Goal: Task Accomplishment & Management: Complete application form

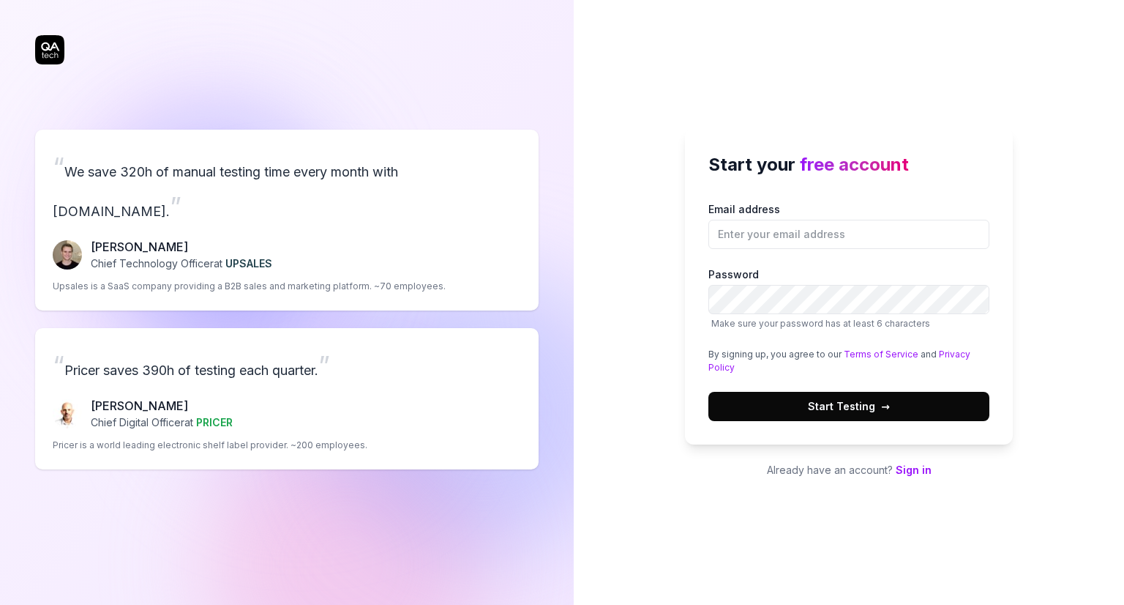
click at [908, 471] on link "Sign in" at bounding box center [914, 469] width 36 height 12
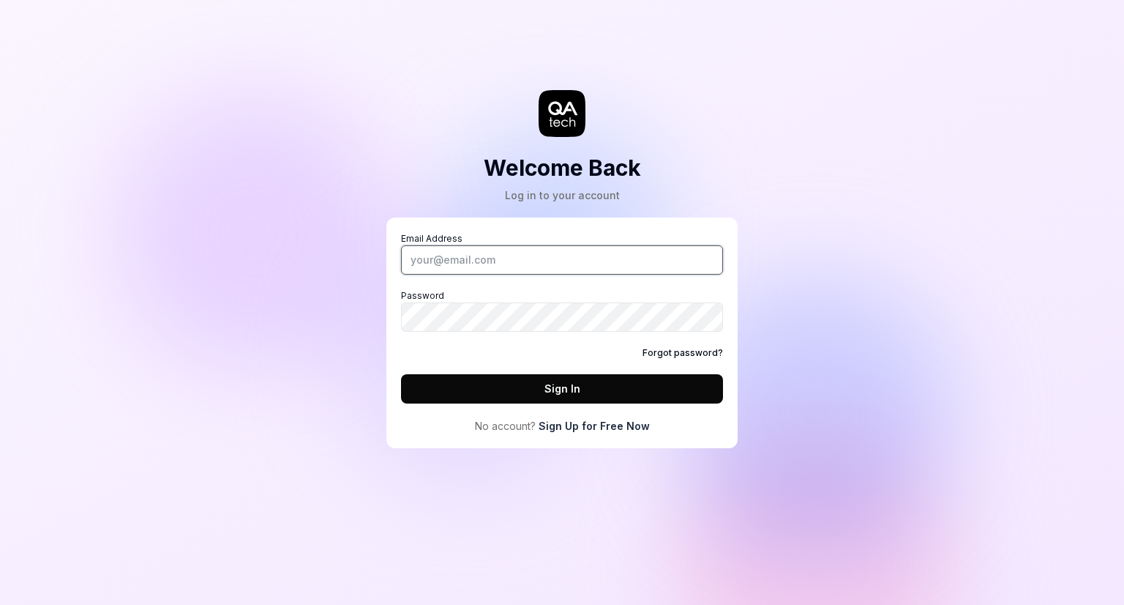
click at [455, 255] on input "Email Address" at bounding box center [562, 259] width 322 height 29
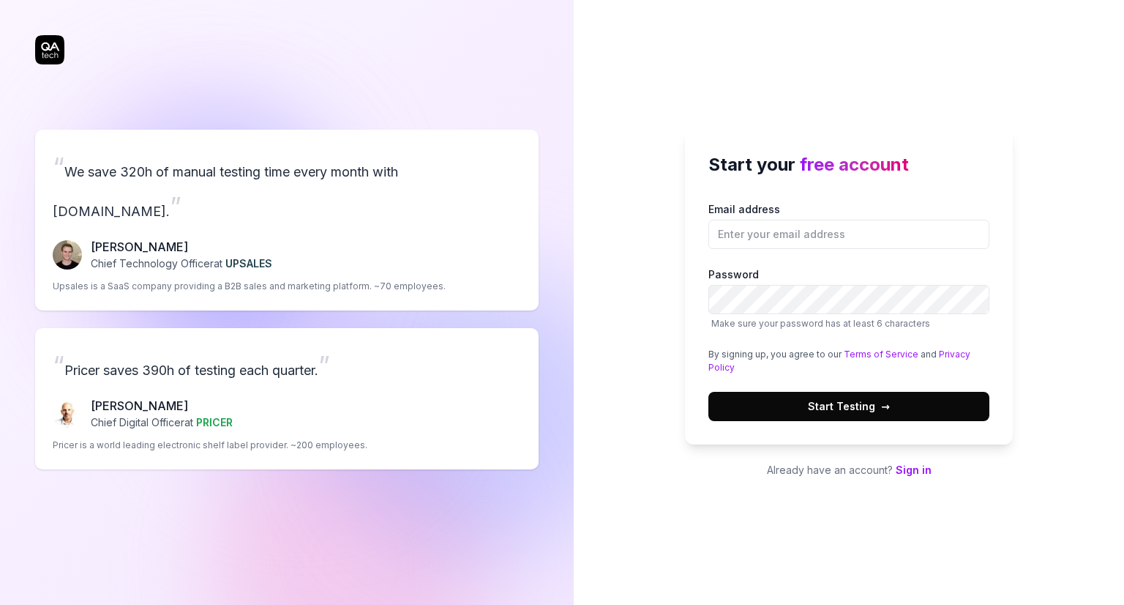
click at [916, 466] on link "Sign in" at bounding box center [914, 469] width 36 height 12
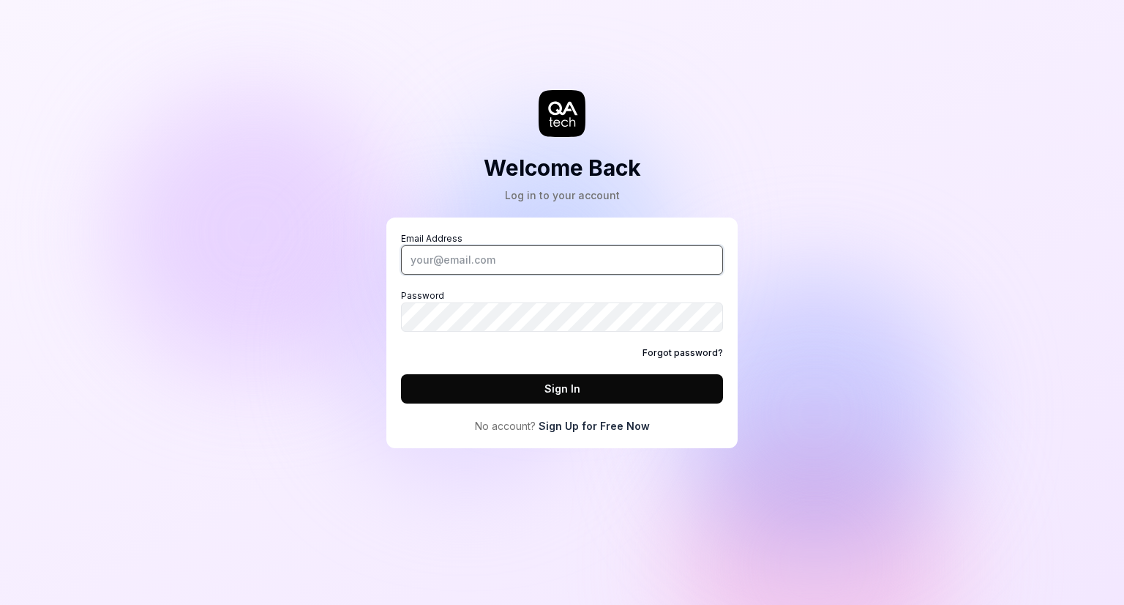
click at [495, 267] on input "Email Address" at bounding box center [562, 259] width 322 height 29
type input "[EMAIL_ADDRESS][DOMAIN_NAME]"
click at [556, 427] on link "Sign Up for Free Now" at bounding box center [594, 425] width 111 height 15
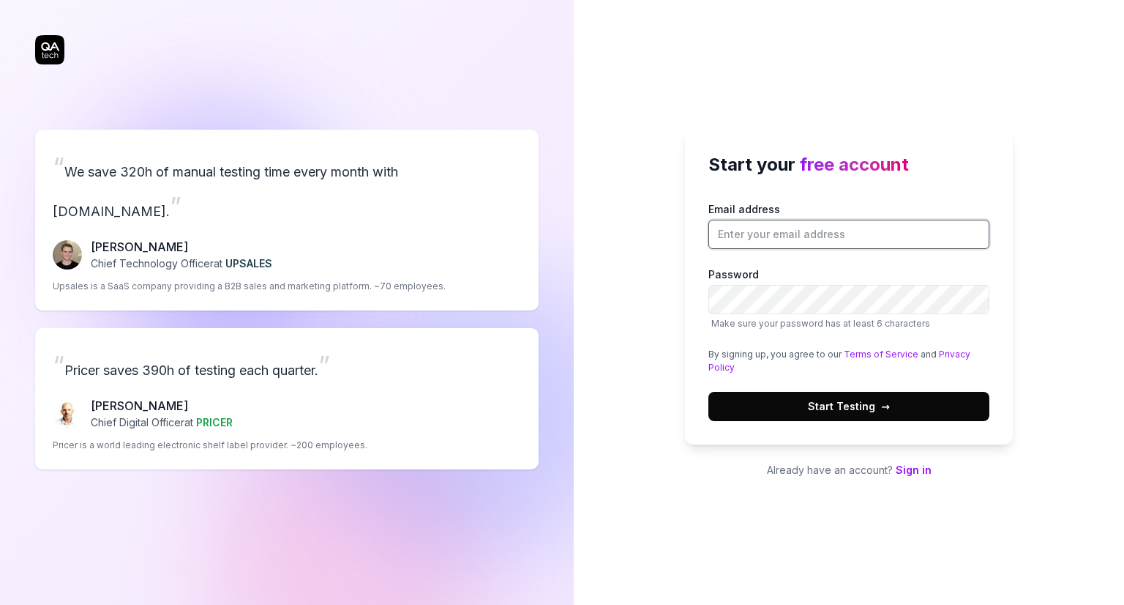
click at [787, 236] on input "Email address" at bounding box center [849, 234] width 281 height 29
type input "[EMAIL_ADDRESS][DOMAIN_NAME]"
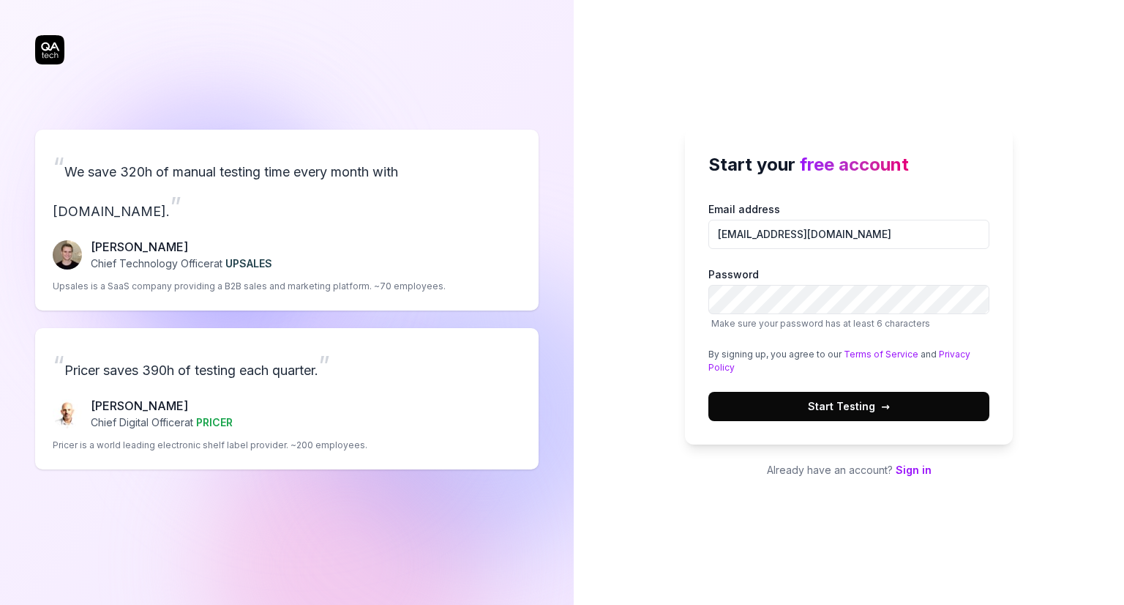
click at [780, 398] on button "Start Testing →" at bounding box center [849, 406] width 281 height 29
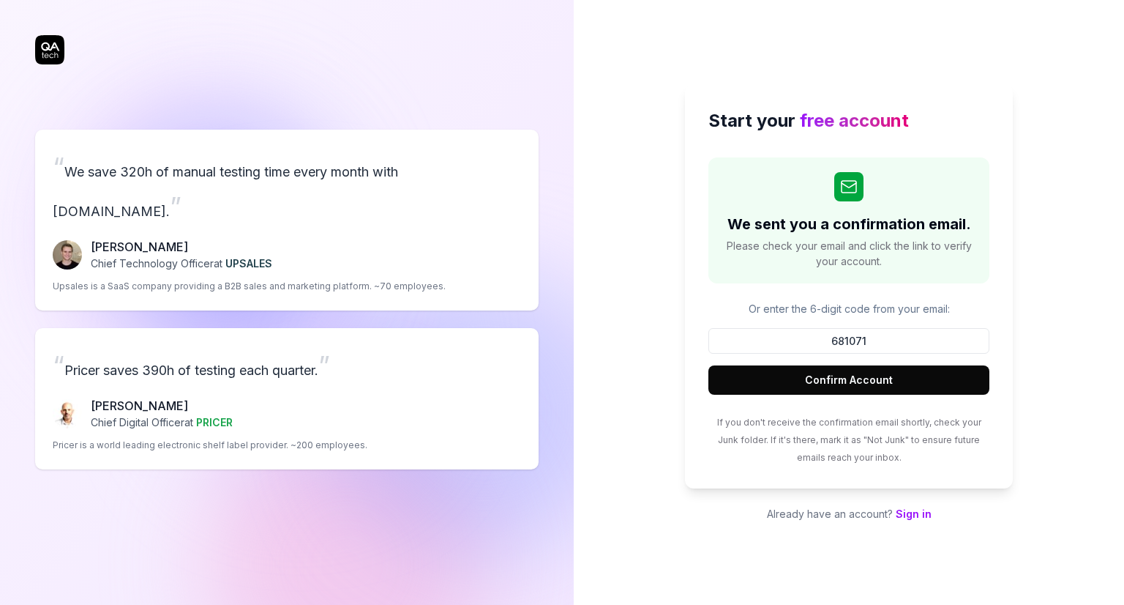
type input "681071"
click at [774, 378] on button "Confirm Account" at bounding box center [849, 379] width 281 height 29
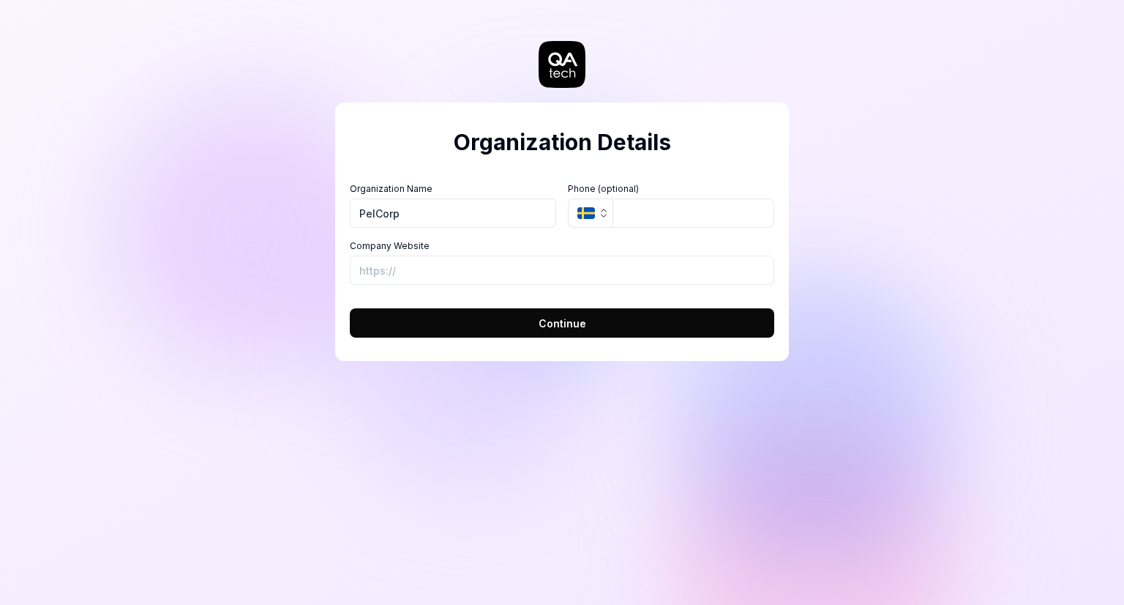
type input "PelCorp"
click at [433, 252] on label "Company Website" at bounding box center [562, 245] width 425 height 13
click at [433, 255] on input "Company Website" at bounding box center [562, 269] width 425 height 29
click at [474, 326] on button "Continue" at bounding box center [562, 322] width 425 height 29
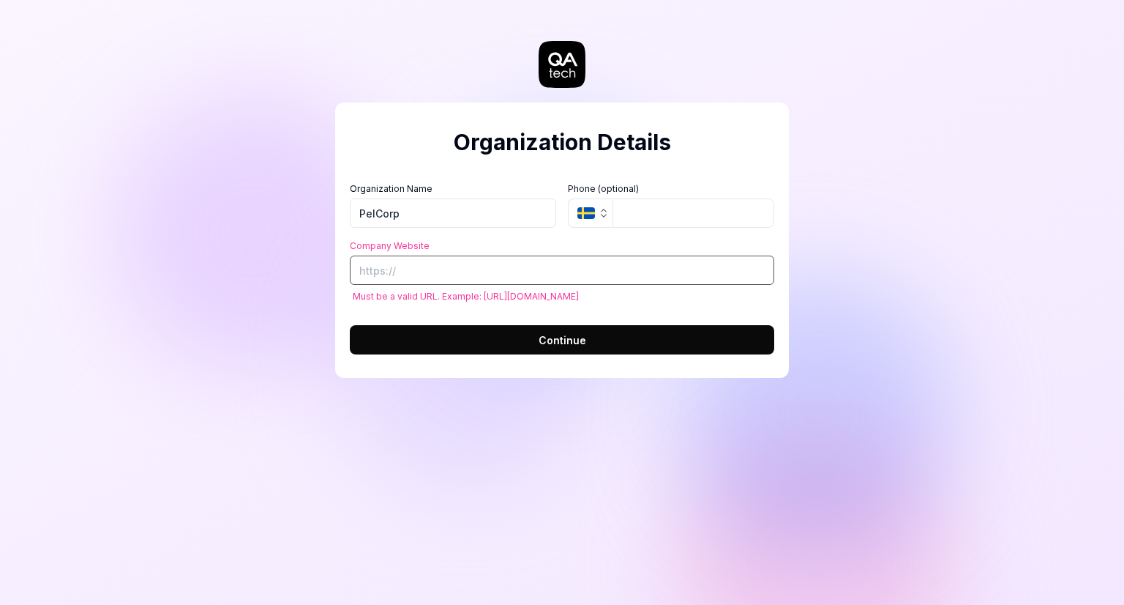
paste input "[URL][DOMAIN_NAME]"
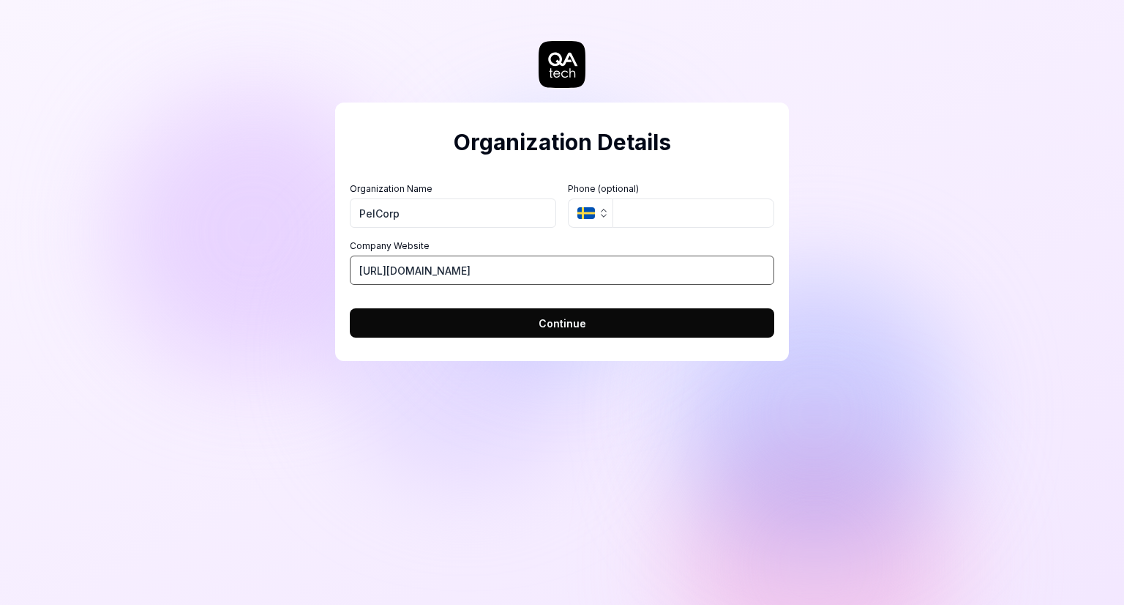
type input "[URL][DOMAIN_NAME]"
click at [673, 310] on button "Continue" at bounding box center [562, 322] width 425 height 29
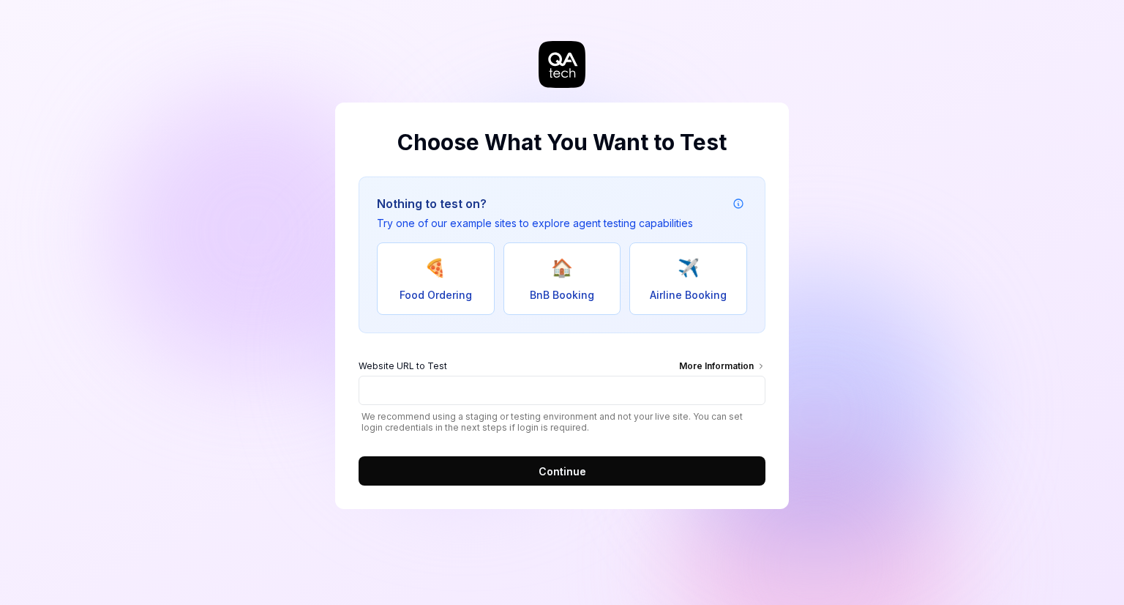
drag, startPoint x: 594, startPoint y: 407, endPoint x: 569, endPoint y: 381, distance: 35.7
click at [569, 381] on div "Website URL to Test More Information We recommend using a staging or testing en…" at bounding box center [562, 395] width 407 height 73
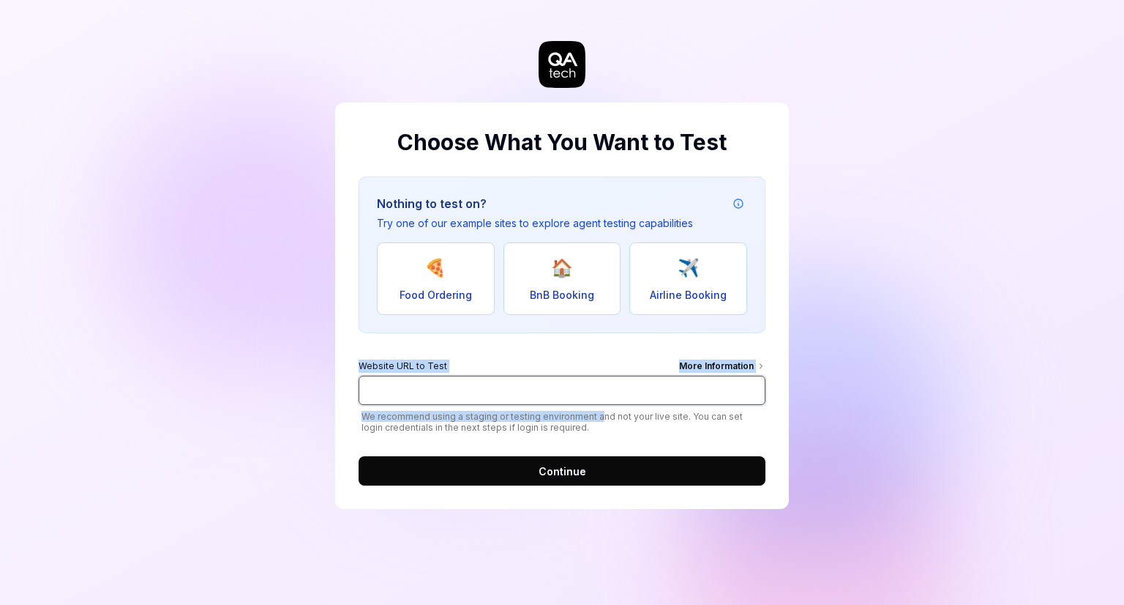
click at [569, 381] on input "Website URL to Test More Information" at bounding box center [562, 390] width 407 height 29
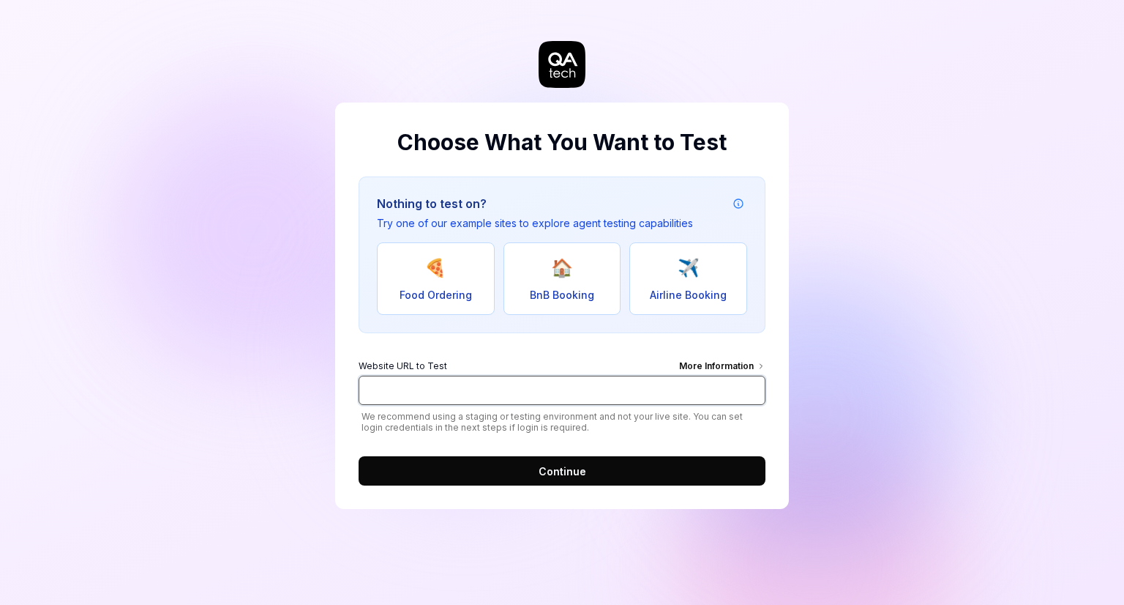
paste input "[URL][DOMAIN_NAME]"
type input "[URL][DOMAIN_NAME]"
click at [537, 460] on button "Continue" at bounding box center [562, 470] width 407 height 29
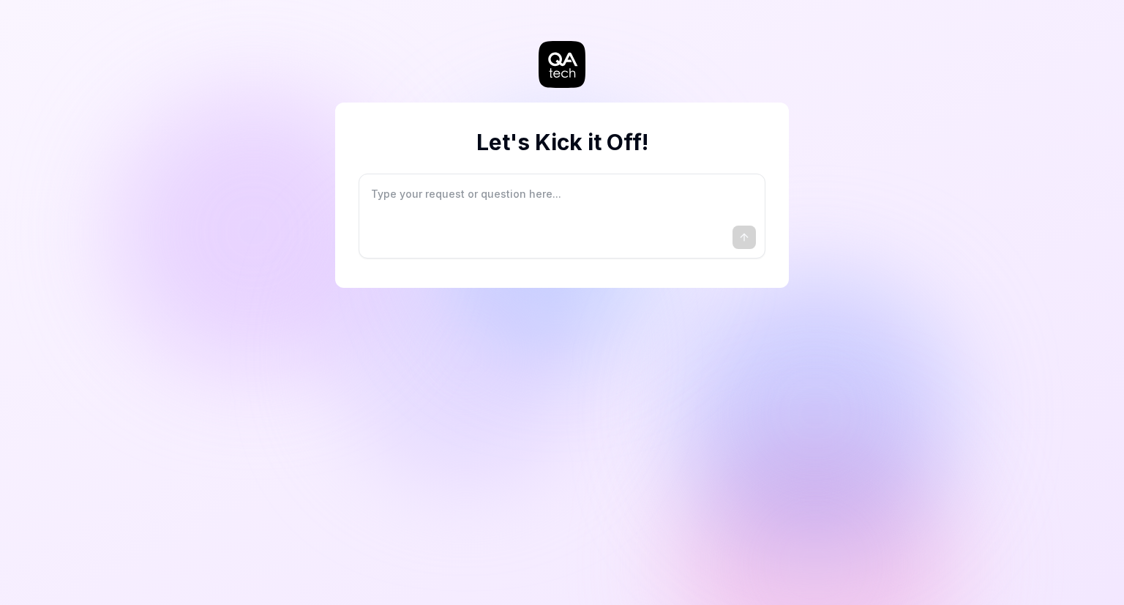
type textarea "*"
type textarea "I"
type textarea "*"
type textarea "I"
type textarea "*"
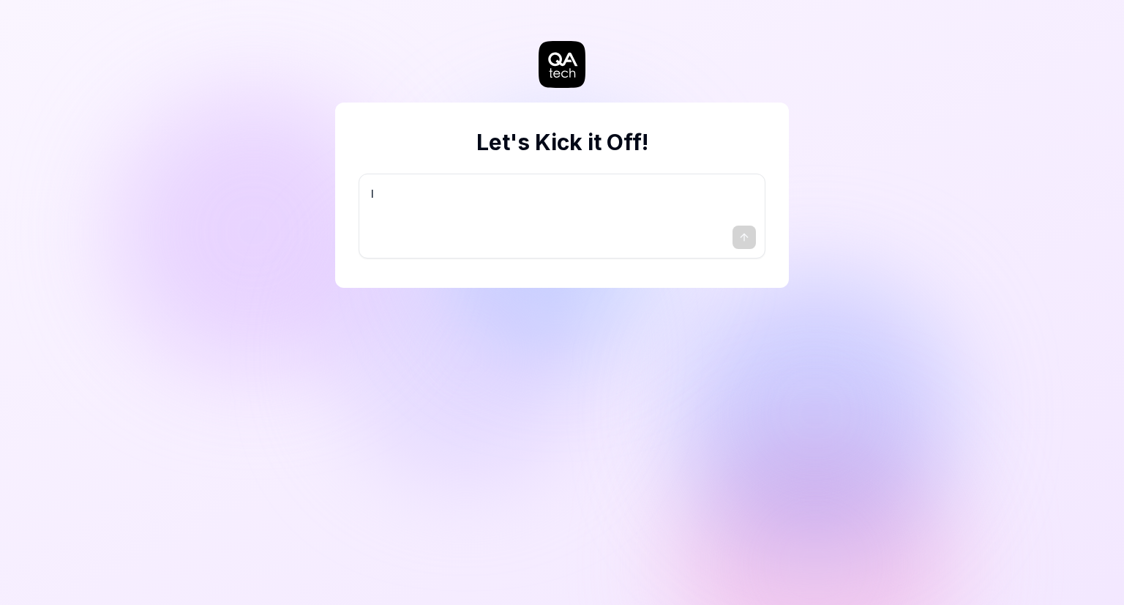
type textarea "I w"
type textarea "*"
type textarea "I wa"
type textarea "*"
type textarea "I wan"
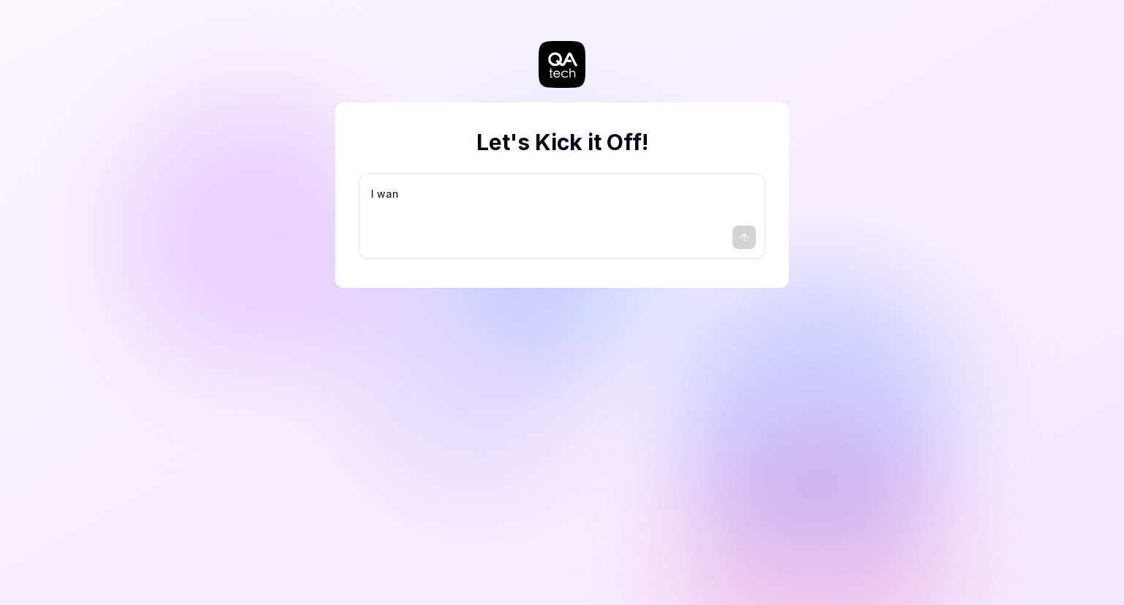
type textarea "*"
type textarea "I want"
type textarea "*"
type textarea "I want"
type textarea "*"
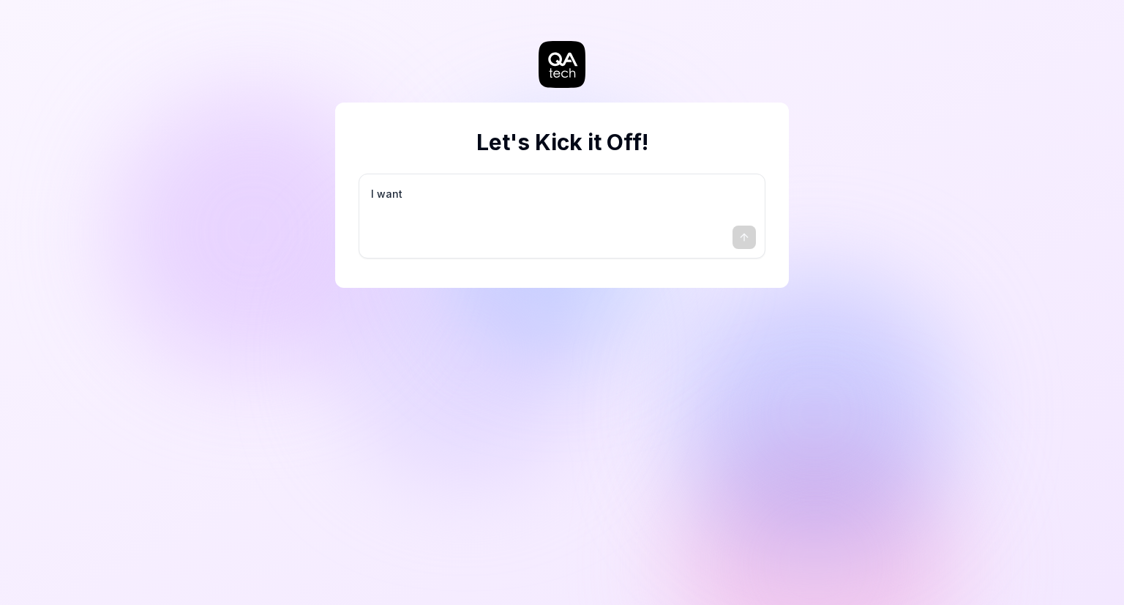
type textarea "I want a"
type textarea "*"
type textarea "I want a"
type textarea "*"
type textarea "I want a g"
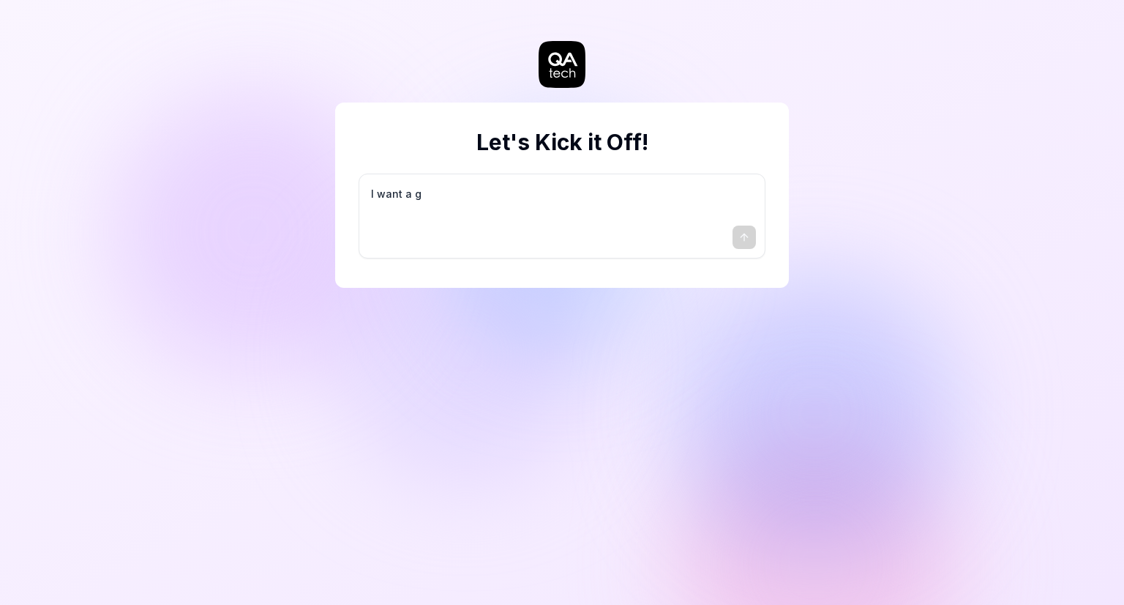
type textarea "*"
type textarea "I want a go"
type textarea "*"
type textarea "I want a goo"
type textarea "*"
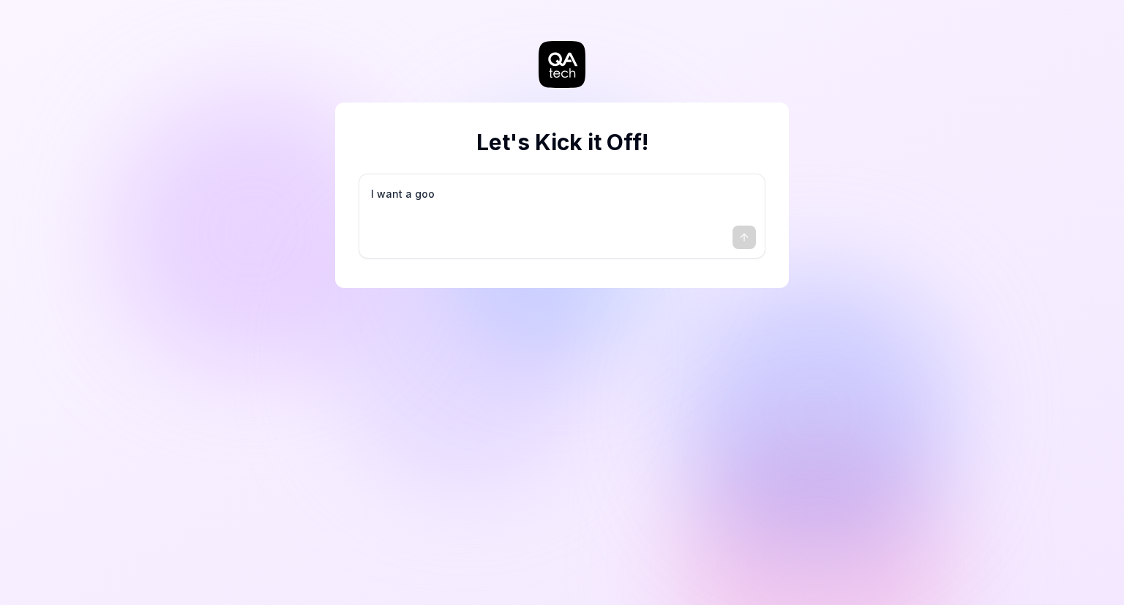
type textarea "I want a good"
type textarea "*"
type textarea "I want a good"
type textarea "*"
type textarea "I want a good t"
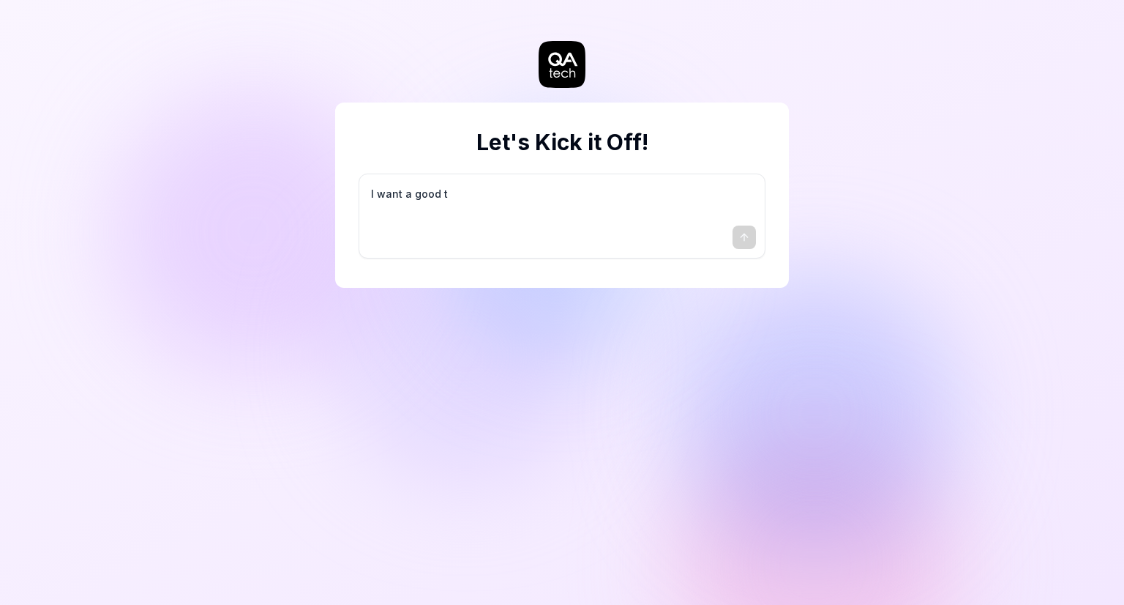
type textarea "*"
type textarea "I want a good te"
type textarea "*"
type textarea "I want a good tes"
type textarea "*"
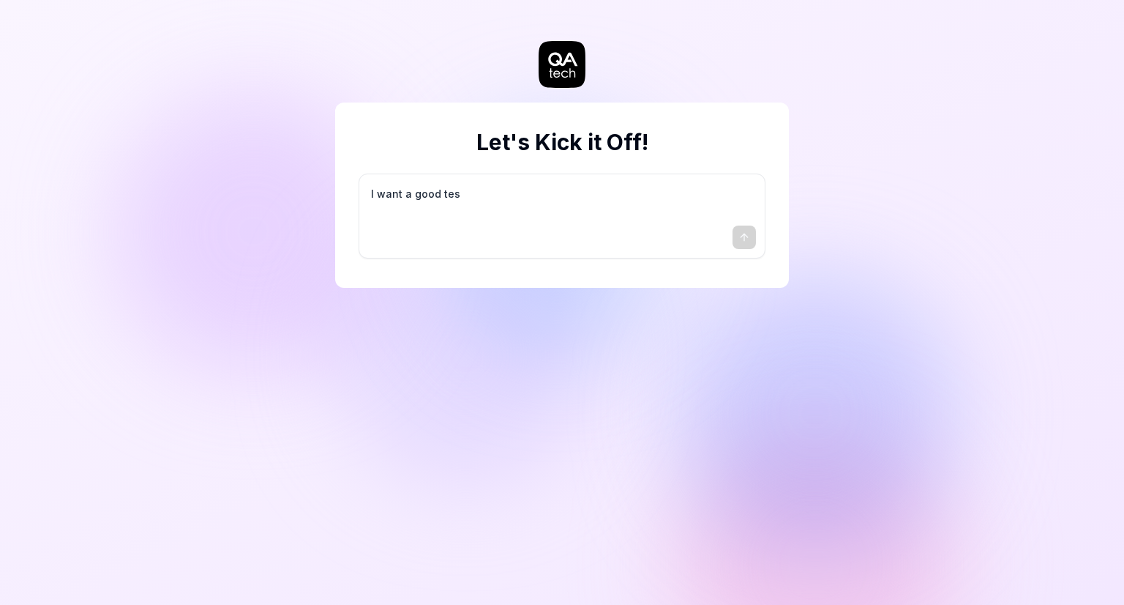
type textarea "I want a good test"
type textarea "*"
type textarea "I want a good test"
type textarea "*"
type textarea "I want a good test s"
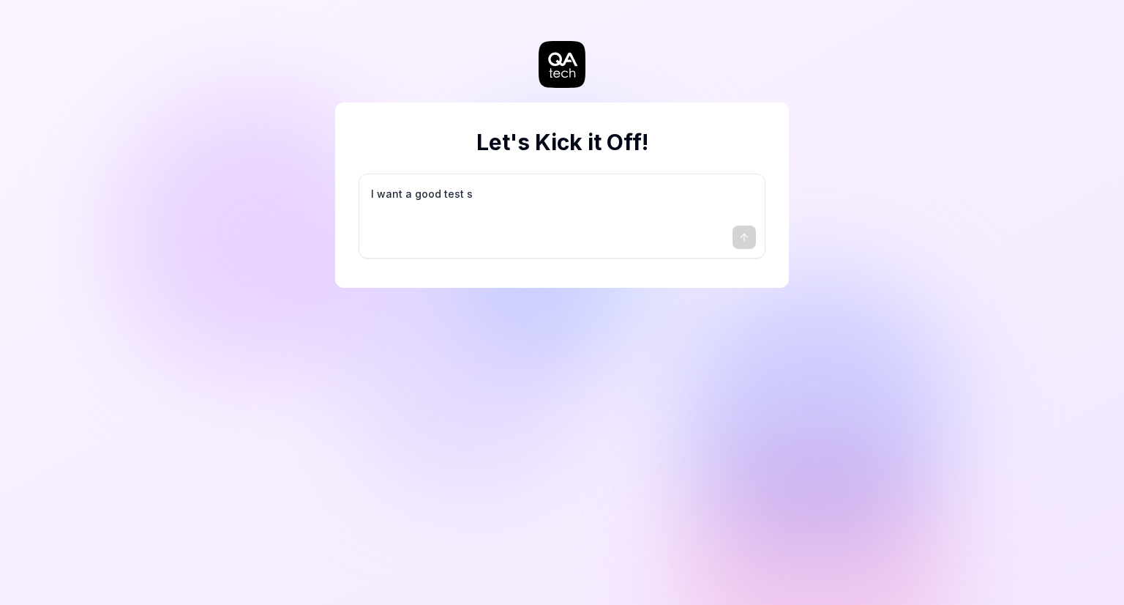
type textarea "*"
type textarea "I want a good test se"
type textarea "*"
type textarea "I want a good test set"
type textarea "*"
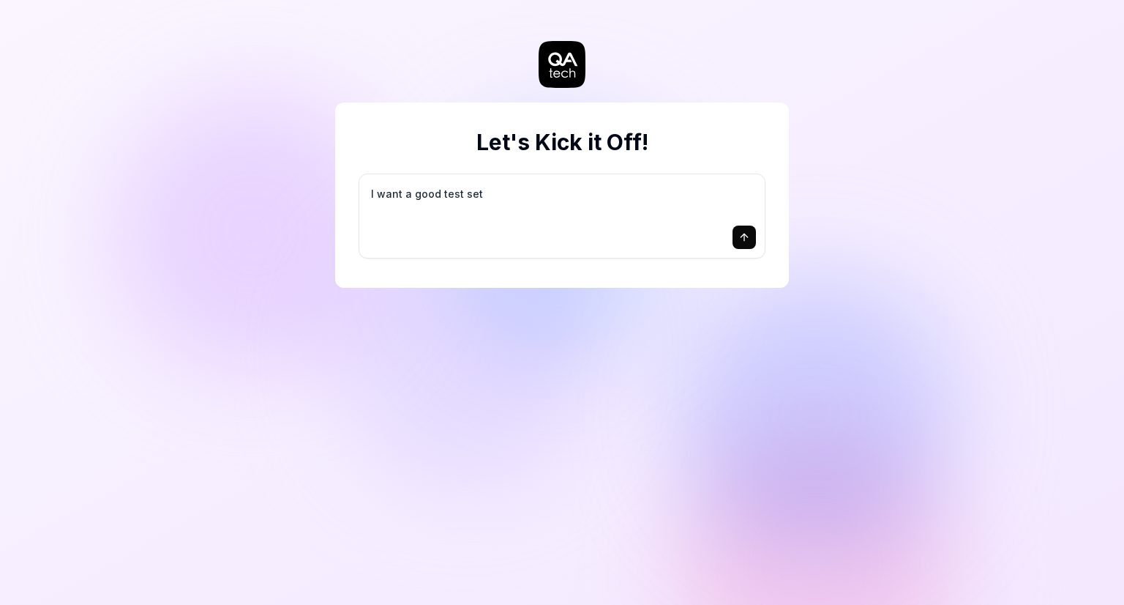
type textarea "I want a good test setu"
type textarea "*"
type textarea "I want a good test setup"
type textarea "*"
type textarea "I want a good test setup"
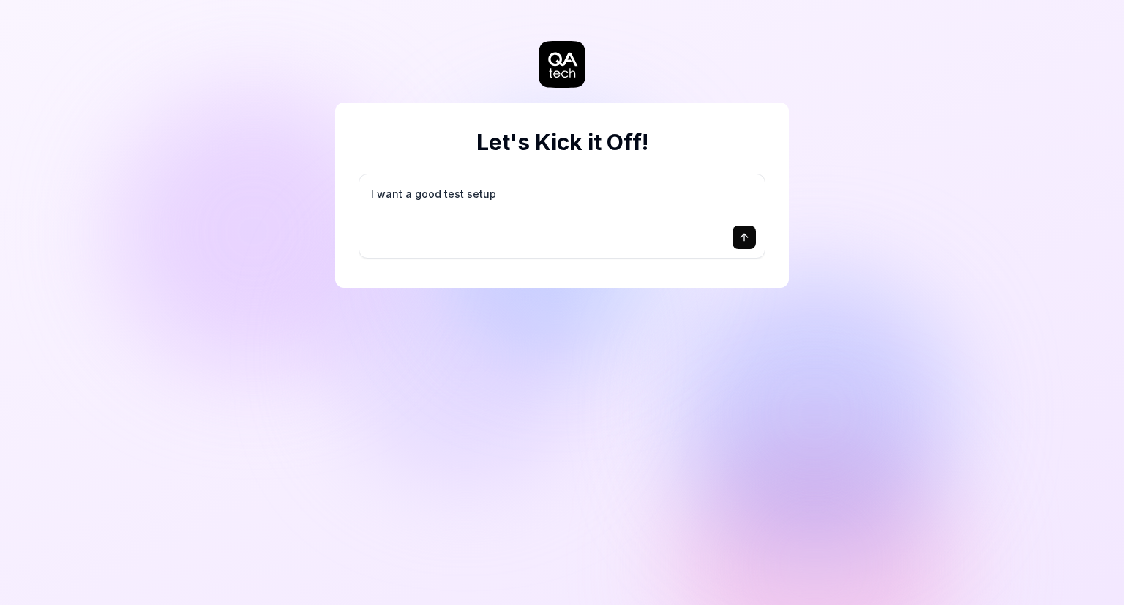
type textarea "*"
type textarea "I want a good test setup f"
type textarea "*"
type textarea "I want a good test setup fo"
type textarea "*"
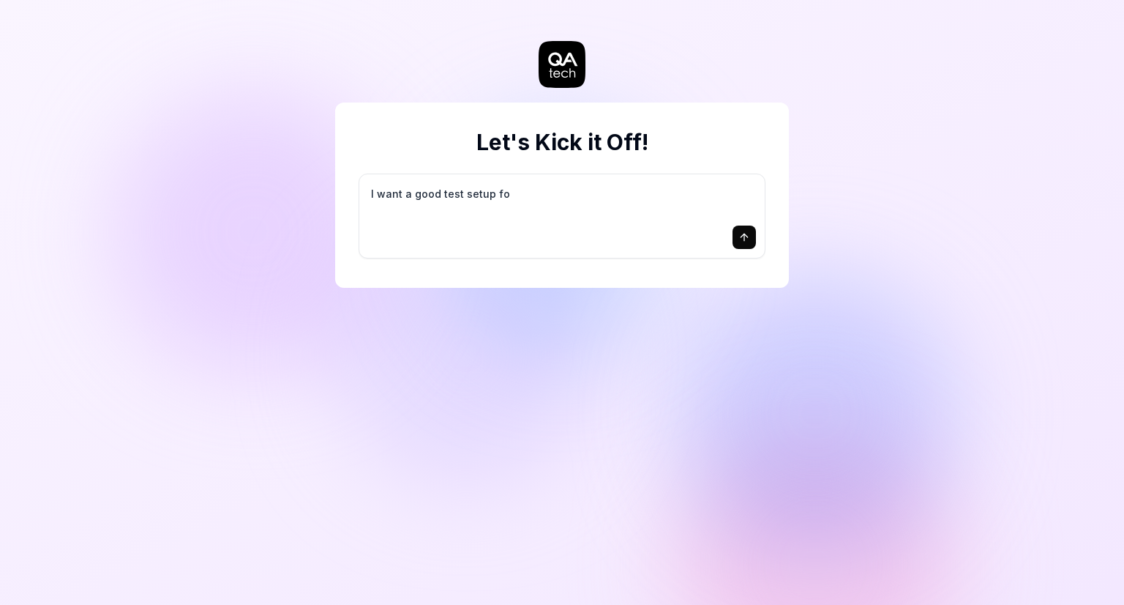
type textarea "I want a good test setup for"
type textarea "*"
type textarea "I want a good test setup for"
type textarea "*"
type textarea "I want a good test setup for m"
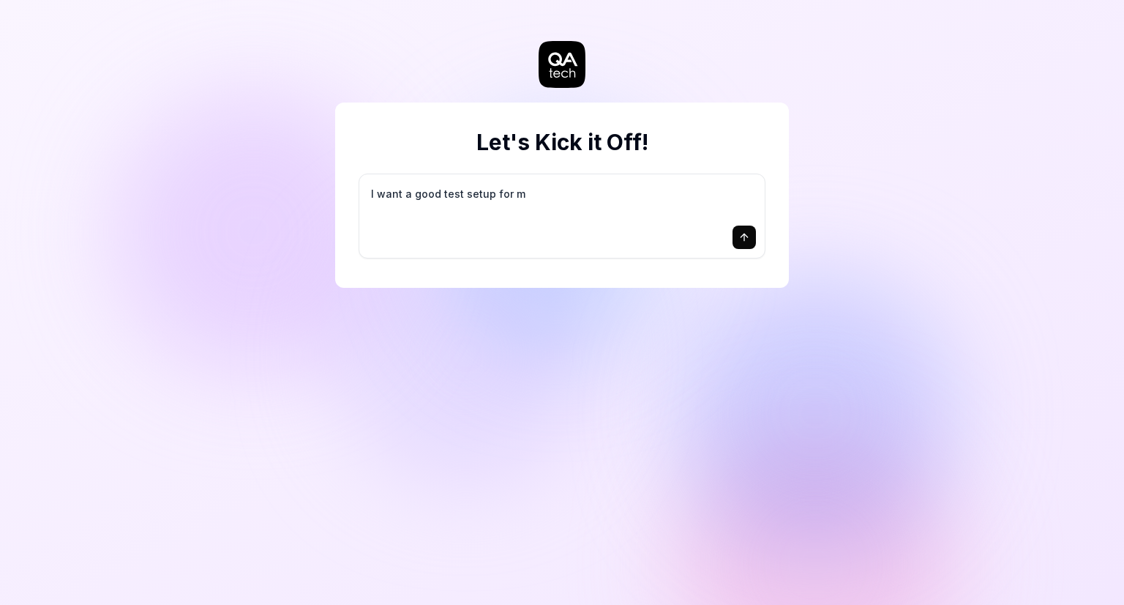
type textarea "*"
type textarea "I want a good test setup for my"
type textarea "*"
type textarea "I want a good test setup for my"
type textarea "*"
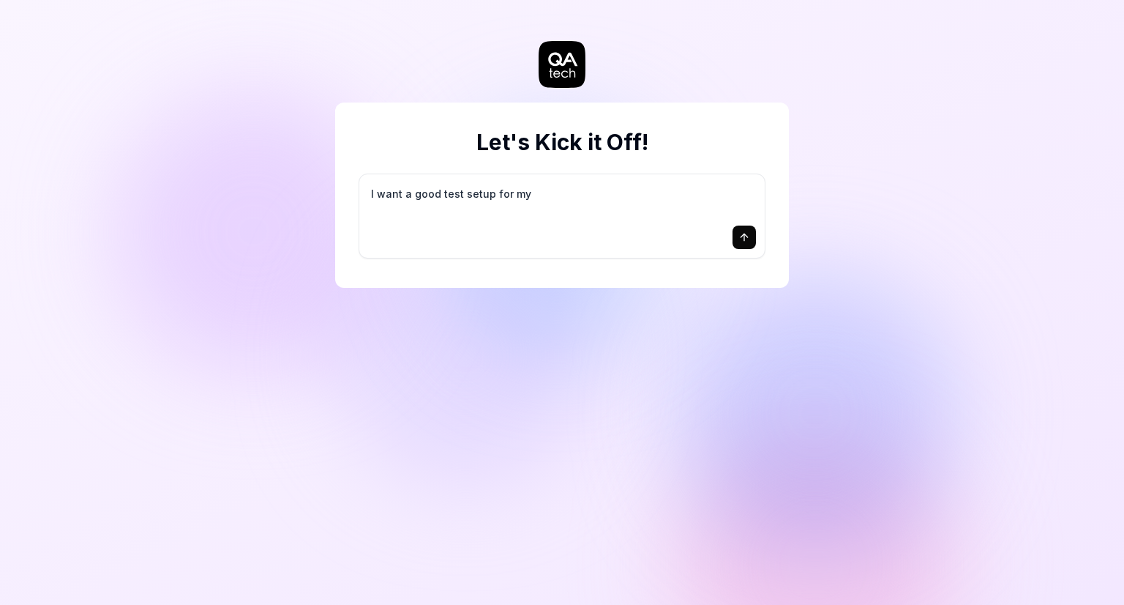
type textarea "I want a good test setup for my s"
type textarea "*"
type textarea "I want a good test setup for my si"
type textarea "*"
type textarea "I want a good test setup for my sit"
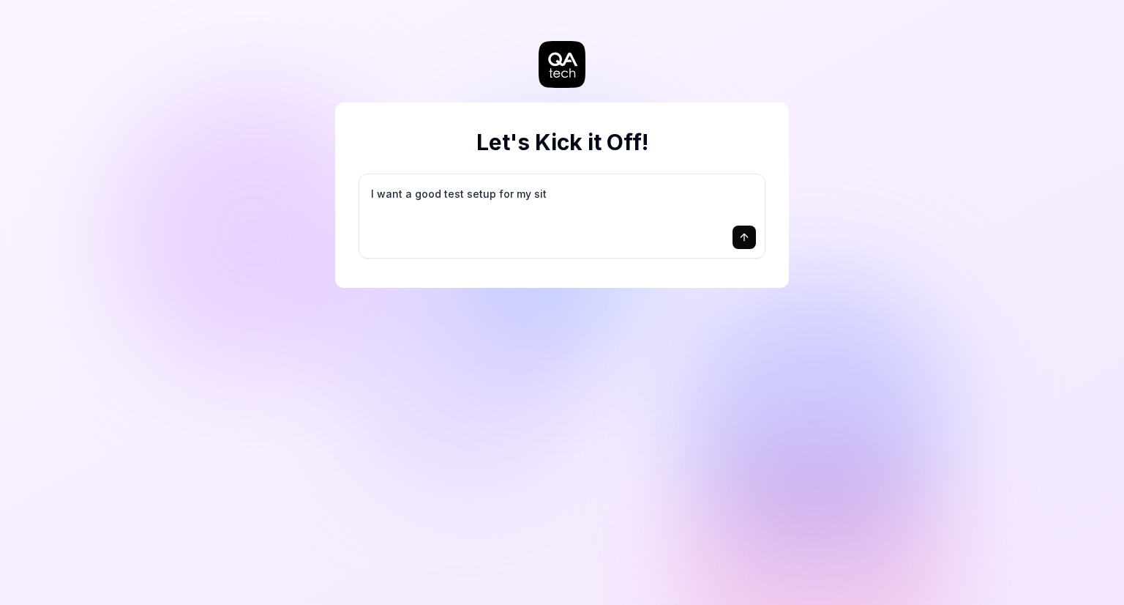
type textarea "*"
type textarea "I want a good test setup for my site"
type textarea "*"
type textarea "I want a good test setup for my site"
type textarea "*"
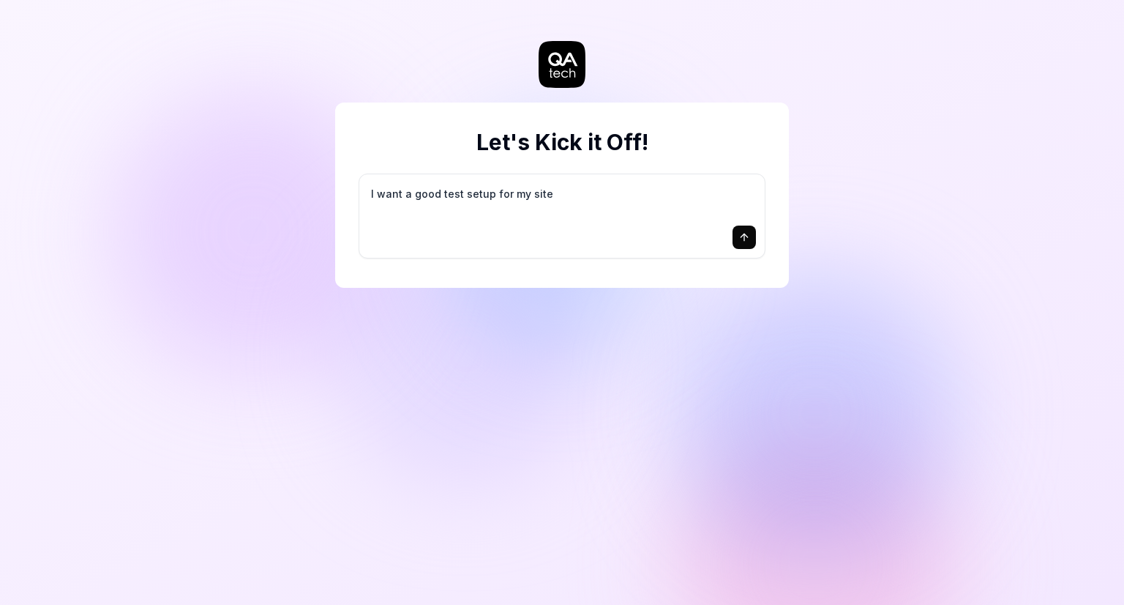
type textarea "I want a good test setup for my site -"
type textarea "*"
type textarea "I want a good test setup for my site -"
type textarea "*"
type textarea "I want a good test setup for my site - h"
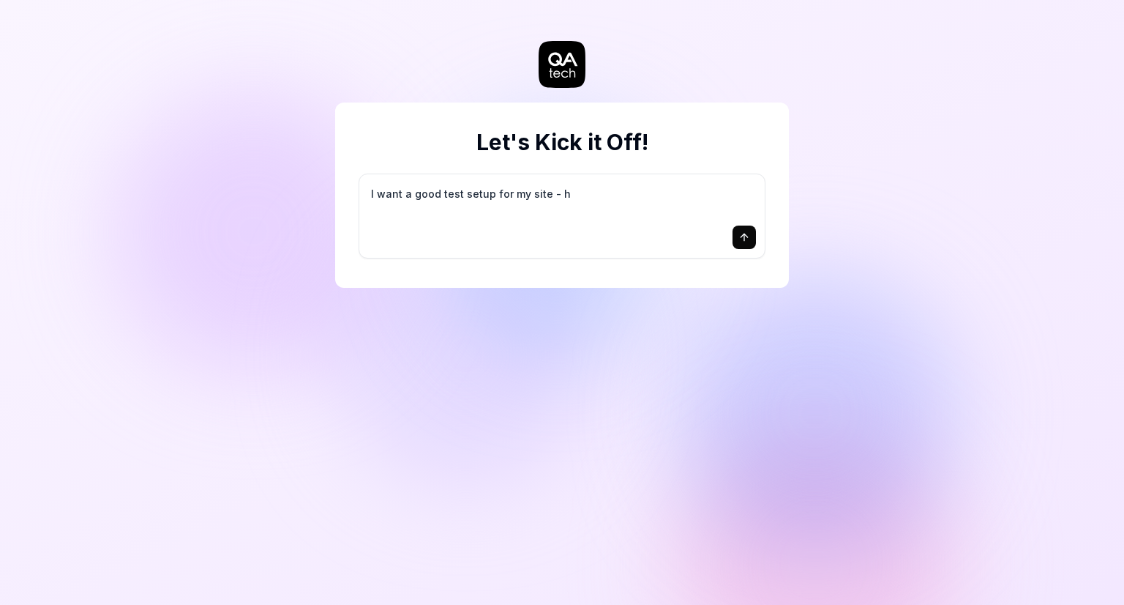
type textarea "*"
type textarea "I want a good test setup for my site - he"
type textarea "*"
type textarea "I want a good test setup for my site - hel"
type textarea "*"
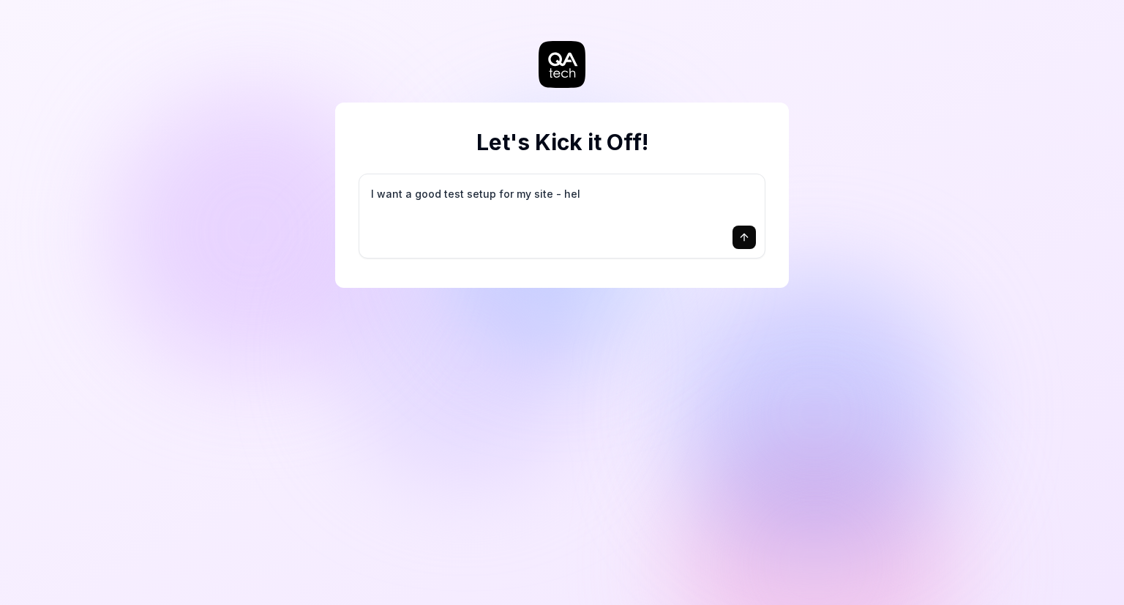
type textarea "I want a good test setup for my site - help"
type textarea "*"
type textarea "I want a good test setup for my site - help"
type textarea "*"
type textarea "I want a good test setup for my site - help m"
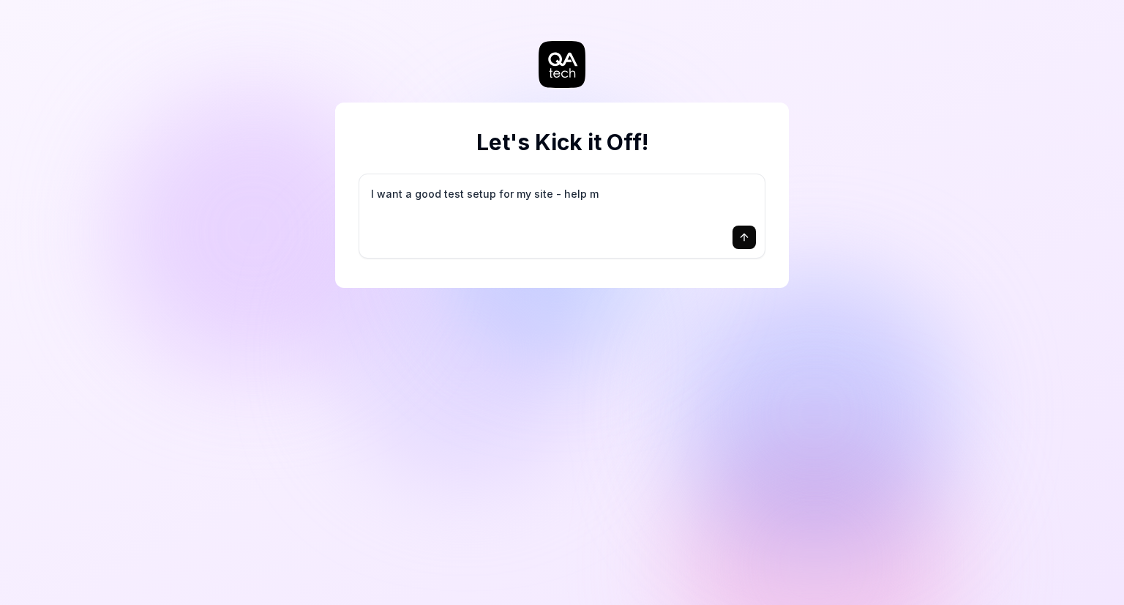
type textarea "*"
type textarea "I want a good test setup for my site - help me"
type textarea "*"
type textarea "I want a good test setup for my site - help me"
type textarea "*"
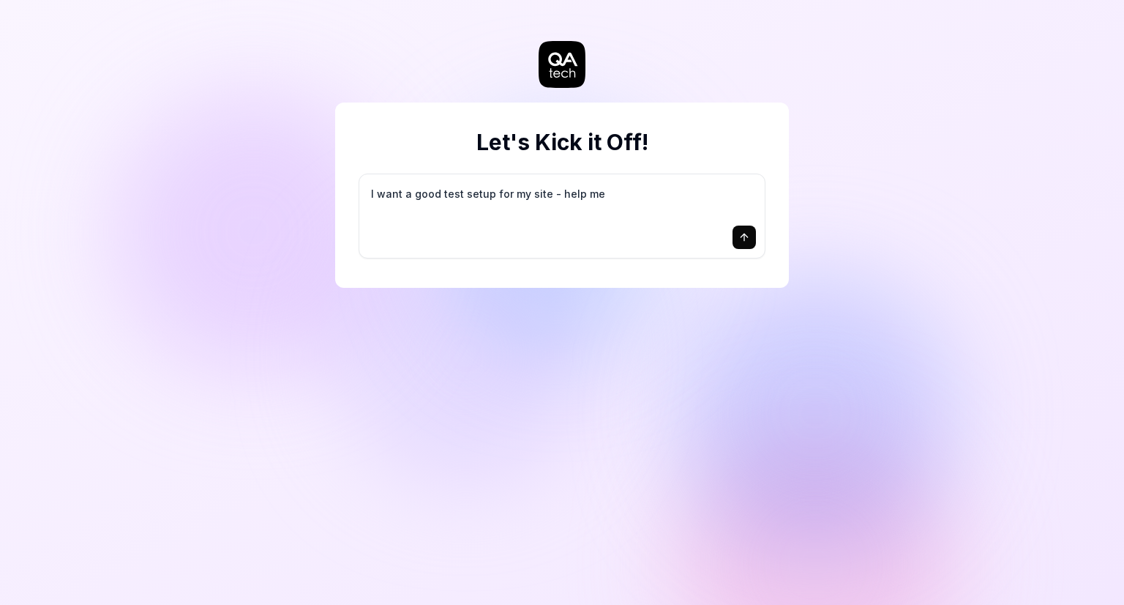
type textarea "I want a good test setup for my site - help me c"
type textarea "*"
type textarea "I want a good test setup for my site - help me cr"
type textarea "*"
type textarea "I want a good test setup for my site - help me cre"
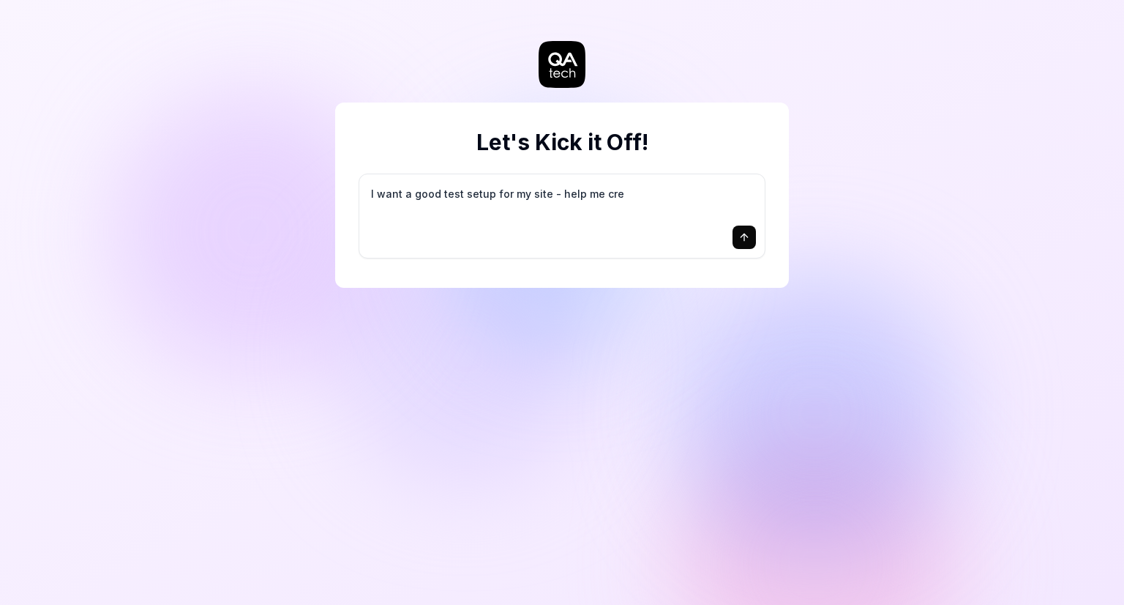
type textarea "*"
type textarea "I want a good test setup for my site - help me crea"
type textarea "*"
type textarea "I want a good test setup for my site - help me creat"
type textarea "*"
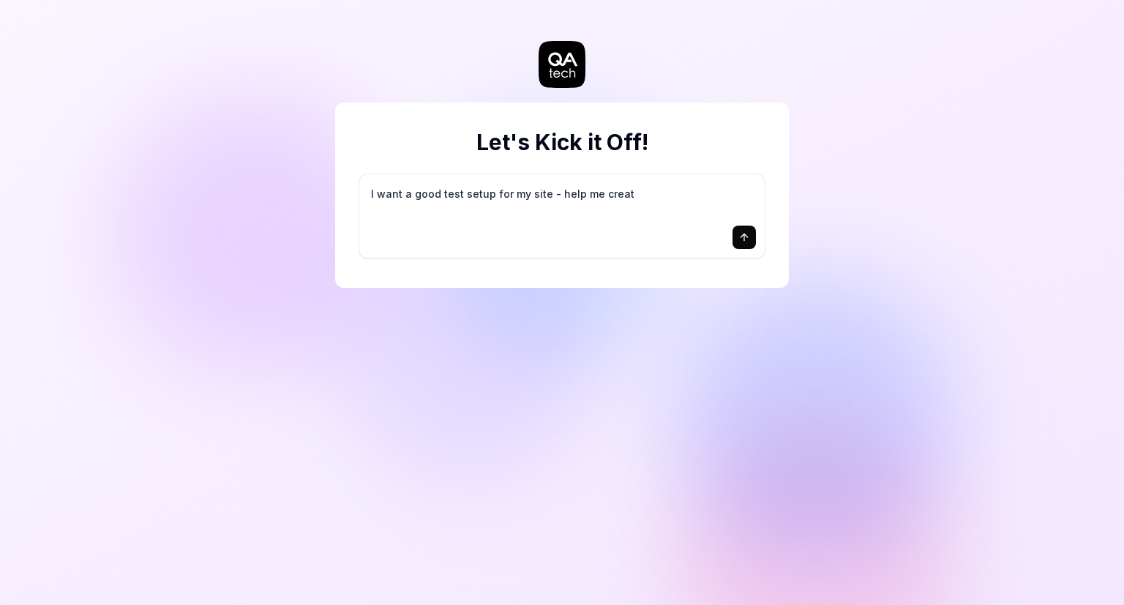
type textarea "I want a good test setup for my site - help me create"
type textarea "*"
type textarea "I want a good test setup for my site - help me create"
type textarea "*"
type textarea "I want a good test setup for my site - help me create t"
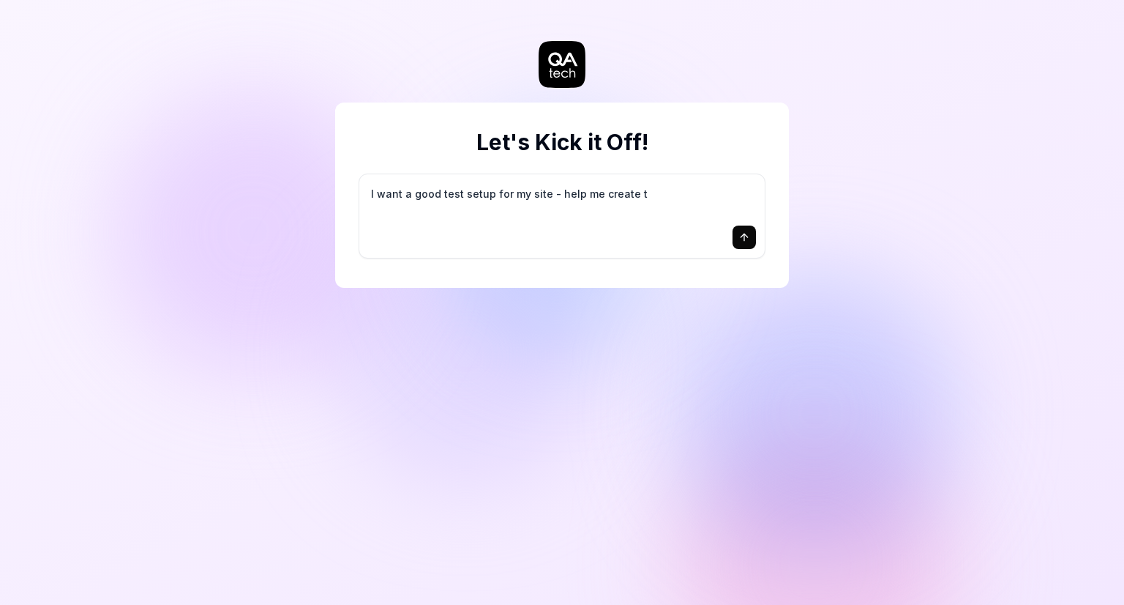
type textarea "*"
type textarea "I want a good test setup for my site - help me create th"
type textarea "*"
type textarea "I want a good test setup for my site - help me create the"
type textarea "*"
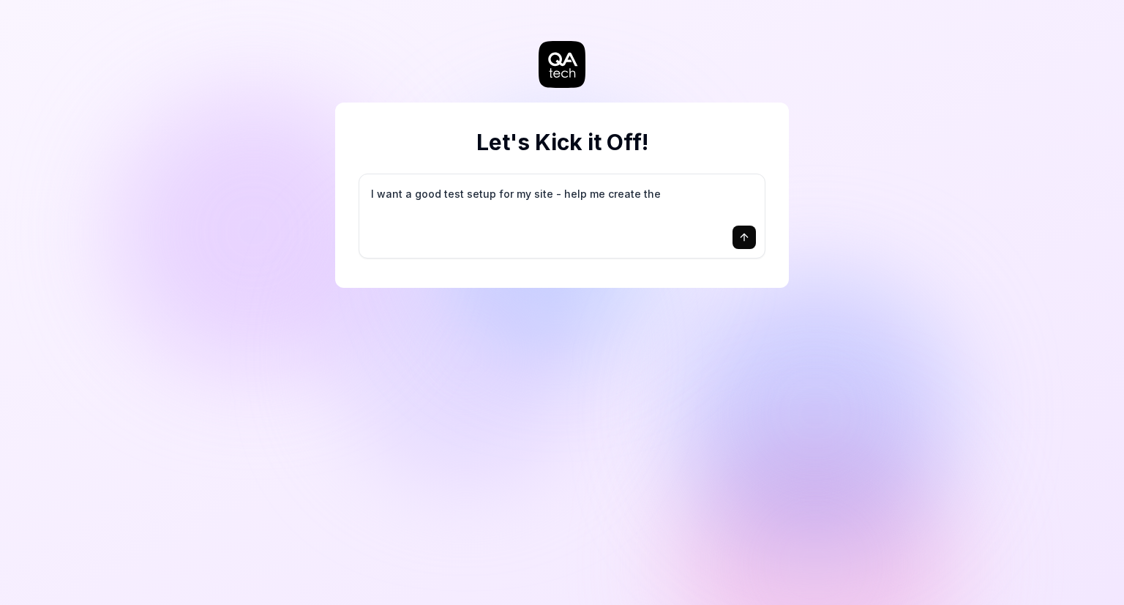
type textarea "I want a good test setup for my site - help me create the"
type textarea "*"
type textarea "I want a good test setup for my site - help me create the f"
type textarea "*"
type textarea "I want a good test setup for my site - help me create the fi"
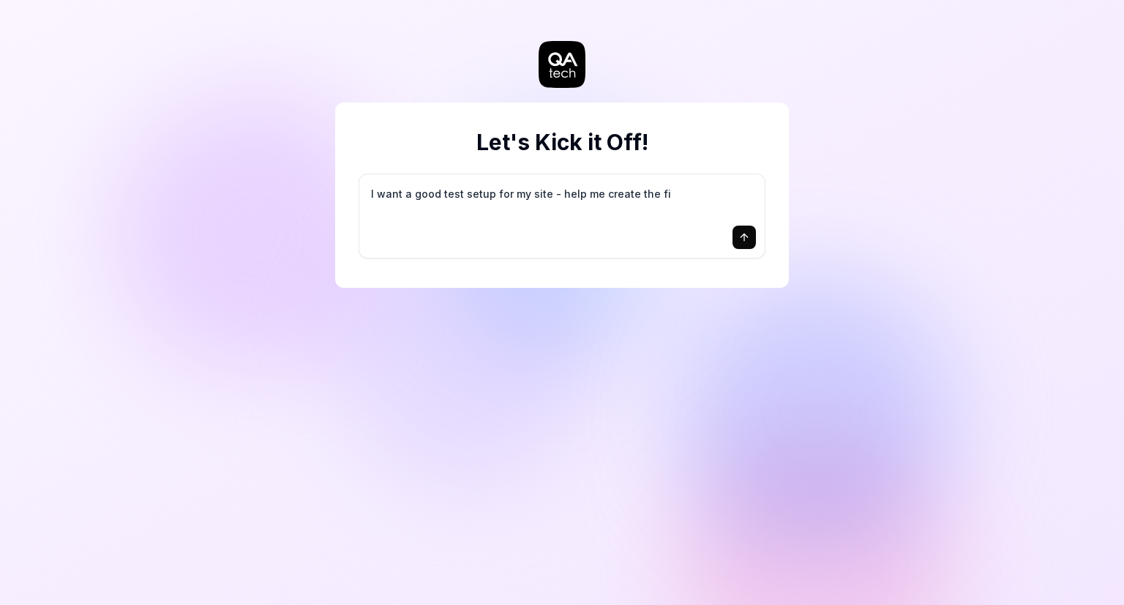
type textarea "*"
type textarea "I want a good test setup for my site - help me create the fir"
type textarea "*"
type textarea "I want a good test setup for my site - help me create the firs"
type textarea "*"
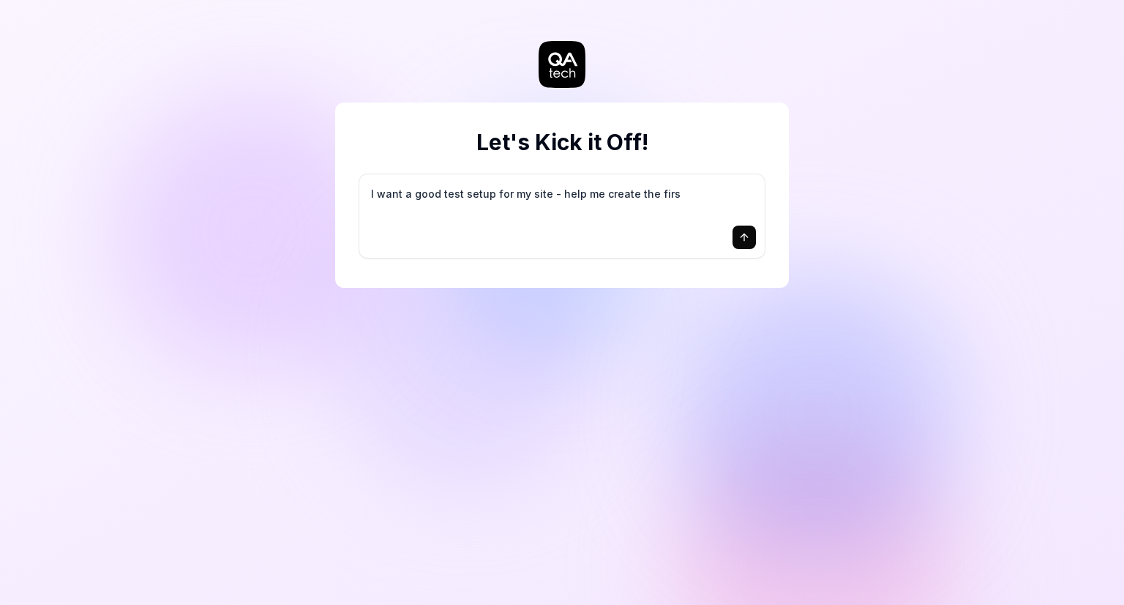
type textarea "I want a good test setup for my site - help me create the first"
type textarea "*"
type textarea "I want a good test setup for my site - help me create the first"
type textarea "*"
type textarea "I want a good test setup for my site - help me create the first 3"
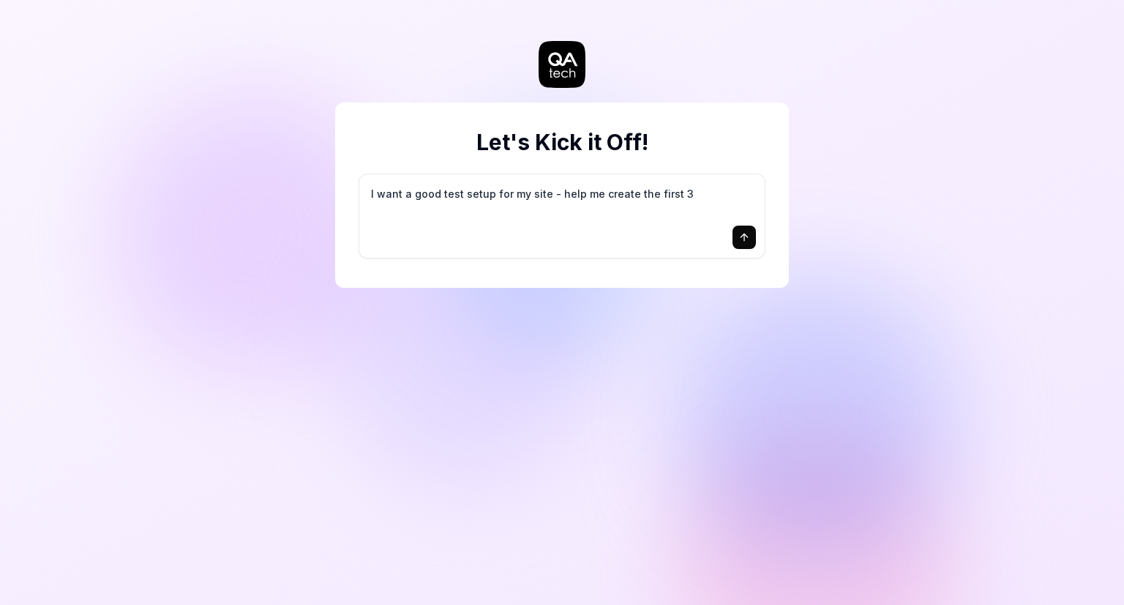
type textarea "*"
type textarea "I want a good test setup for my site - help me create the first 3-"
type textarea "*"
type textarea "I want a good test setup for my site - help me create the first 3-5"
type textarea "*"
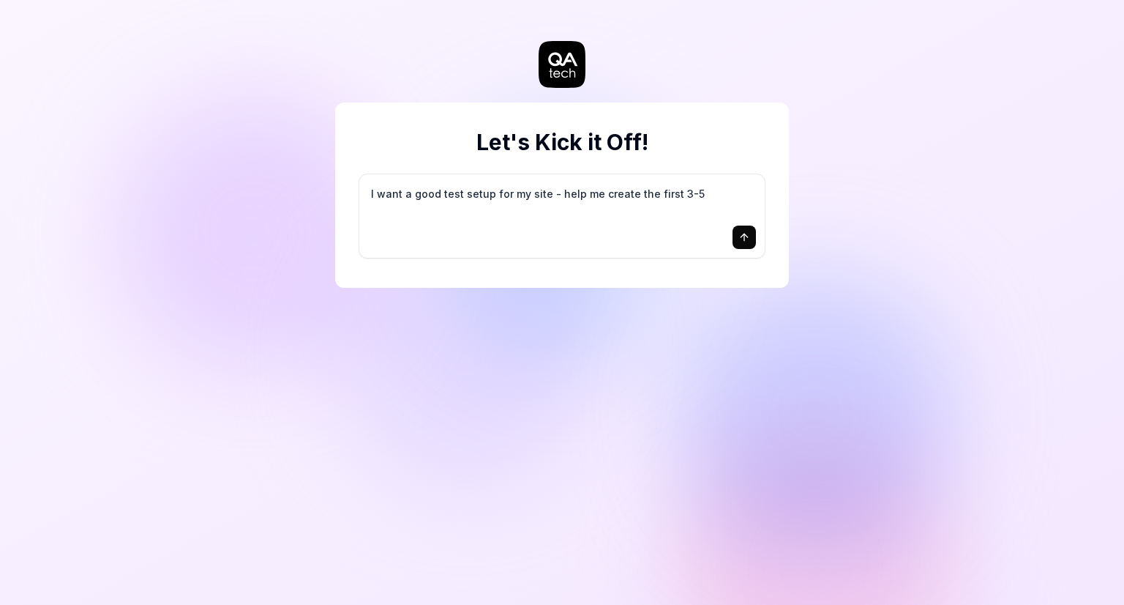
type textarea "I want a good test setup for my site - help me create the first 3-5"
type textarea "*"
type textarea "I want a good test setup for my site - help me create the first 3-5 t"
type textarea "*"
type textarea "I want a good test setup for my site - help me create the first 3-5 te"
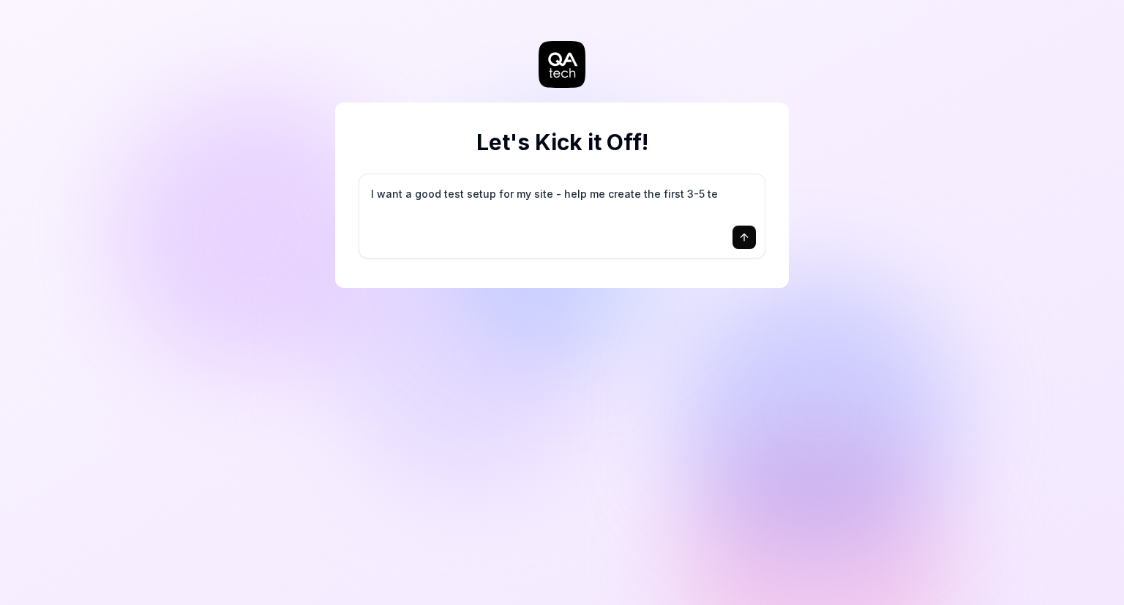
type textarea "*"
type textarea "I want a good test setup for my site - help me create the first 3-5 tes"
type textarea "*"
type textarea "I want a good test setup for my site - help me create the first 3-5 test"
type textarea "*"
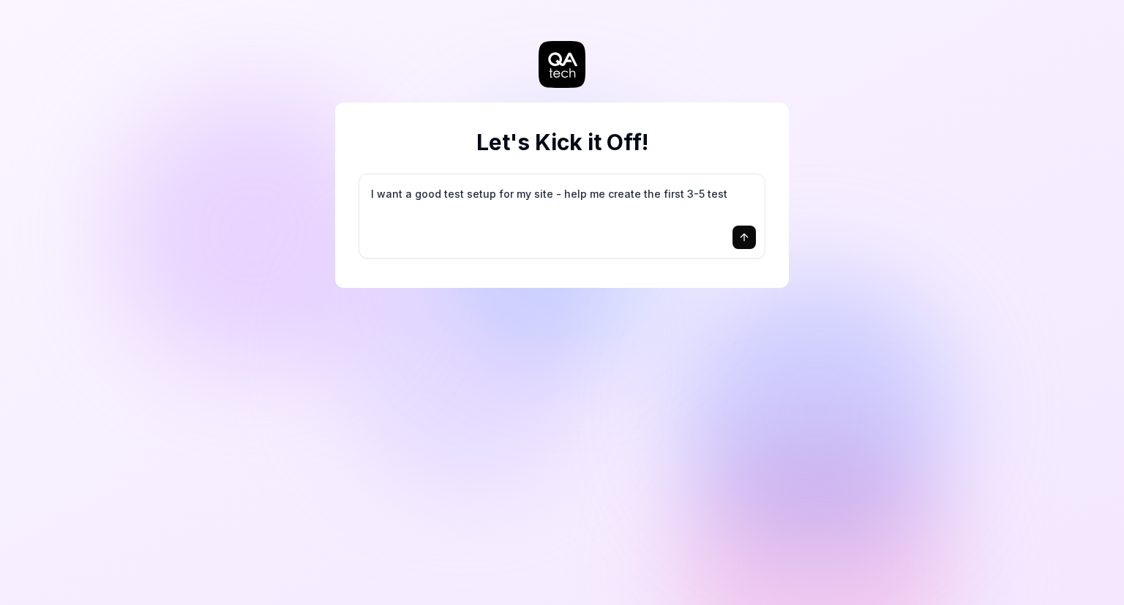
type textarea "I want a good test setup for my site - help me create the first 3-5 test"
type textarea "*"
type textarea "I want a good test setup for my site - help me create the first 3-5 test c"
type textarea "*"
type textarea "I want a good test setup for my site - help me create the first 3-5 test ca"
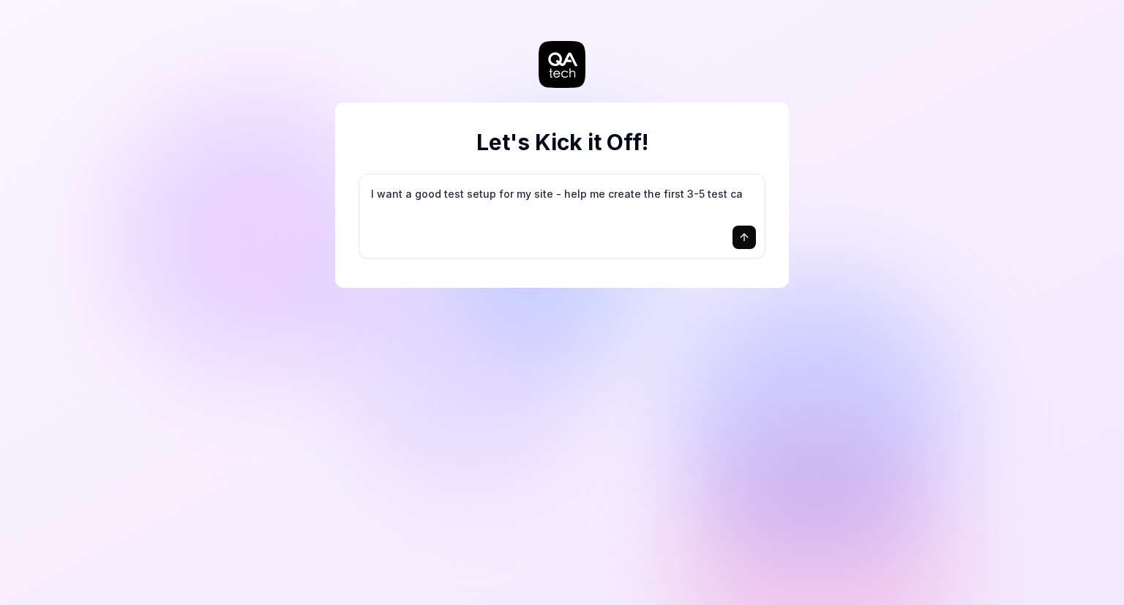
type textarea "*"
type textarea "I want a good test setup for my site - help me create the first 3-5 test cas"
type textarea "*"
type textarea "I want a good test setup for my site - help me create the first 3-5 test case"
type textarea "*"
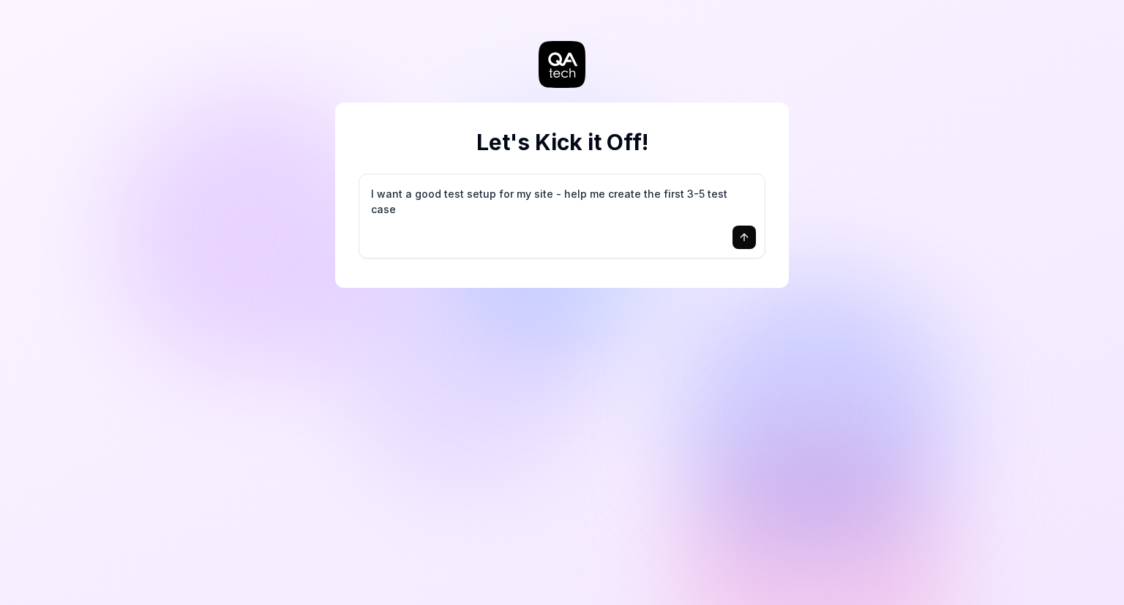
type textarea "I want a good test setup for my site - help me create the first 3-5 test cases"
click at [528, 203] on textarea "I want a good test setup for my site - help me create the first 3-5 test cases" at bounding box center [562, 201] width 388 height 37
click at [516, 198] on textarea "I want a good test setup for my site - help me create the first 3-5 test cases" at bounding box center [562, 201] width 388 height 37
click at [675, 197] on textarea "I want a good test setup for my site - help me create the first 3-5 test cases" at bounding box center [562, 201] width 388 height 37
type textarea "*"
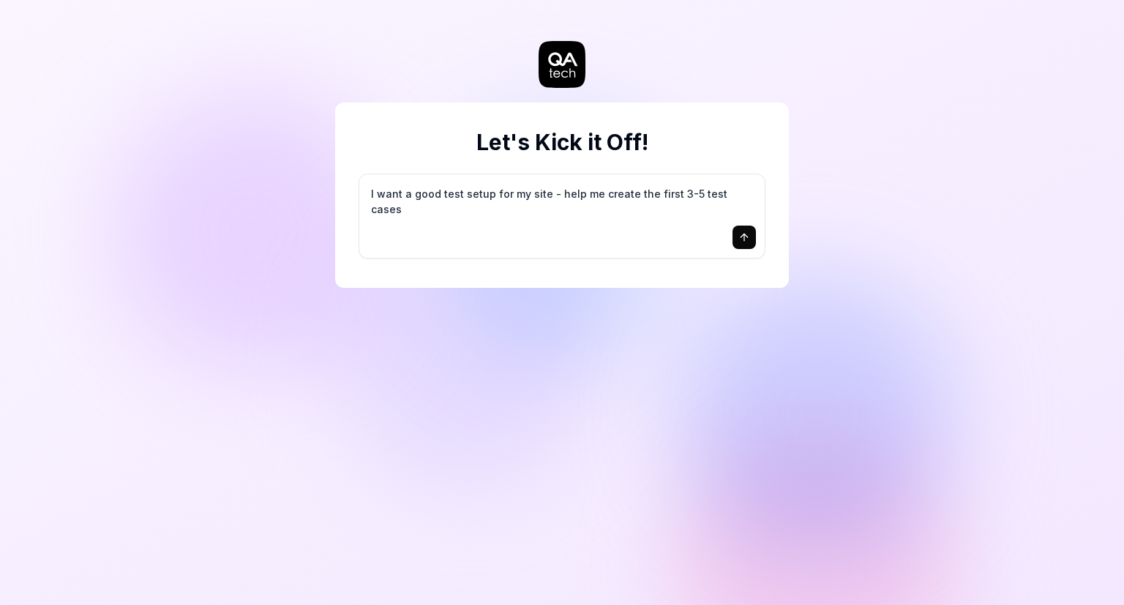
type textarea "I want a good test setup for my site - help me create the first -5 test cases"
type textarea "*"
type textarea "I want a good test setup for my site - help me create the first 1-5 test cases"
type textarea "*"
type textarea "I want a good test setup for my site - help me create the first 10-5 test cases"
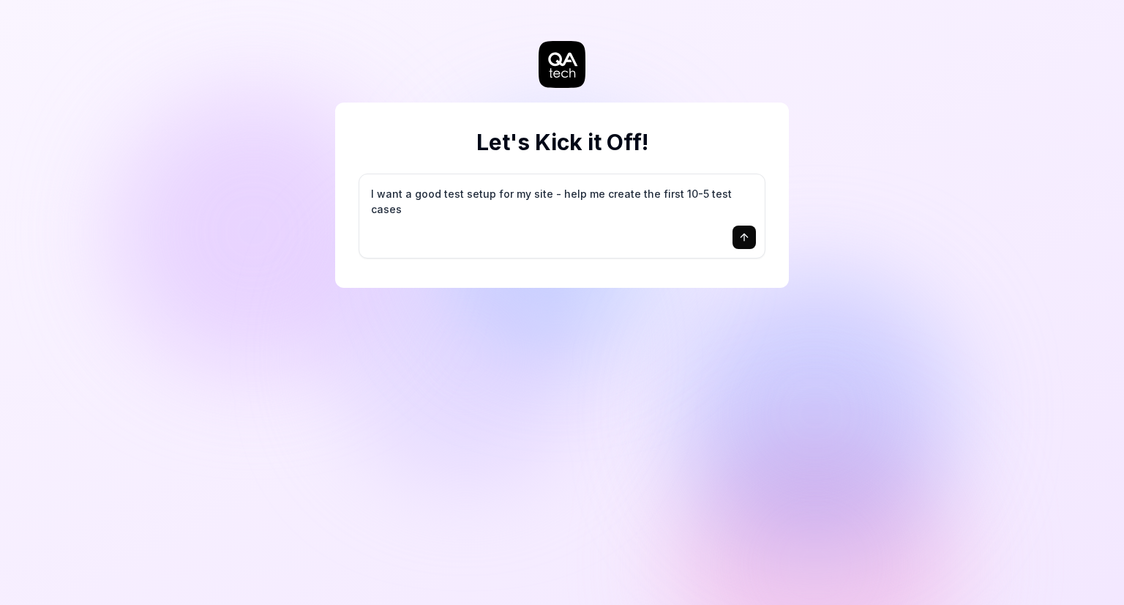
click at [681, 193] on textarea "I want a good test setup for my site - help me create the first 10-5 test cases" at bounding box center [562, 201] width 388 height 37
type textarea "*"
type textarea "I want a good test setup for my site - help me create the first 10-15 test cases"
click at [742, 237] on icon "submit" at bounding box center [745, 237] width 12 height 12
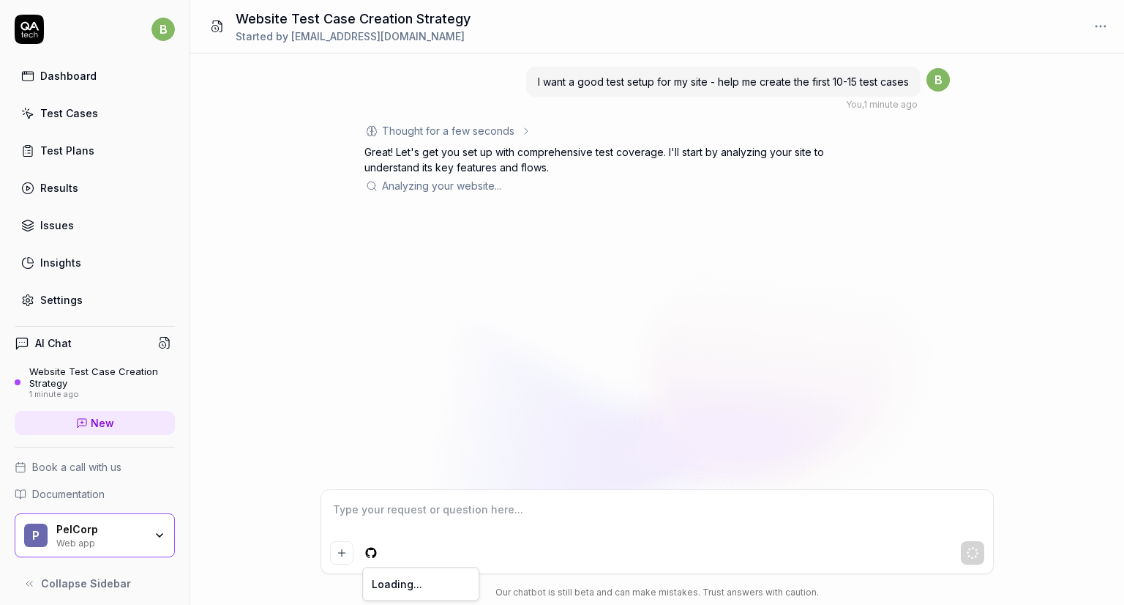
click at [373, 556] on html "b Dashboard Test Cases Test Plans Results Issues Insights Settings AI Chat Webs…" at bounding box center [562, 311] width 1124 height 622
click at [564, 525] on html "b Dashboard Test Cases Test Plans Results Issues Insights Settings AI Chat Webs…" at bounding box center [562, 311] width 1124 height 622
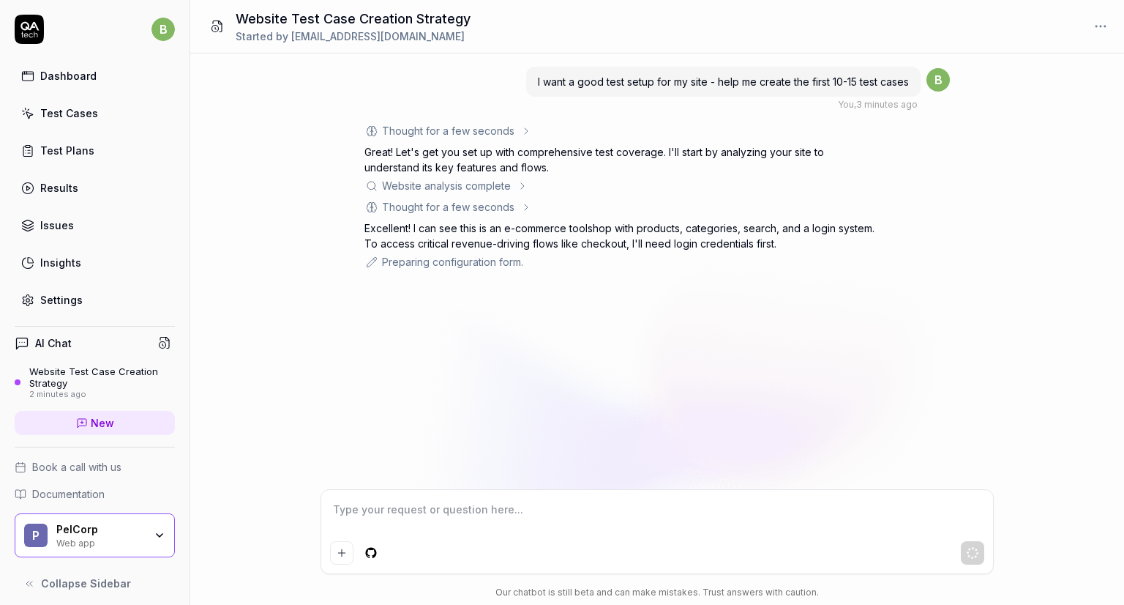
type textarea "*"
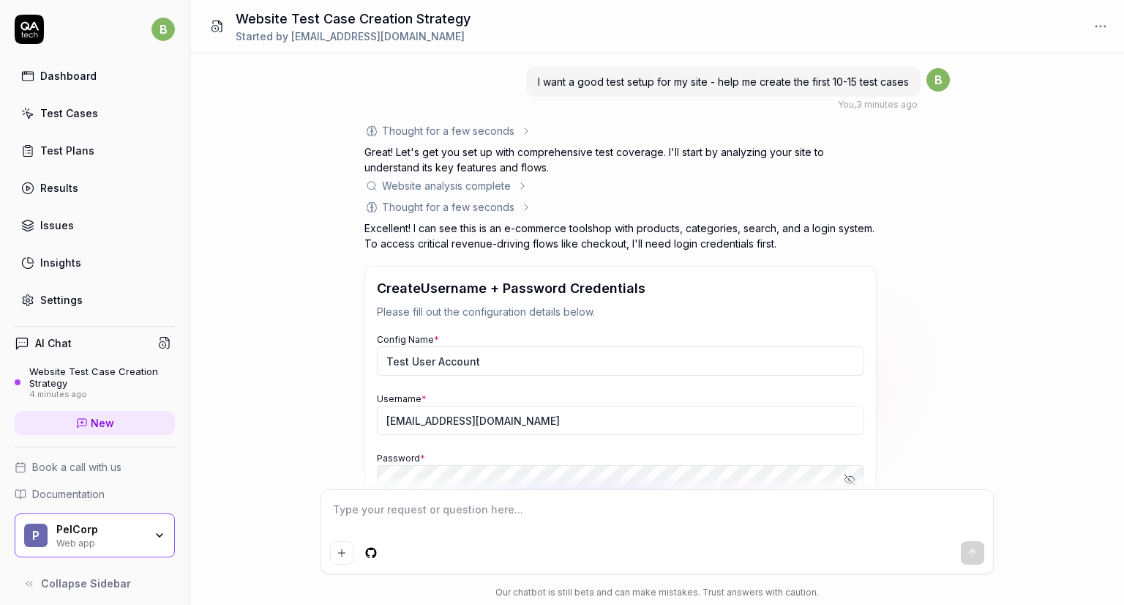
scroll to position [149, 0]
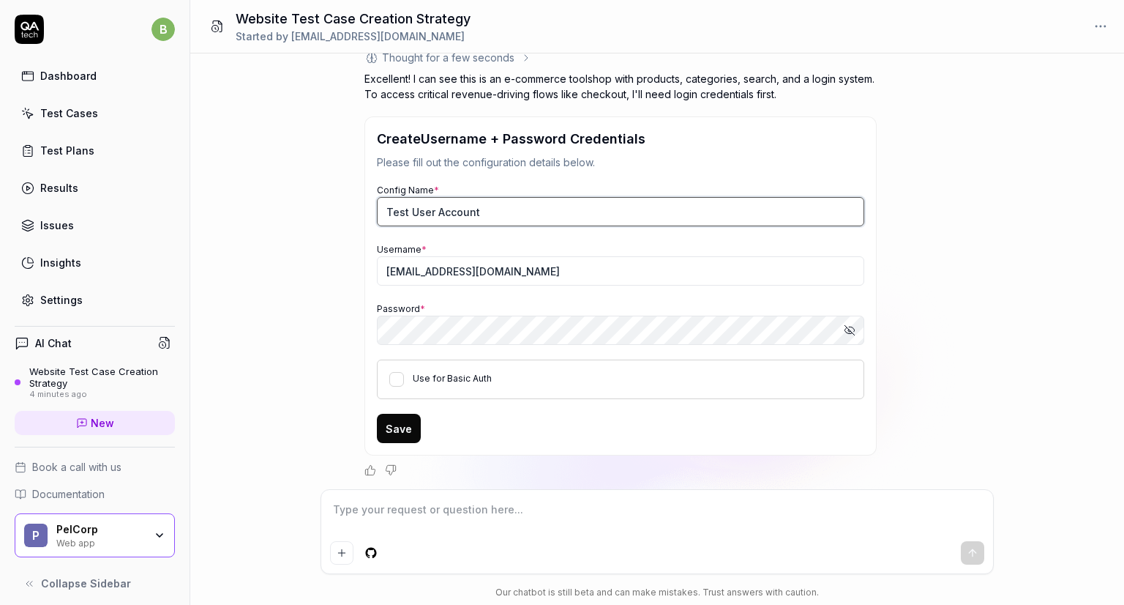
click at [428, 211] on input "Test User Account" at bounding box center [621, 211] width 488 height 29
click at [498, 213] on input "Test User Account" at bounding box center [621, 211] width 488 height 29
click at [397, 373] on button "Use for Basic Auth" at bounding box center [396, 379] width 15 height 15
click at [392, 424] on button "Save" at bounding box center [399, 428] width 44 height 29
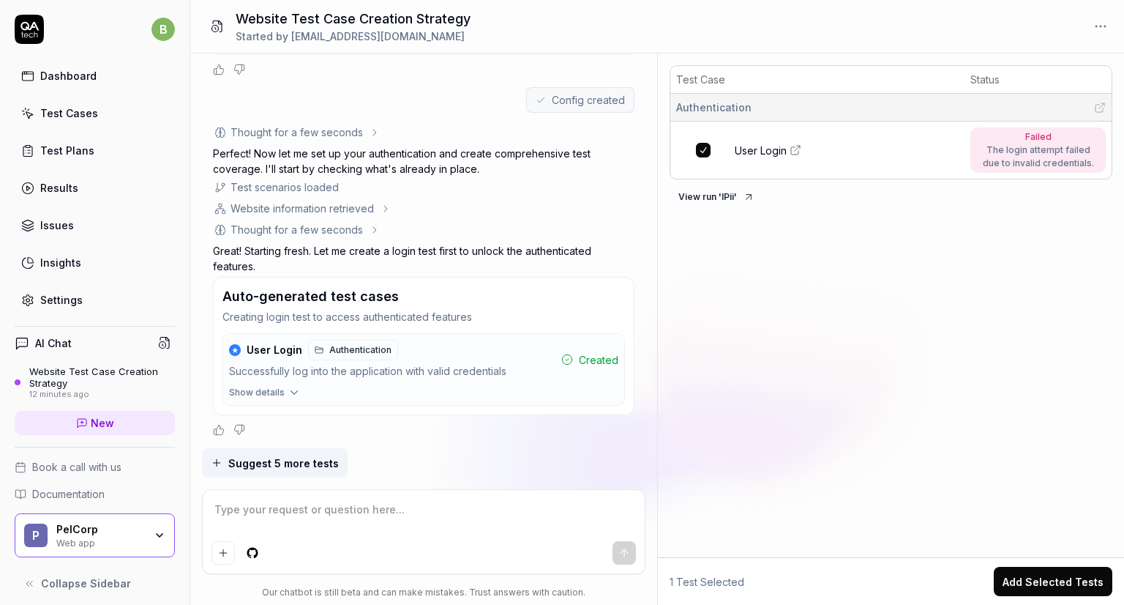
scroll to position [545, 0]
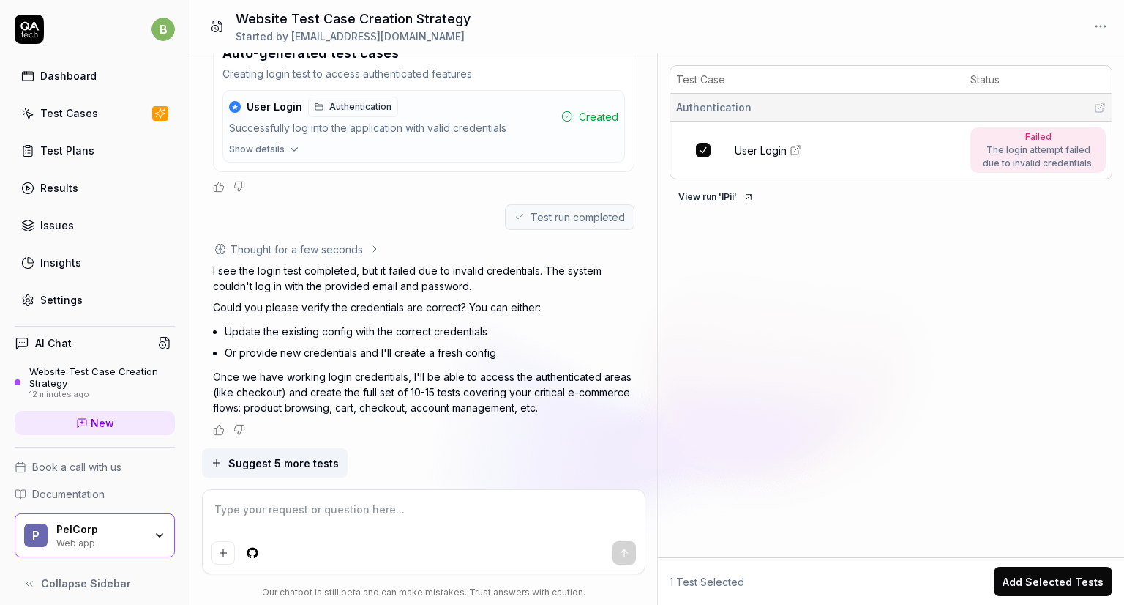
click at [797, 144] on icon at bounding box center [796, 150] width 12 height 12
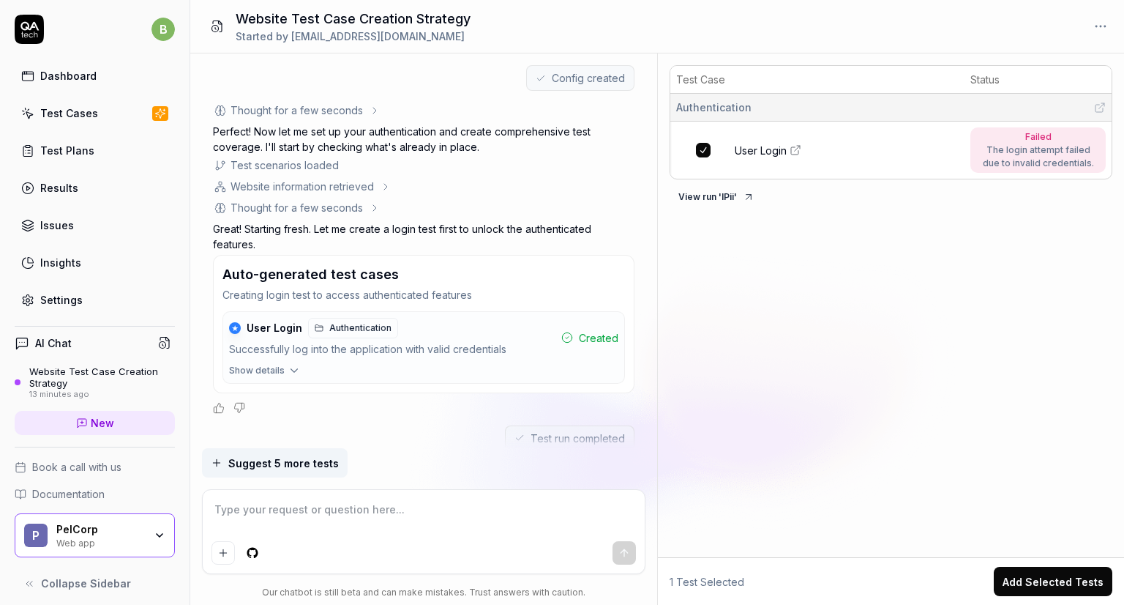
scroll to position [290, 0]
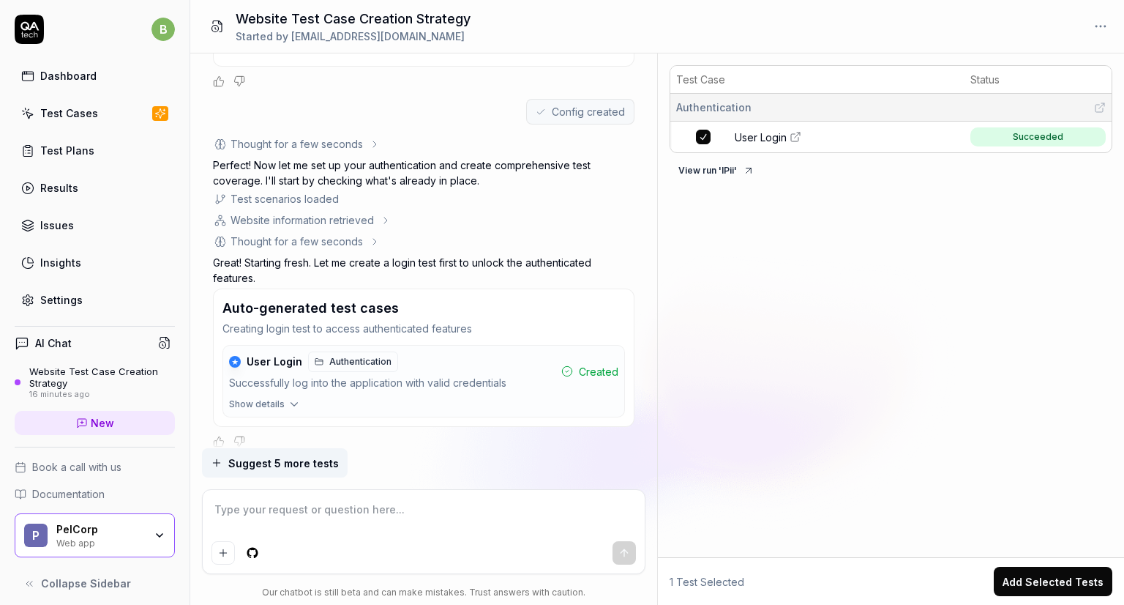
click at [335, 501] on textarea at bounding box center [424, 516] width 425 height 37
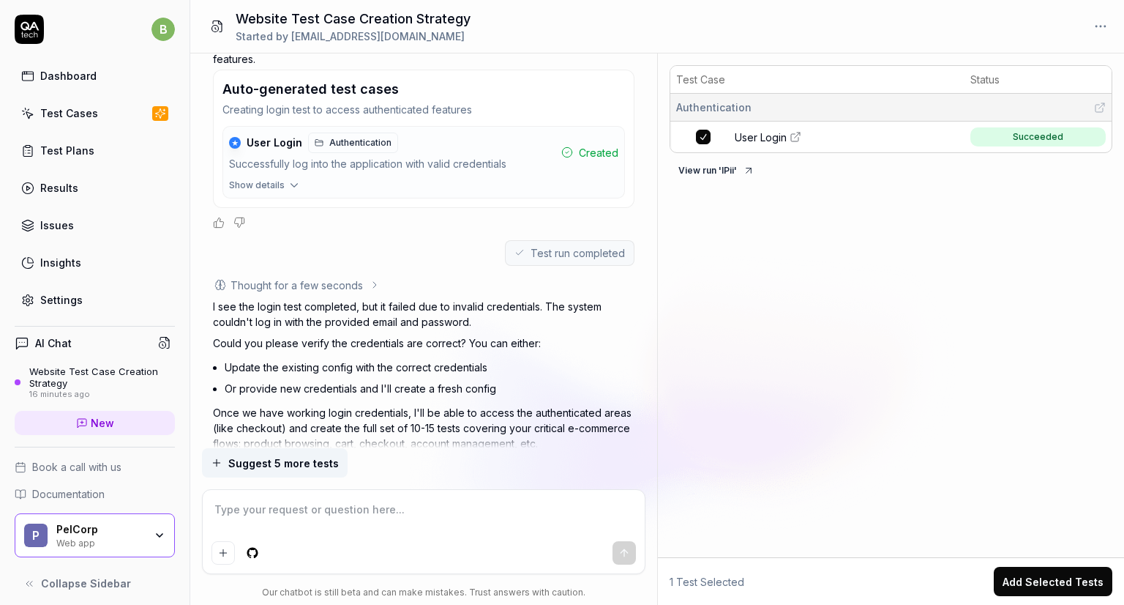
scroll to position [545, 0]
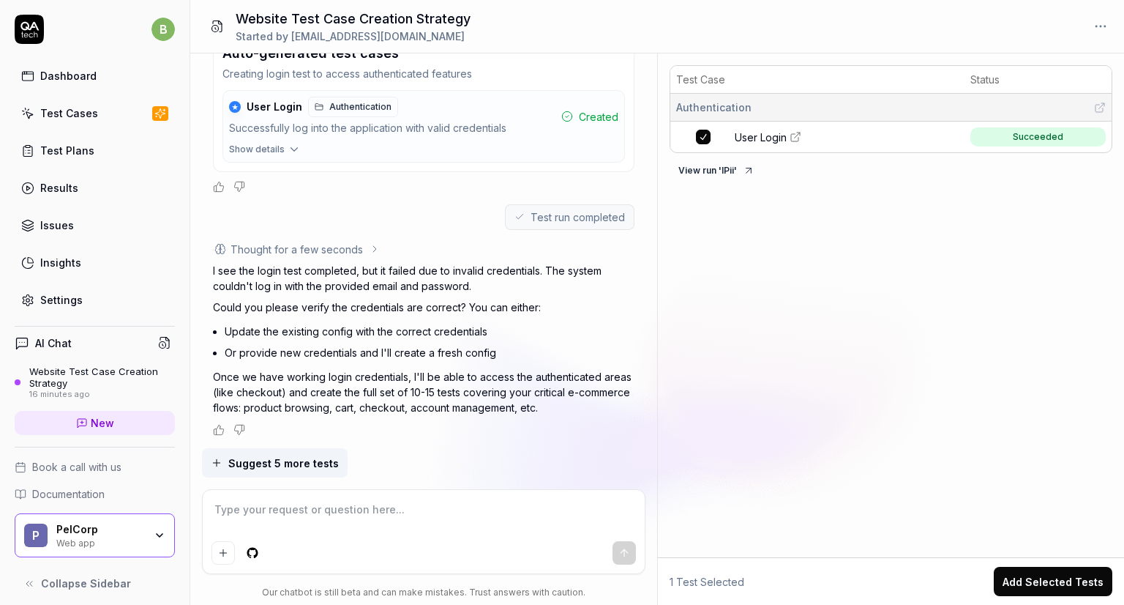
click at [272, 458] on span "Suggest 5 more tests" at bounding box center [283, 462] width 111 height 15
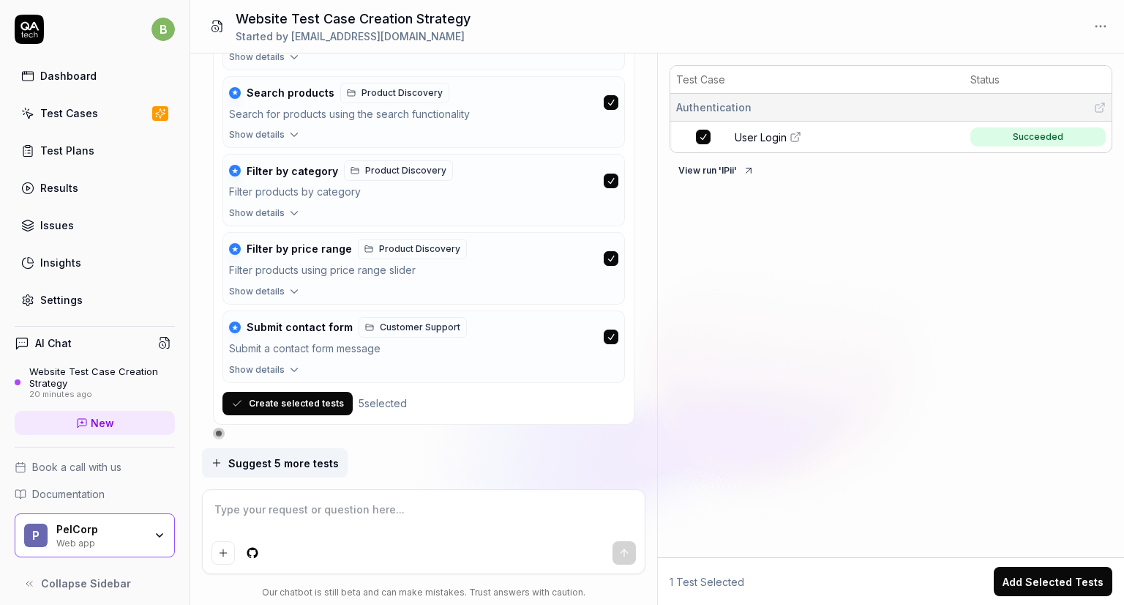
scroll to position [1302, 0]
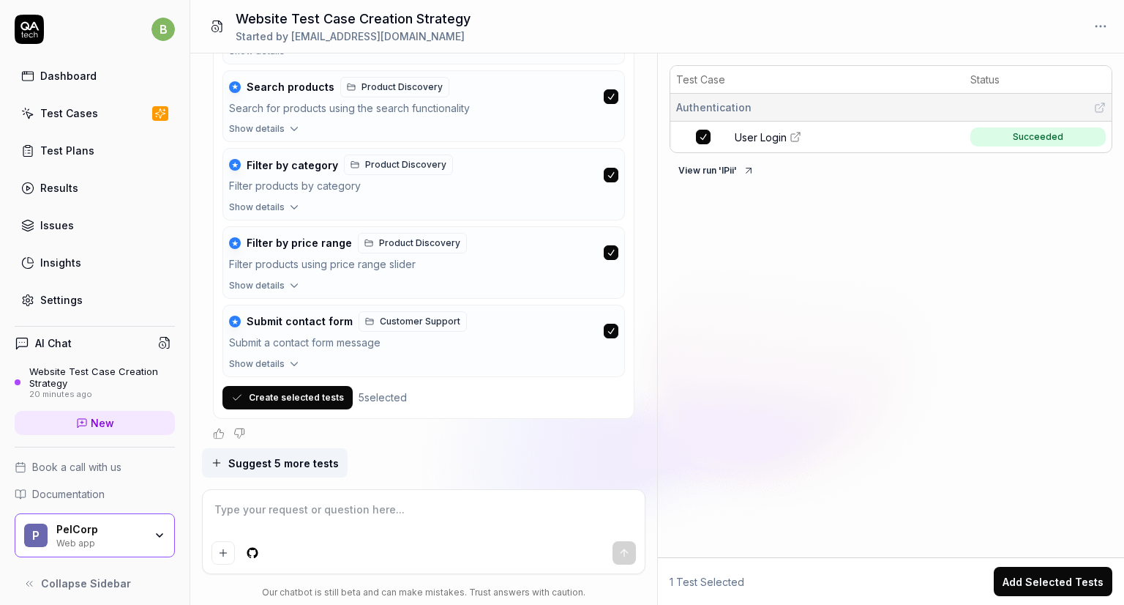
type textarea "*"
click at [244, 135] on button "Show details" at bounding box center [423, 131] width 401 height 19
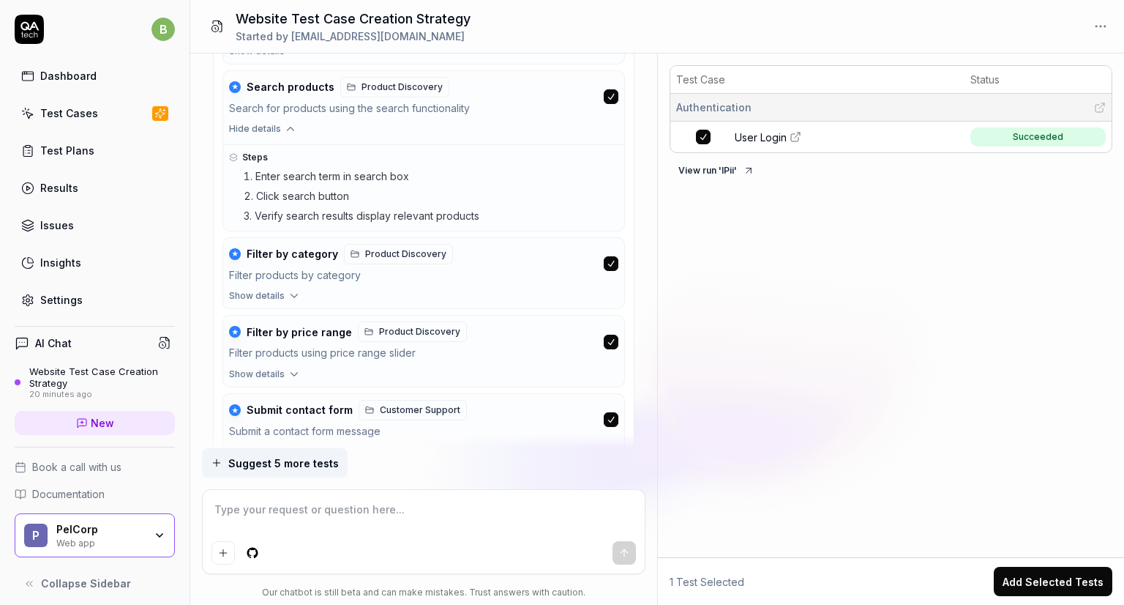
click at [244, 135] on button "Hide details" at bounding box center [423, 131] width 401 height 19
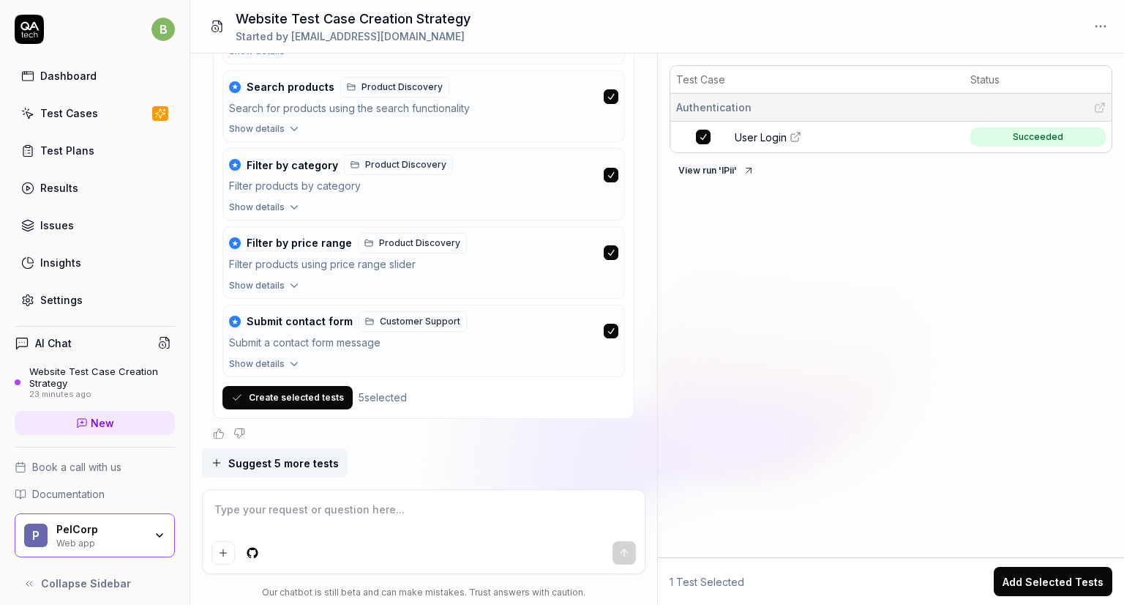
click at [198, 348] on div "I want a good test setup for my site - help me create the first 10-15 test case…" at bounding box center [423, 250] width 467 height 395
click at [300, 393] on button "Create selected tests" at bounding box center [288, 397] width 130 height 23
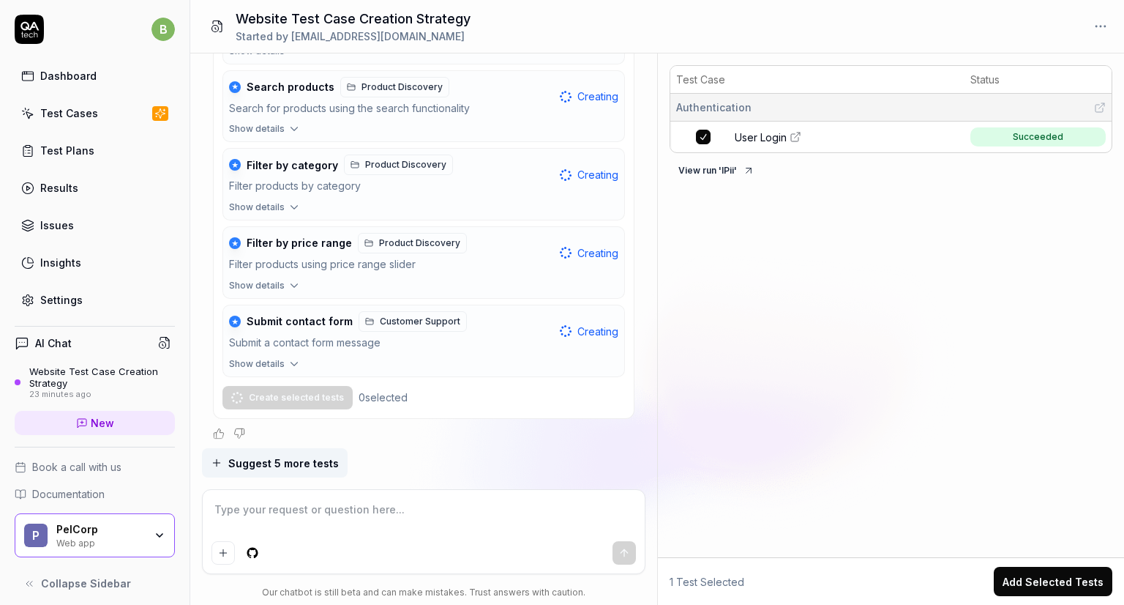
click at [271, 279] on span "Show details" at bounding box center [257, 285] width 56 height 13
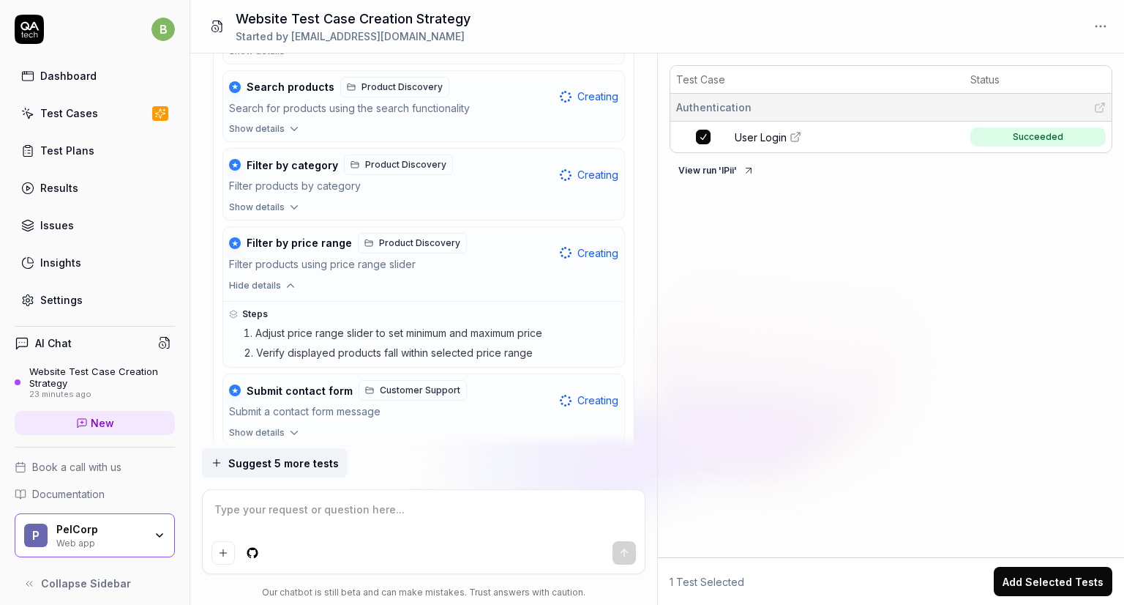
scroll to position [1371, 0]
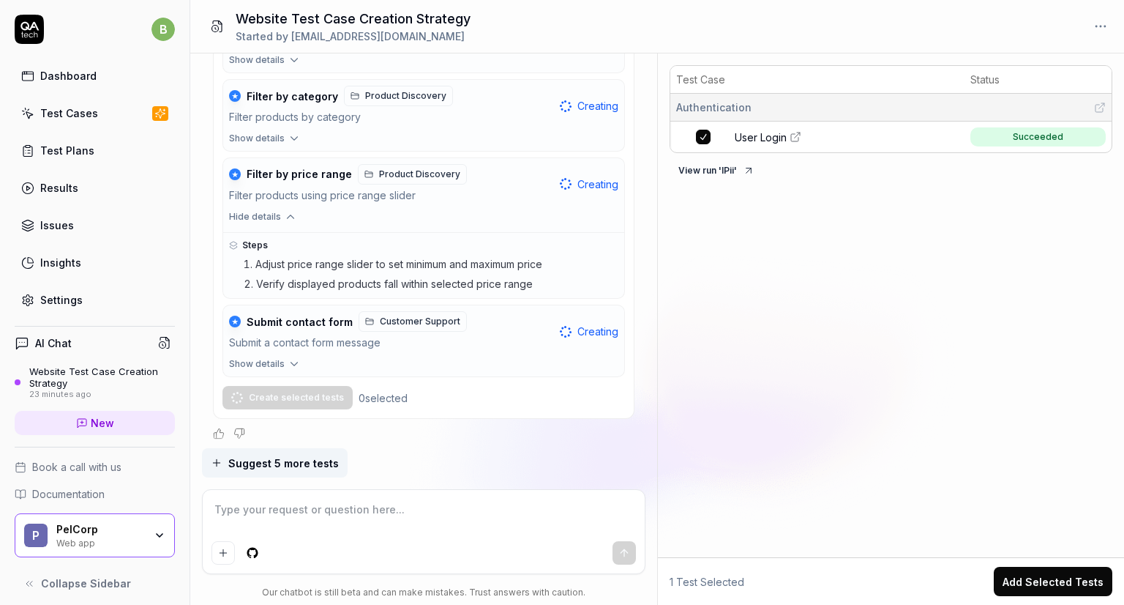
click at [249, 214] on span "Hide details" at bounding box center [255, 216] width 52 height 13
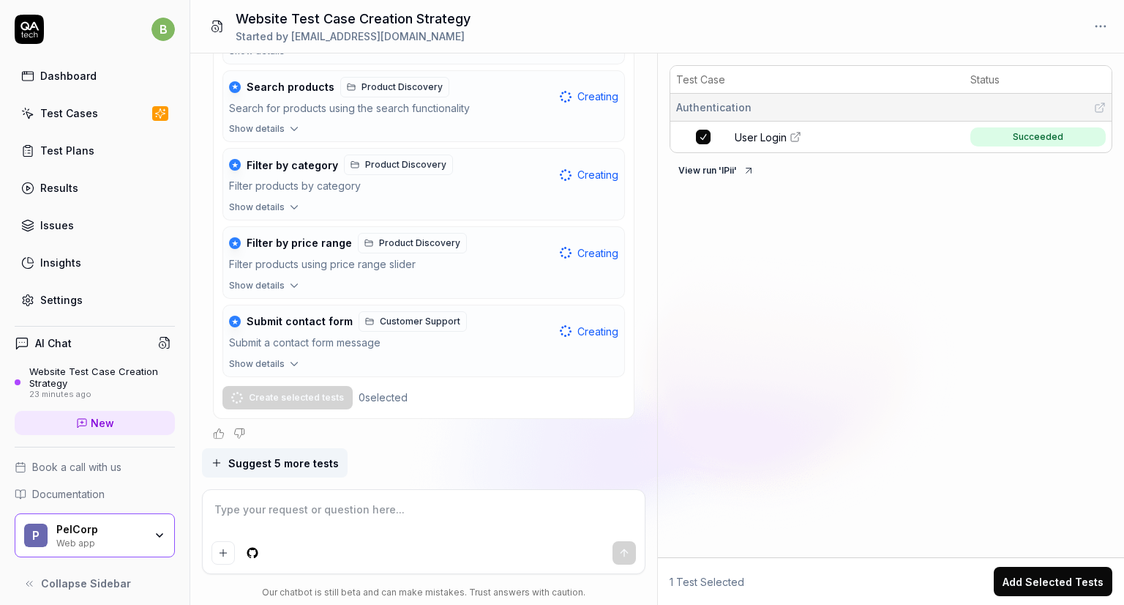
click at [802, 135] on link "User Login" at bounding box center [848, 137] width 227 height 15
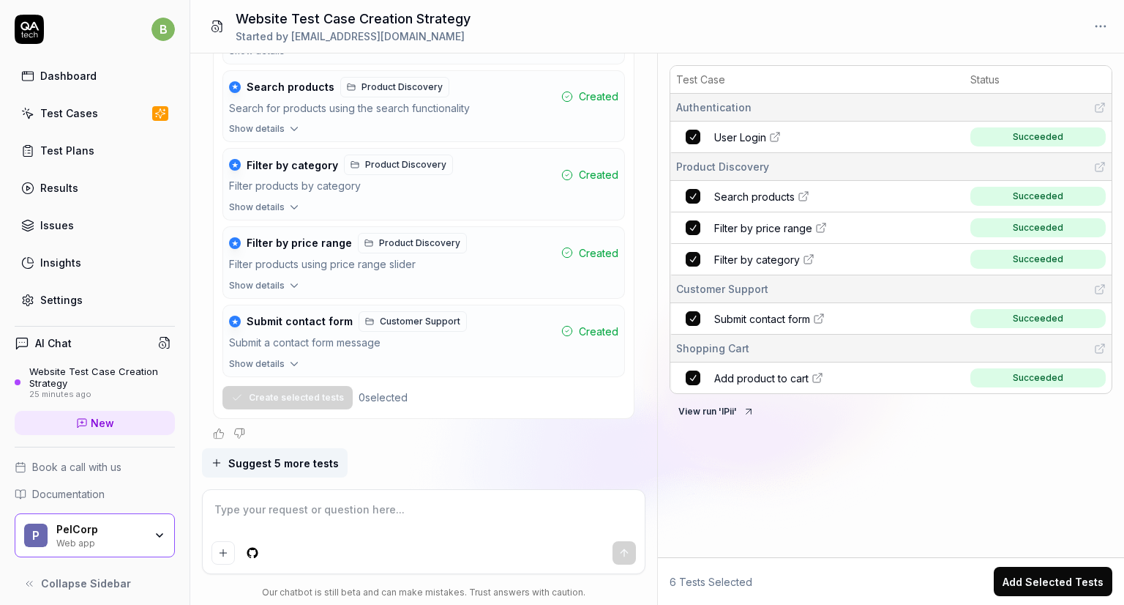
click at [754, 373] on span "Add product to cart" at bounding box center [761, 377] width 94 height 15
click at [749, 257] on span "Filter by category" at bounding box center [757, 259] width 86 height 15
type textarea "*"
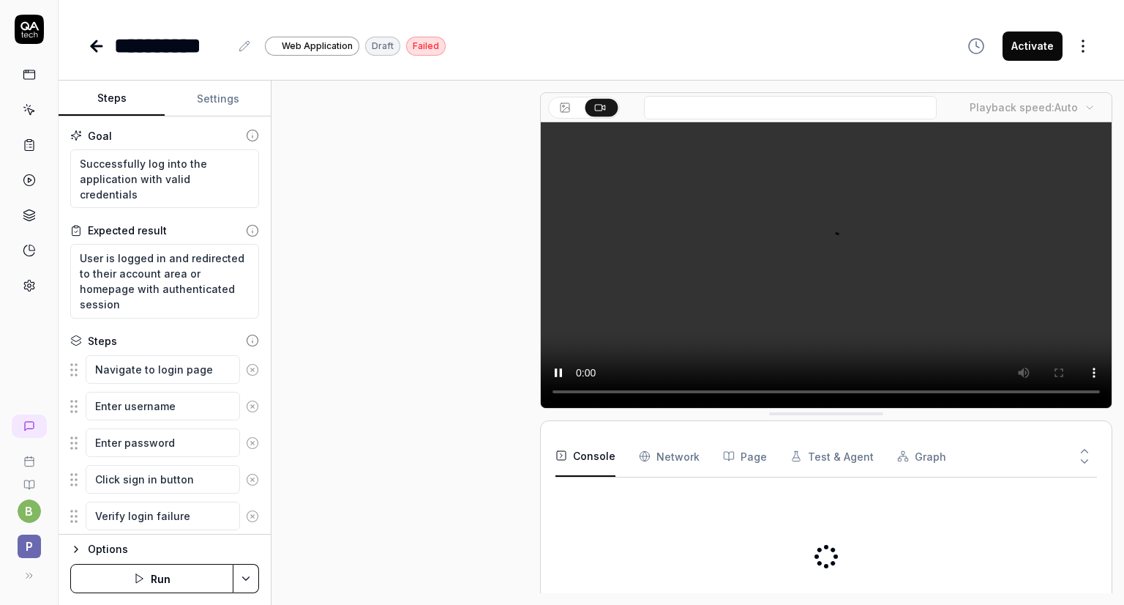
scroll to position [123, 0]
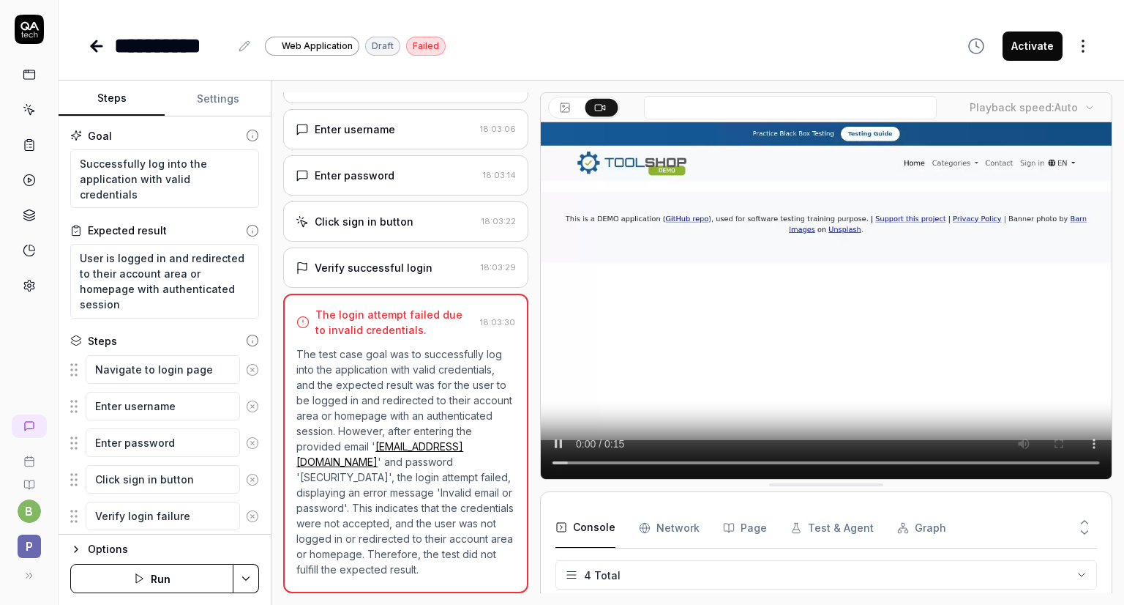
type textarea "*"
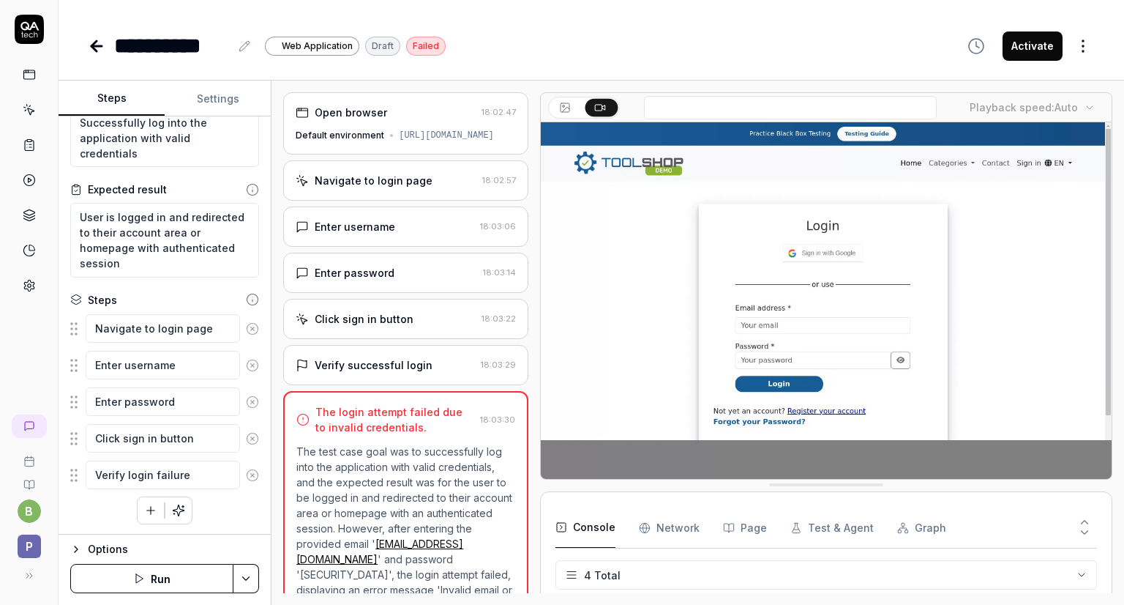
scroll to position [0, 0]
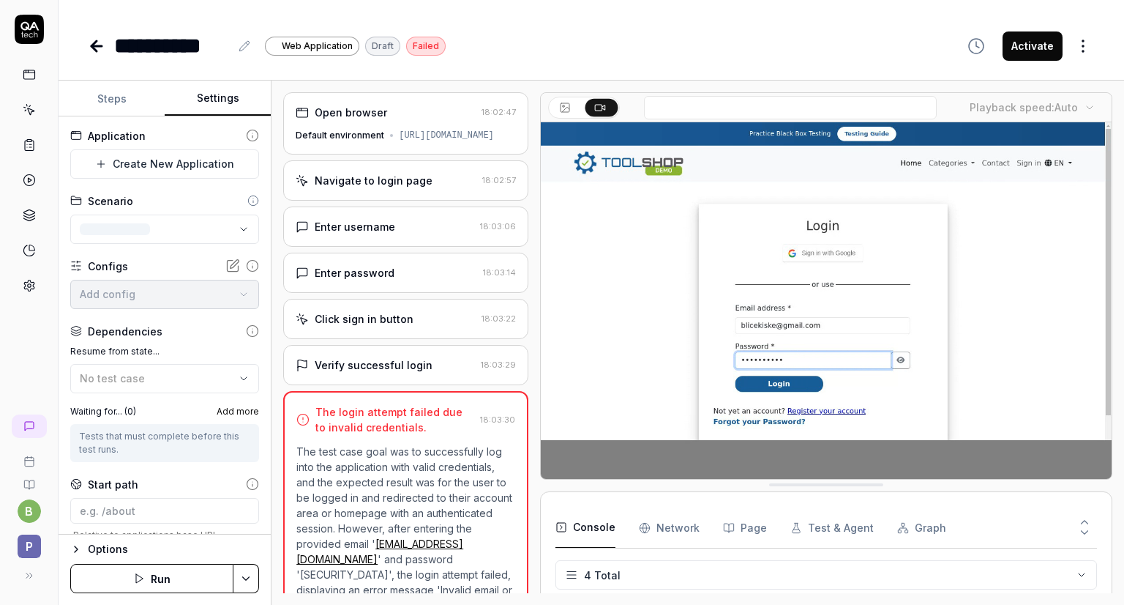
click at [198, 91] on button "Settings" at bounding box center [218, 98] width 106 height 35
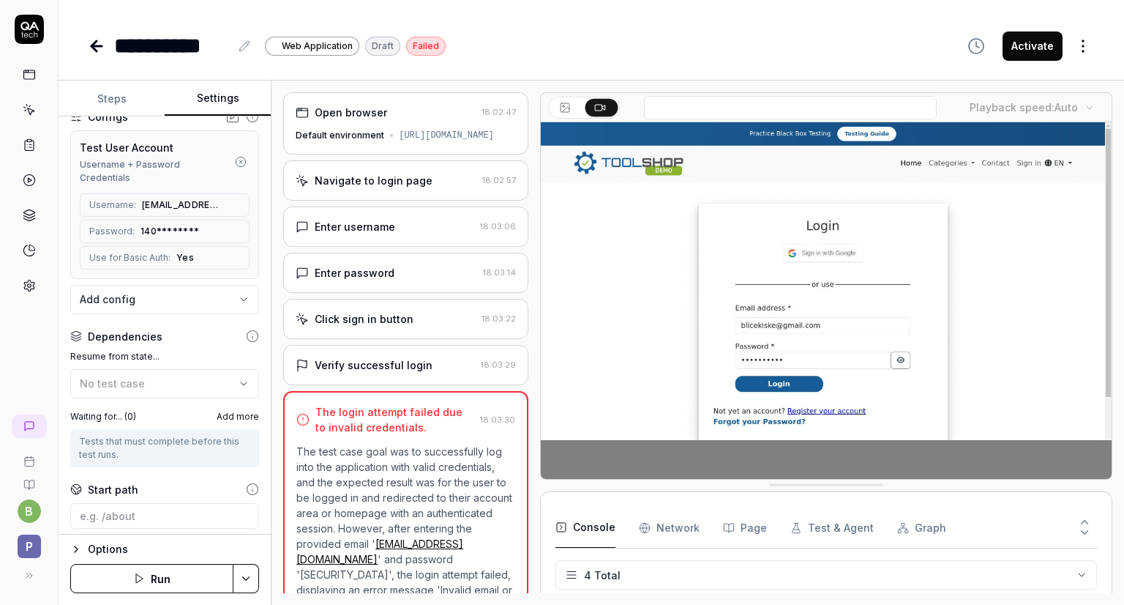
scroll to position [198, 0]
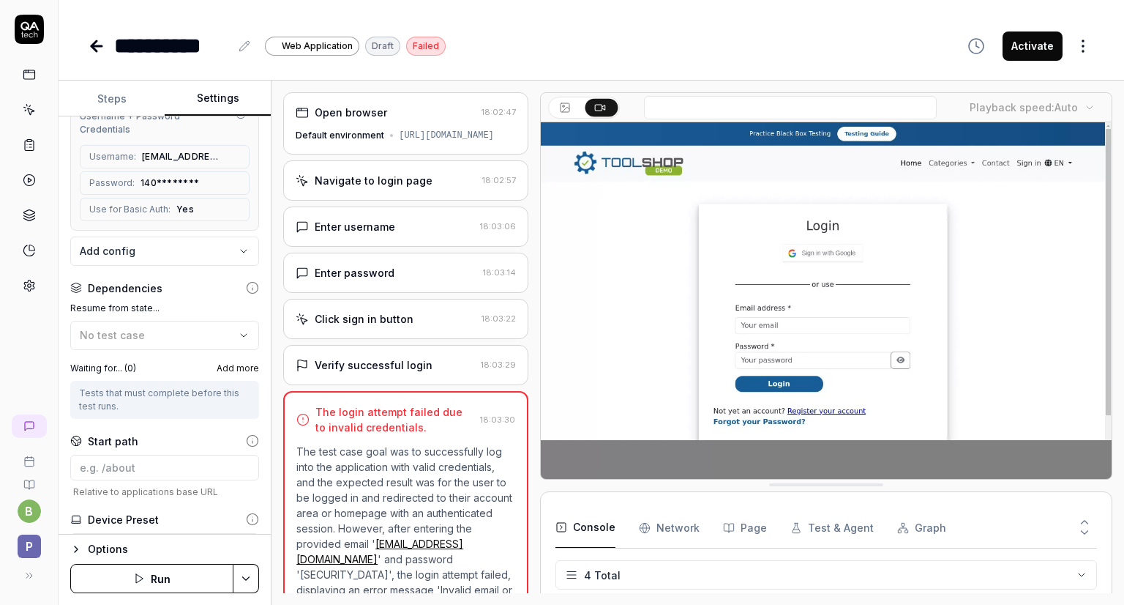
click at [174, 184] on span "140********" at bounding box center [170, 182] width 59 height 13
click at [205, 179] on icon at bounding box center [211, 183] width 12 height 12
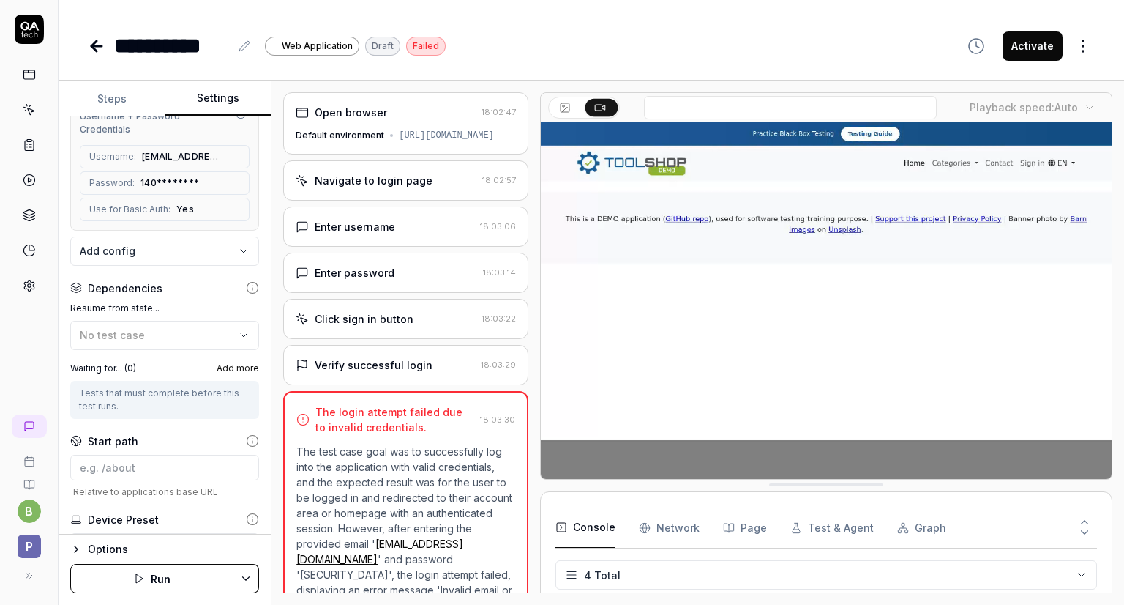
click at [154, 176] on span "140********" at bounding box center [170, 182] width 59 height 13
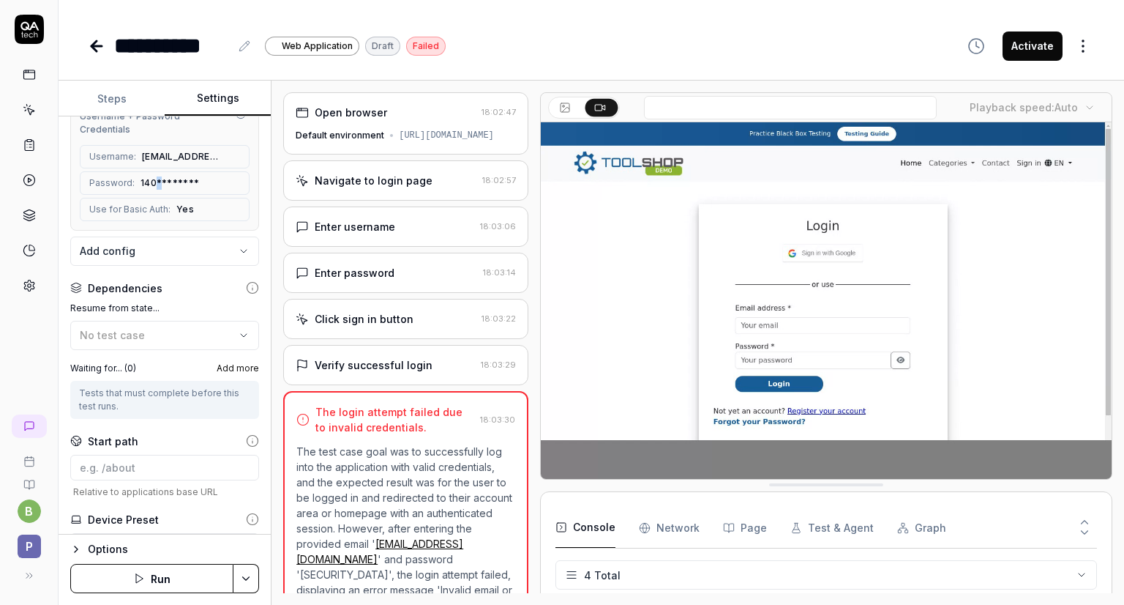
click at [154, 176] on span "140********" at bounding box center [170, 182] width 59 height 13
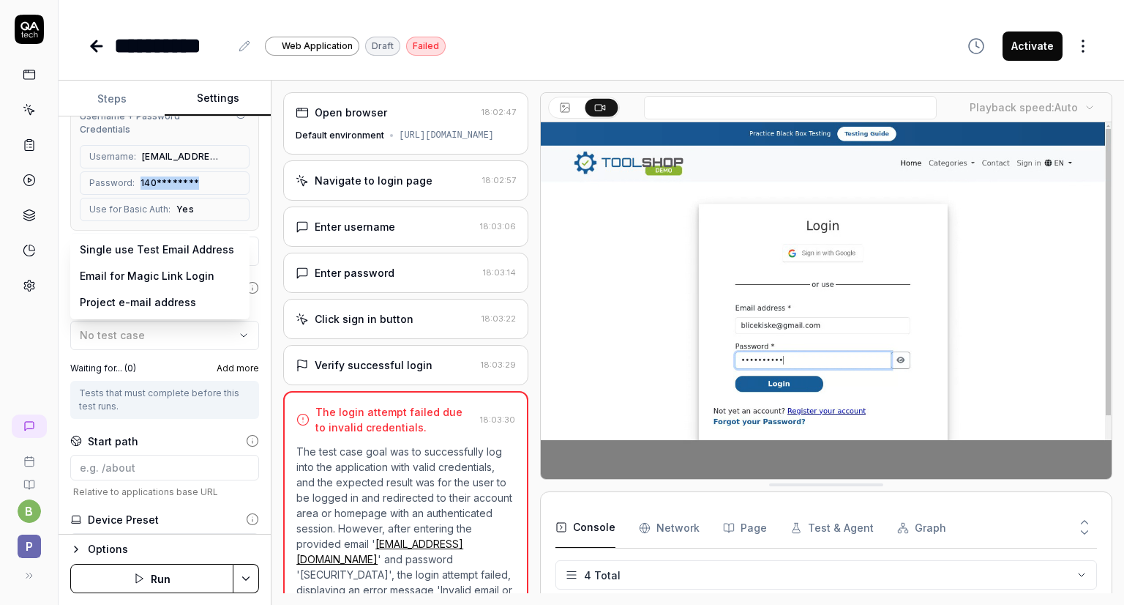
click at [152, 245] on body "**********" at bounding box center [562, 311] width 1124 height 622
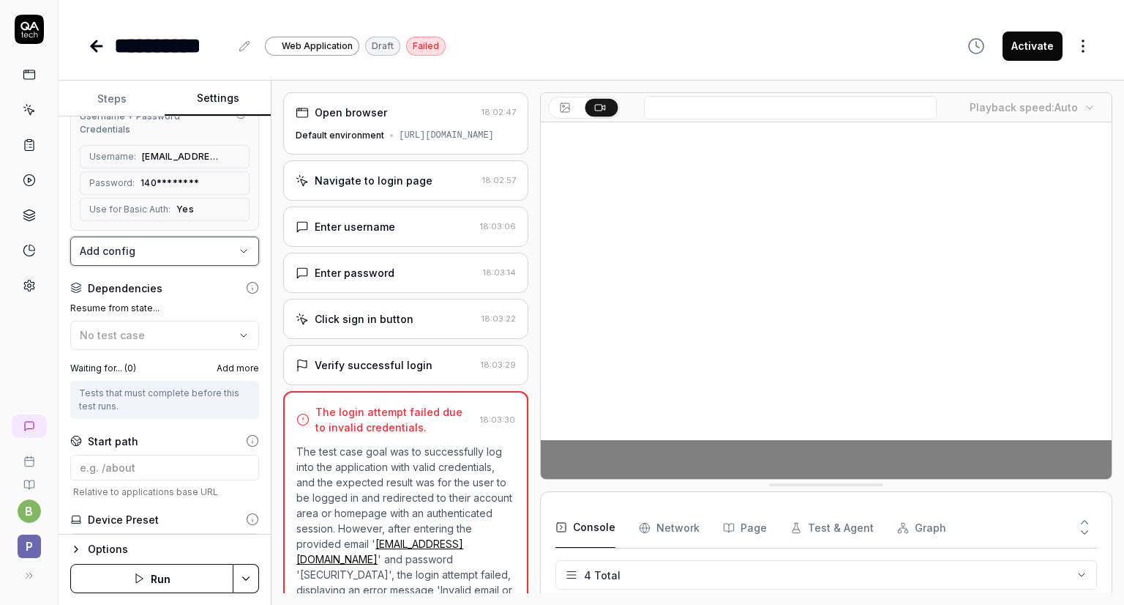
click at [123, 212] on html "**********" at bounding box center [562, 311] width 1124 height 622
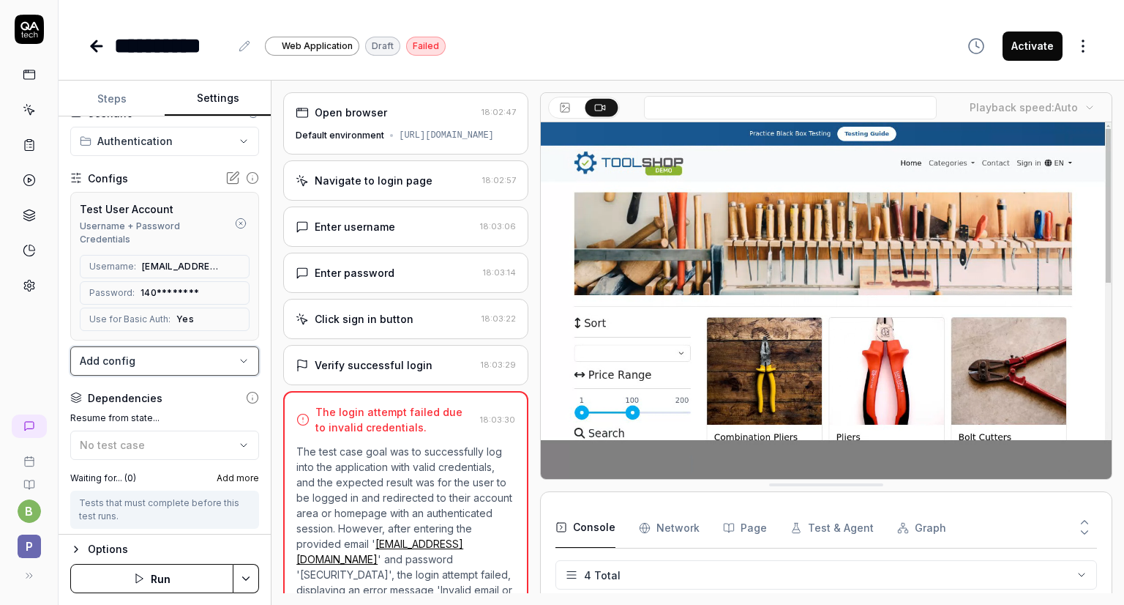
scroll to position [0, 0]
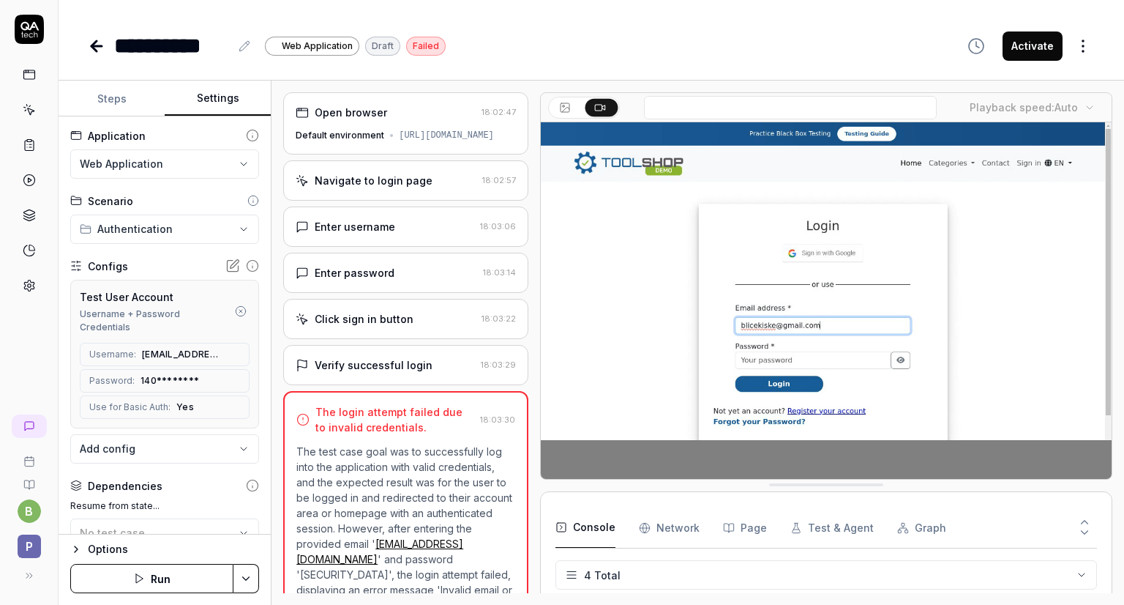
click at [225, 265] on icon at bounding box center [232, 265] width 15 height 15
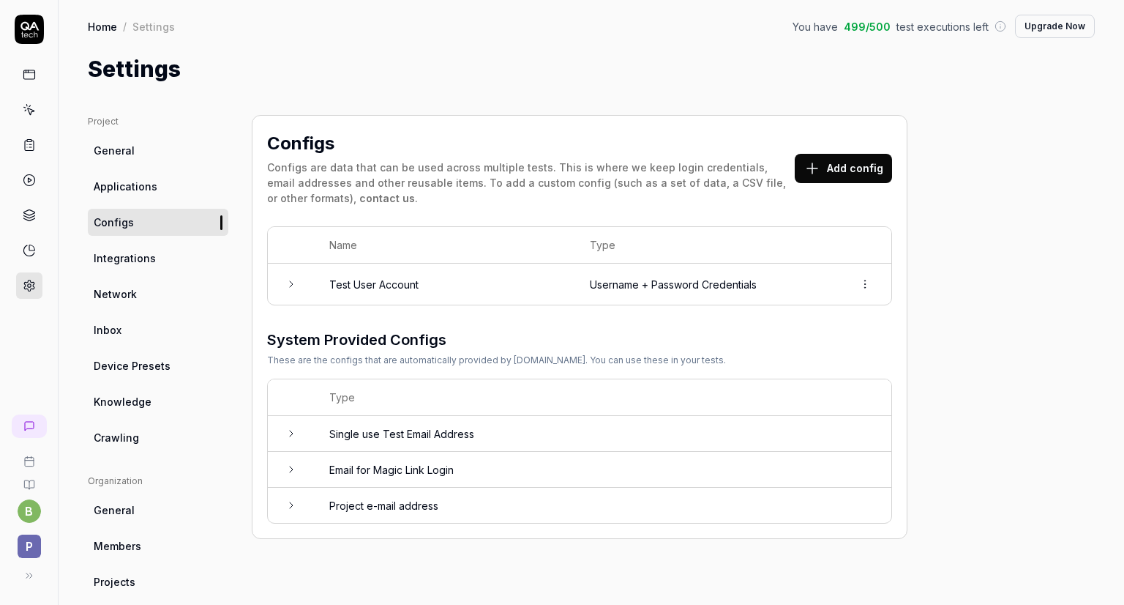
click at [608, 299] on td "Username + Password Credentials" at bounding box center [707, 284] width 264 height 41
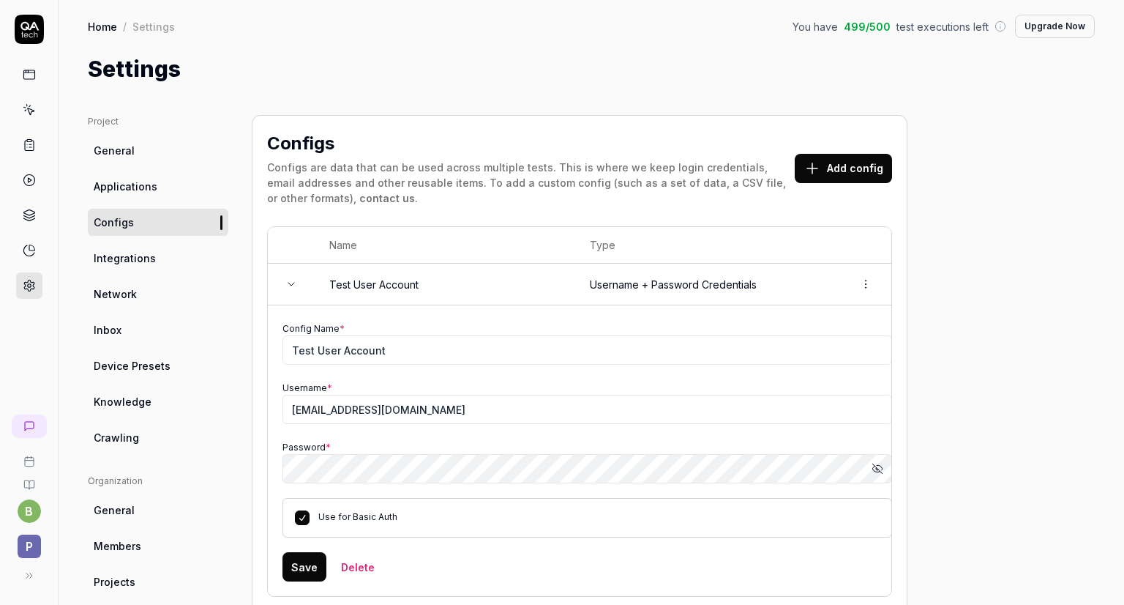
click at [876, 468] on icon "button" at bounding box center [877, 469] width 2 height 2
click at [299, 553] on button "Save" at bounding box center [305, 566] width 44 height 29
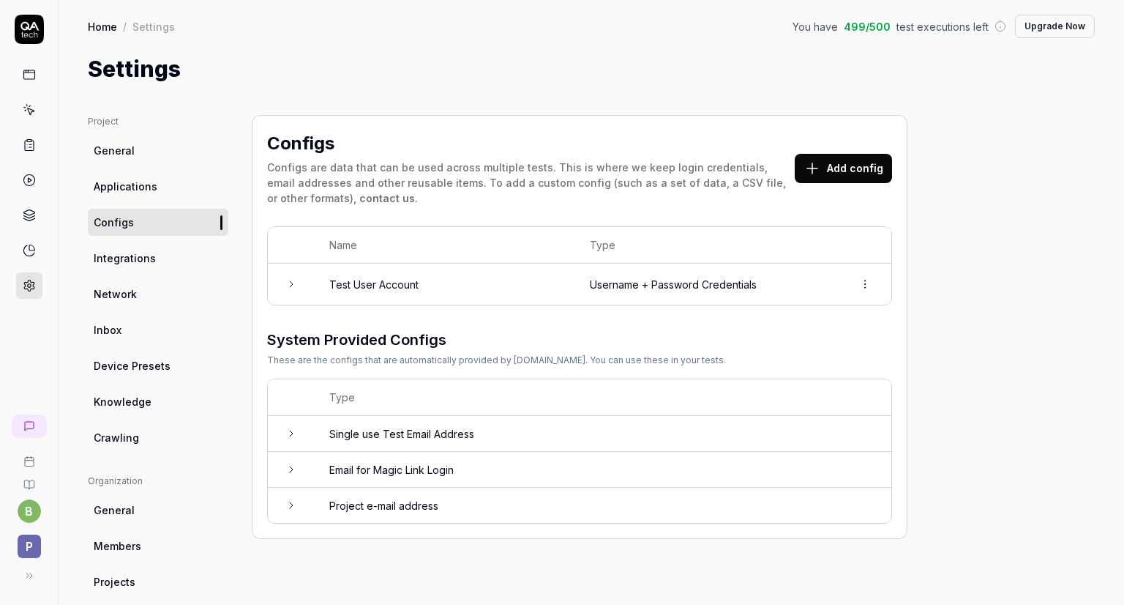
click at [23, 80] on icon at bounding box center [29, 74] width 13 height 13
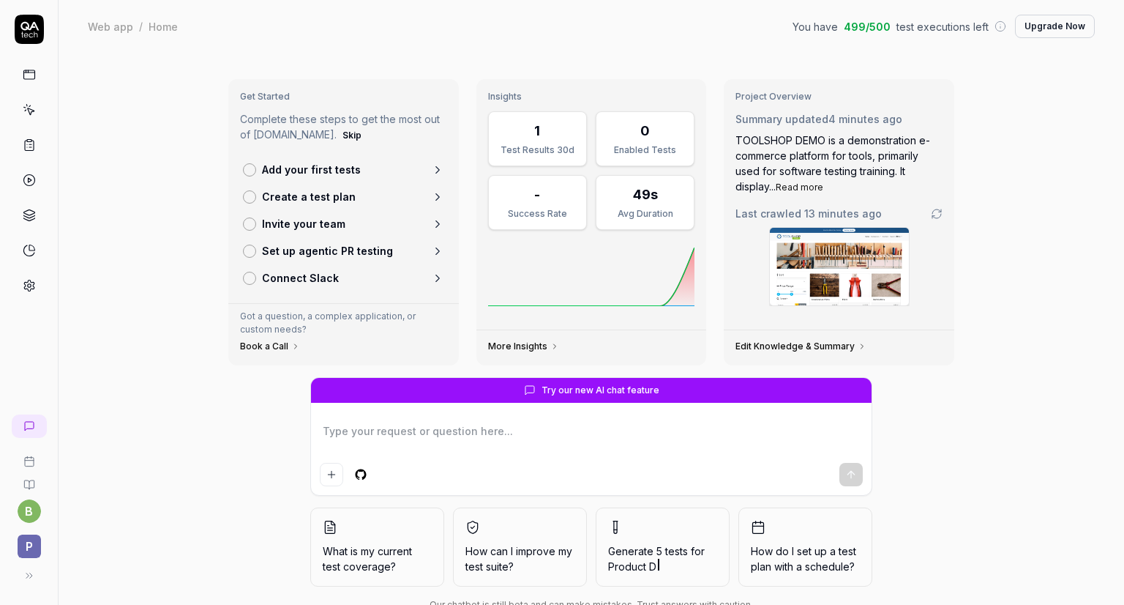
click at [26, 117] on link at bounding box center [29, 110] width 26 height 26
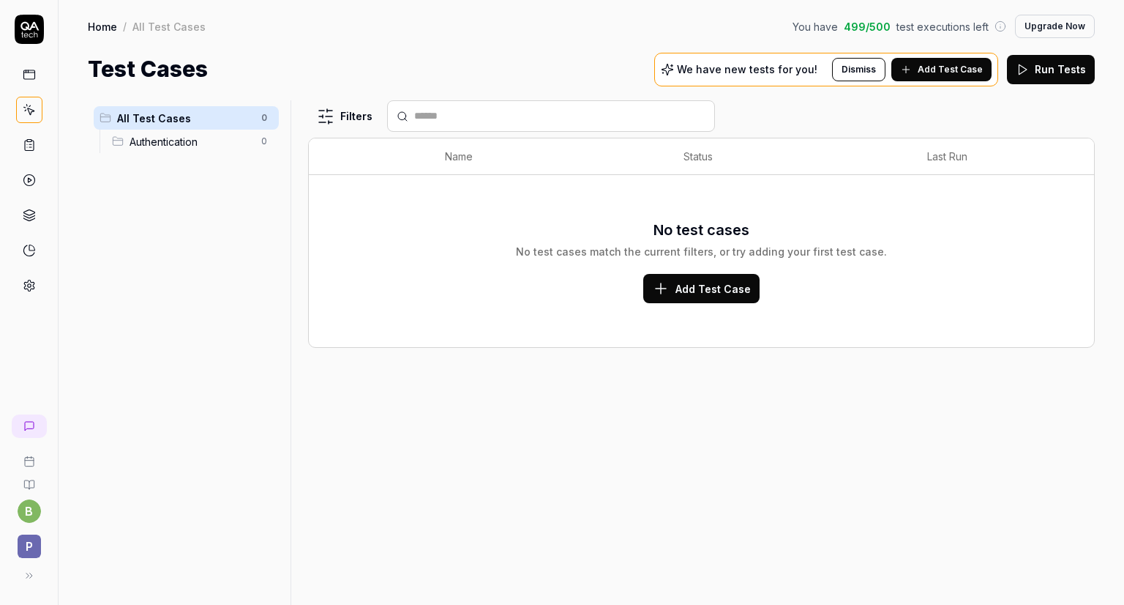
click at [34, 138] on icon at bounding box center [29, 144] width 13 height 13
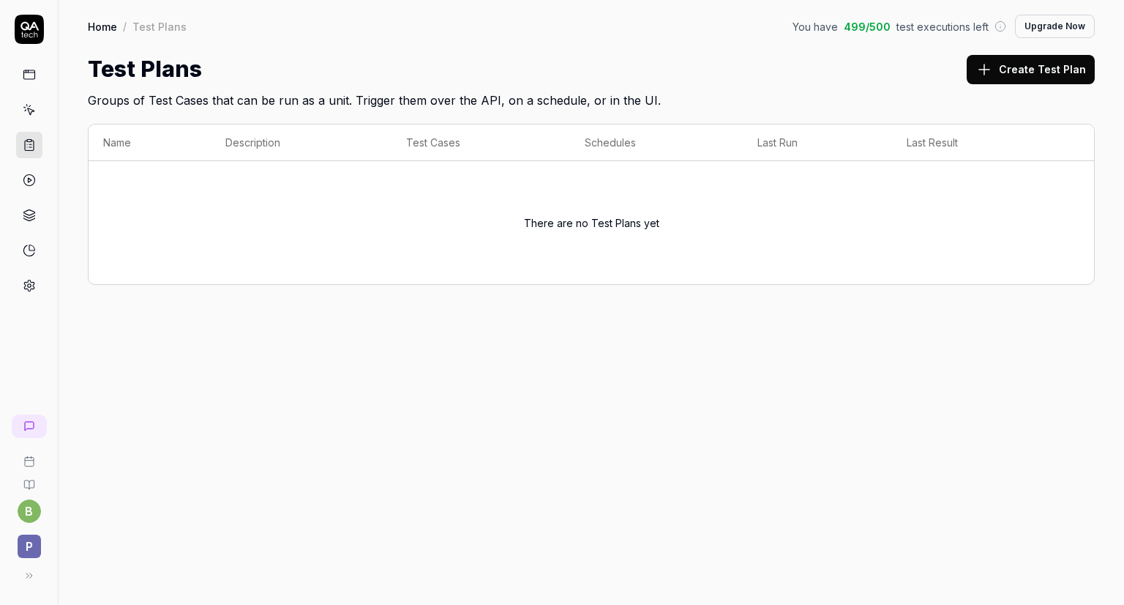
click at [1034, 199] on div "There are no Test Plans yet" at bounding box center [591, 222] width 976 height 105
click at [1018, 411] on div "Home / Test Plans You have 499 / 500 test executions left Upgrade Now Home / Te…" at bounding box center [592, 302] width 1066 height 605
click at [35, 183] on link at bounding box center [29, 180] width 26 height 26
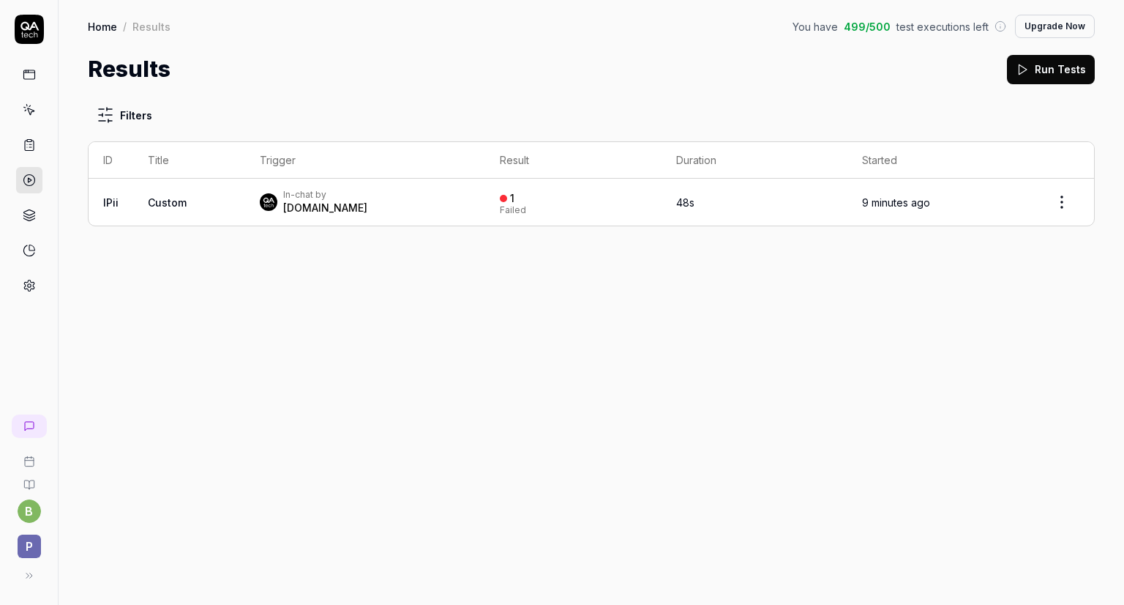
click at [325, 213] on div "[DOMAIN_NAME]" at bounding box center [325, 208] width 84 height 15
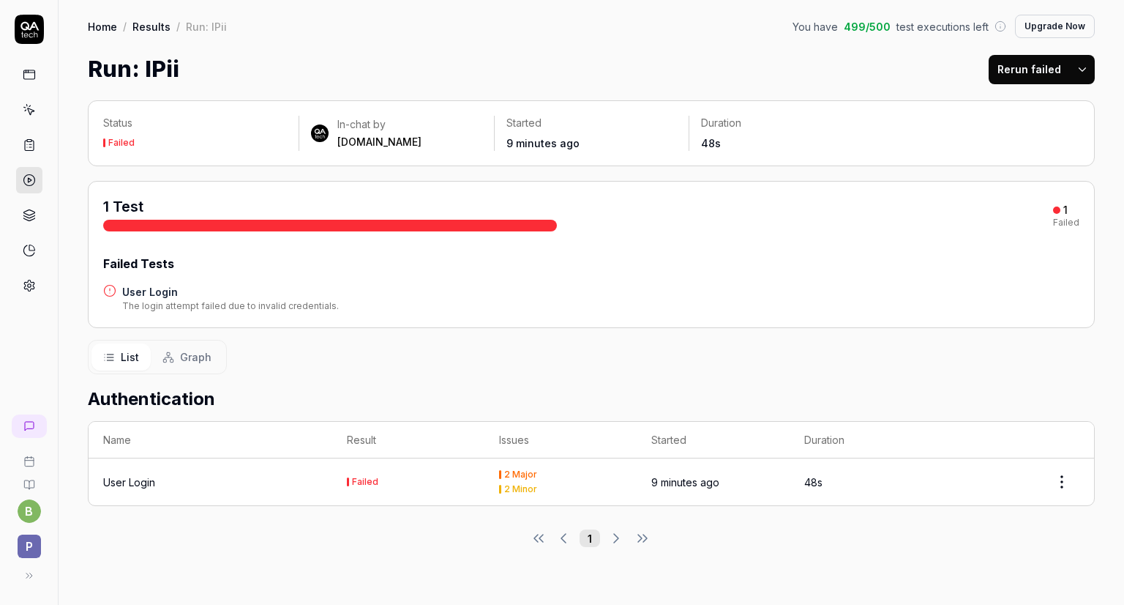
click at [1010, 74] on button "Rerun failed" at bounding box center [1029, 69] width 81 height 29
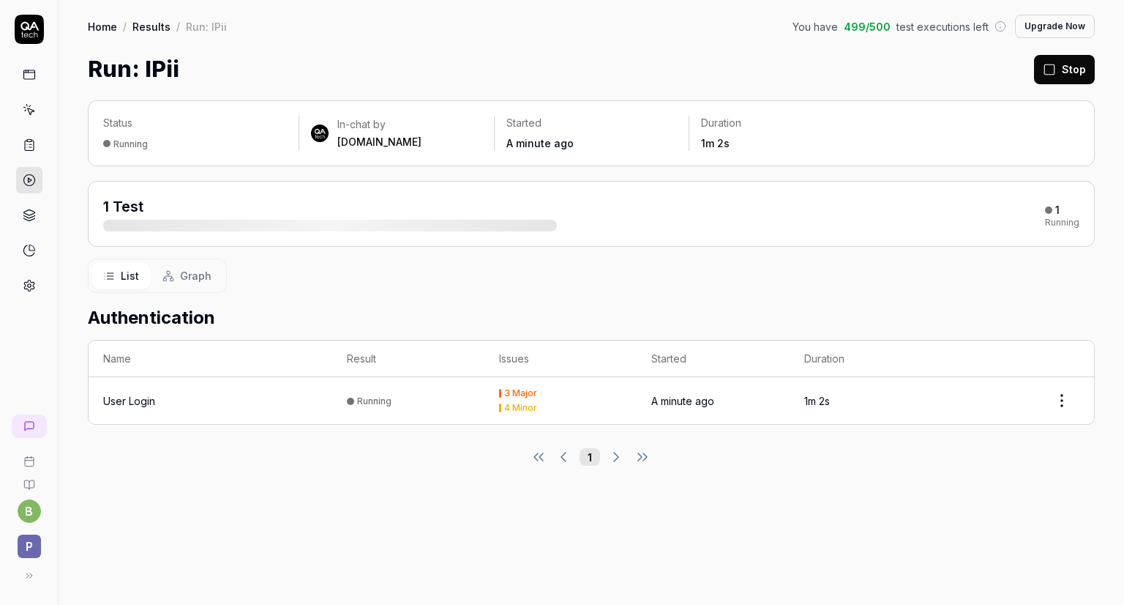
click at [1058, 225] on div "Running" at bounding box center [1062, 222] width 34 height 9
click at [636, 390] on td "3 Major 4 Minor" at bounding box center [561, 400] width 152 height 47
click at [389, 396] on div "Running" at bounding box center [374, 400] width 34 height 11
click at [1055, 409] on html "b P Home / Results / Run: IPii You have 499 / 500 test executions left Upgrade …" at bounding box center [562, 311] width 1124 height 622
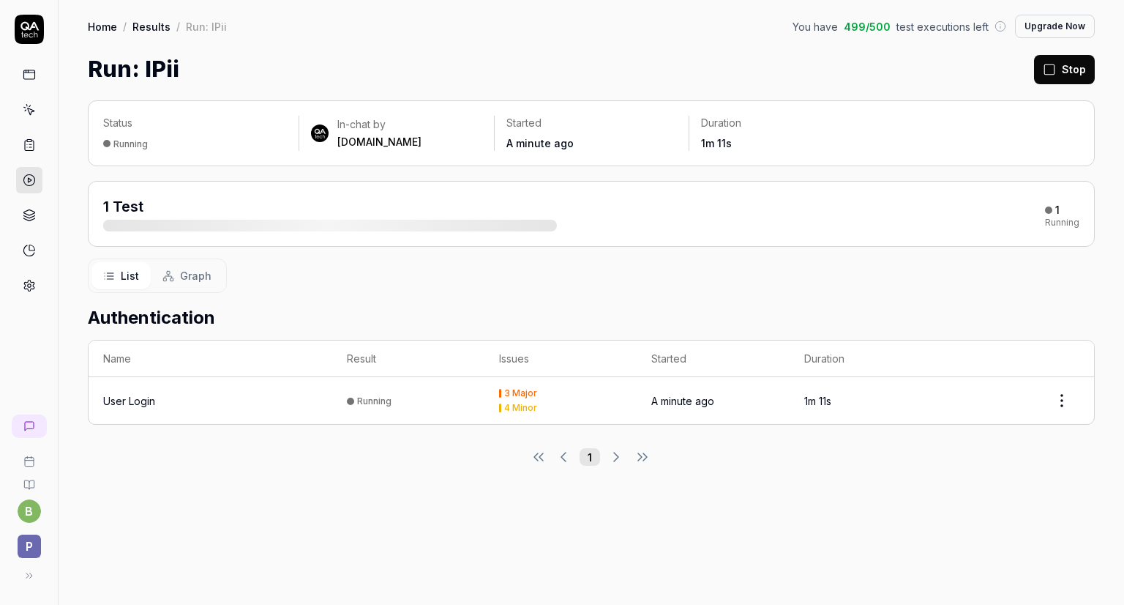
click at [960, 321] on html "b P Home / Results / Run: IPii You have 499 / 500 test executions left Upgrade …" at bounding box center [562, 311] width 1124 height 622
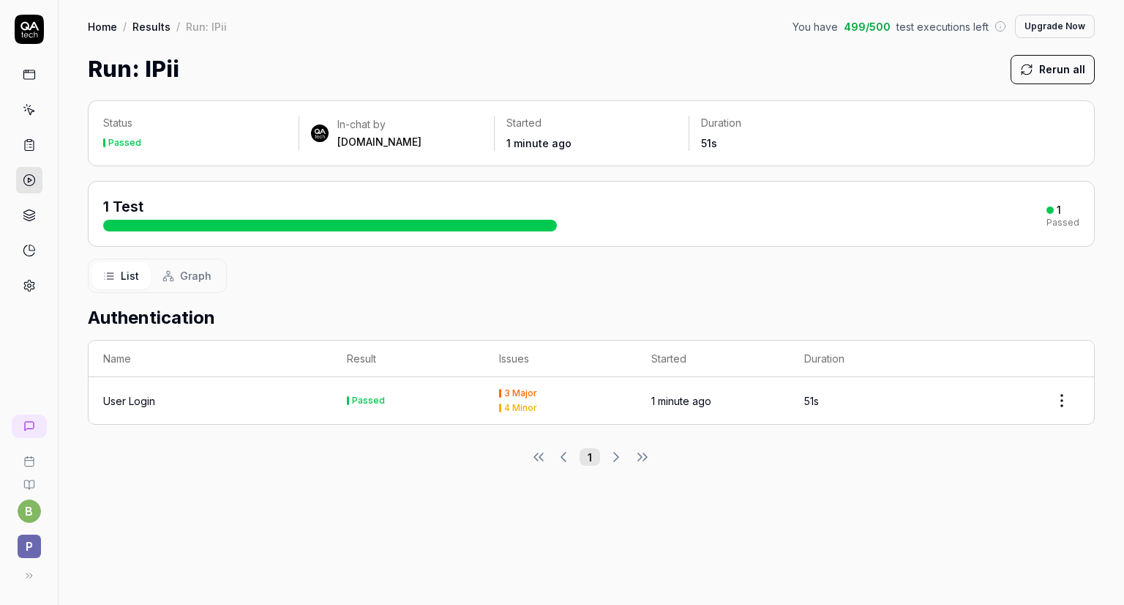
click at [644, 219] on div "1 Test 1 Passed" at bounding box center [591, 213] width 976 height 35
click at [253, 213] on div "1 Test" at bounding box center [330, 213] width 454 height 35
click at [26, 142] on icon at bounding box center [29, 144] width 13 height 13
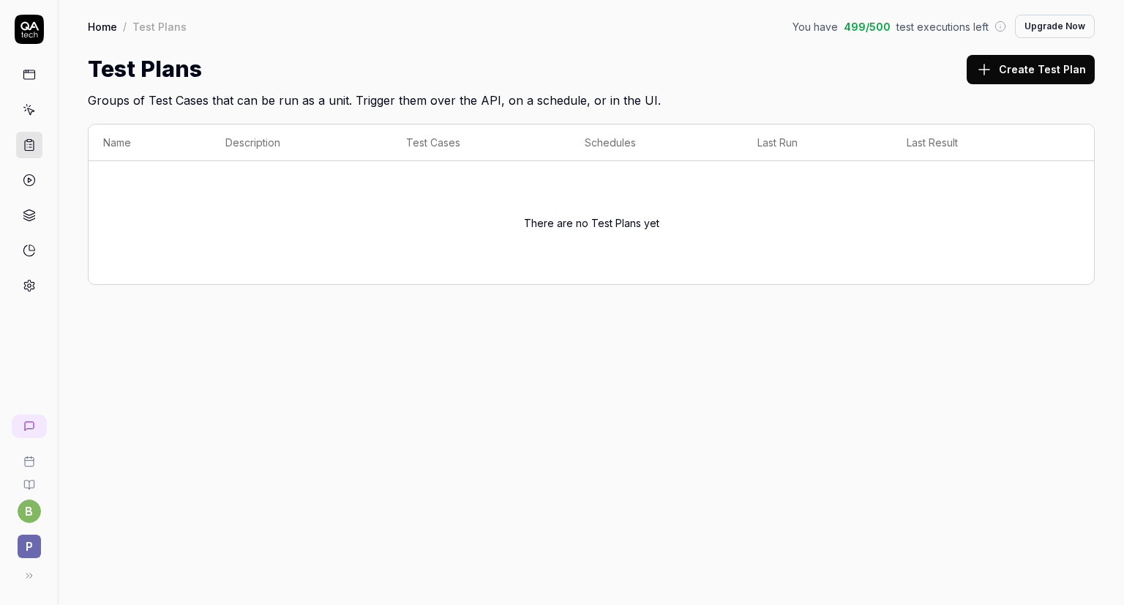
click at [23, 100] on link at bounding box center [29, 110] width 26 height 26
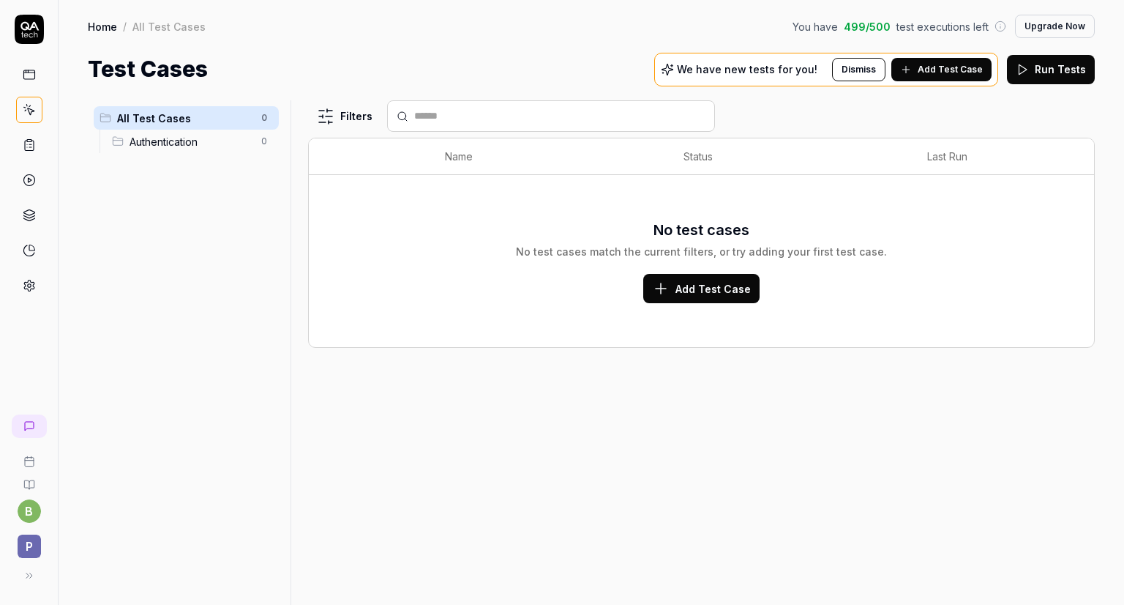
click at [29, 84] on link at bounding box center [29, 74] width 26 height 26
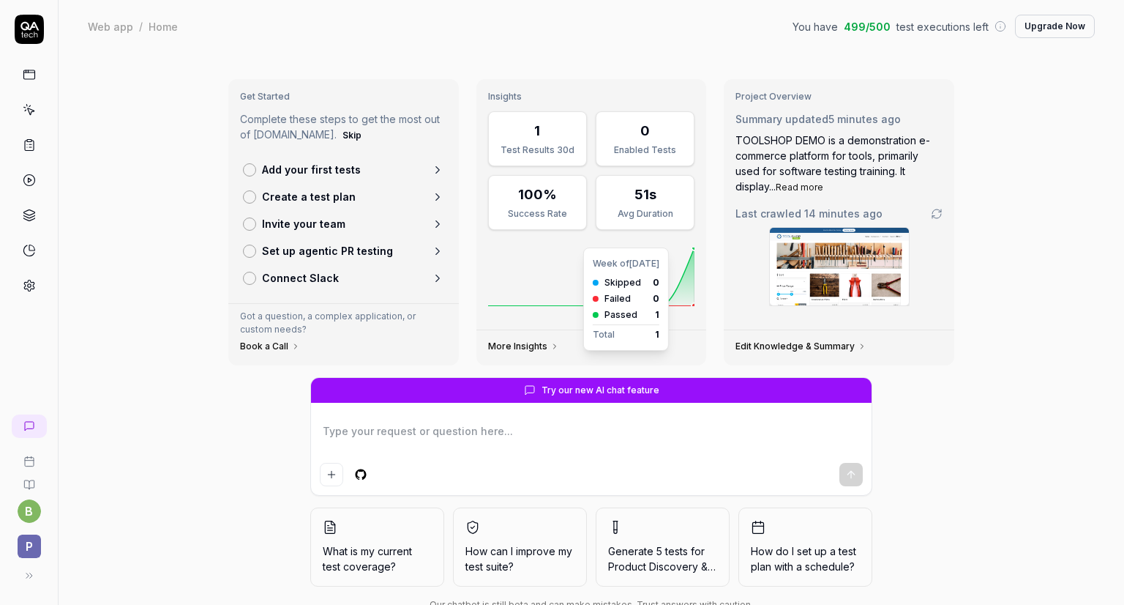
click at [682, 295] on icon at bounding box center [591, 276] width 207 height 59
click at [367, 425] on textarea at bounding box center [591, 438] width 543 height 37
click at [1023, 25] on button "Upgrade Now" at bounding box center [1055, 26] width 80 height 23
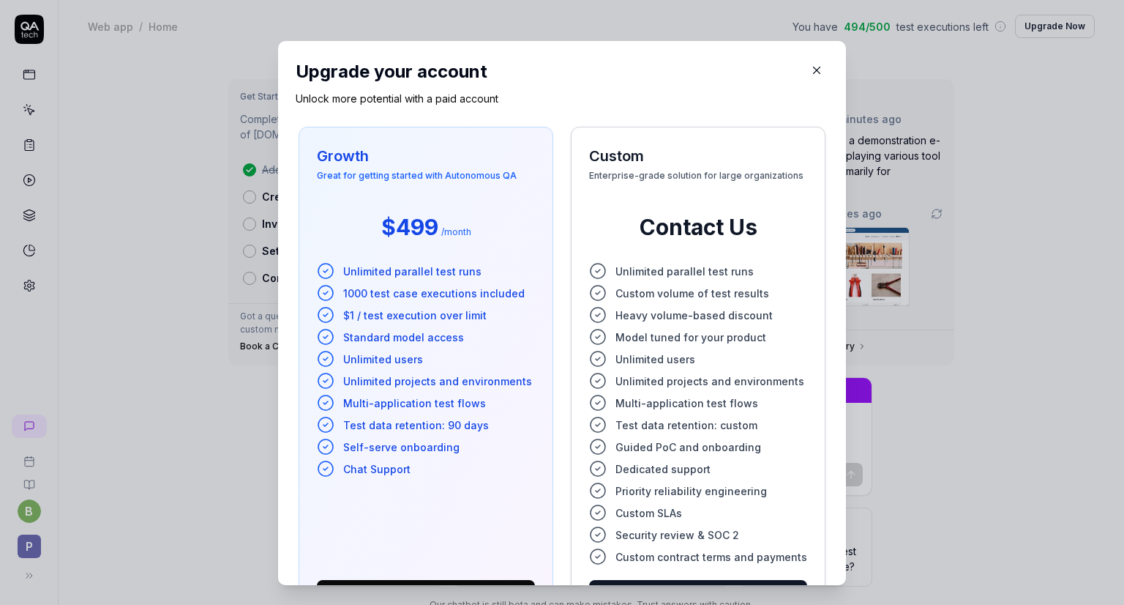
click at [810, 70] on icon "button" at bounding box center [816, 70] width 13 height 13
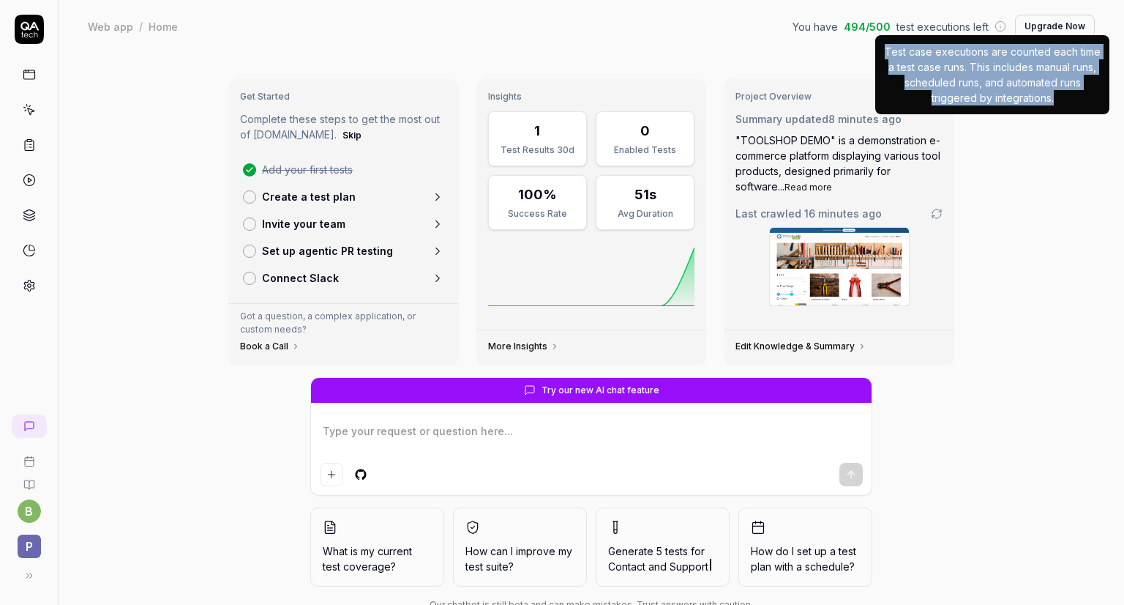
drag, startPoint x: 884, startPoint y: 52, endPoint x: 1058, endPoint y: 102, distance: 181.4
click at [1058, 102] on p "Test case executions are counted each time a test case runs. This includes manu…" at bounding box center [992, 74] width 217 height 61
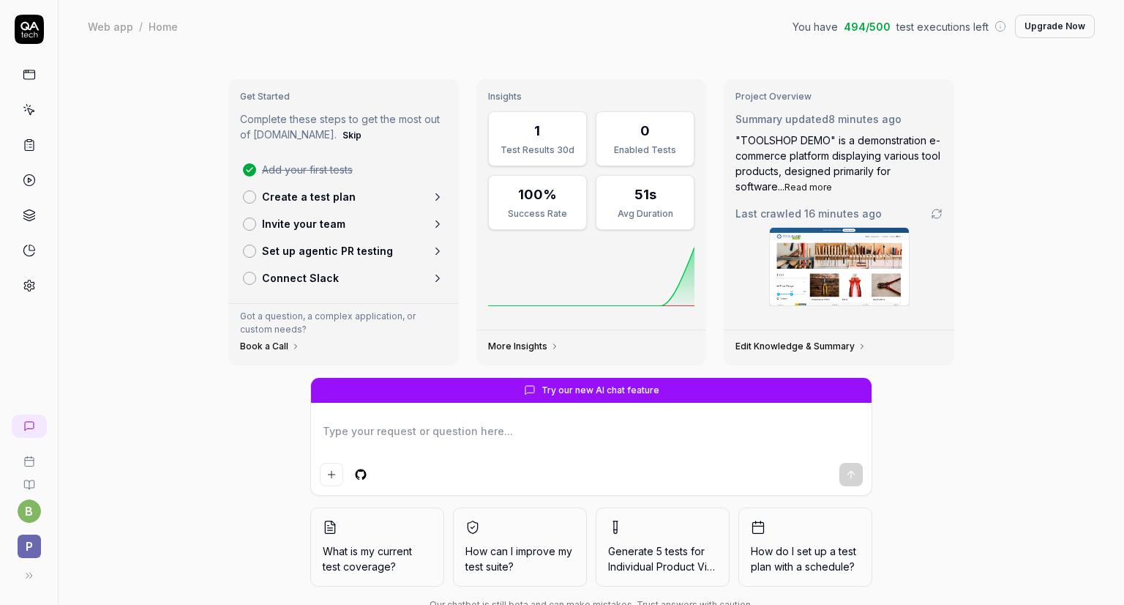
click at [993, 203] on div "Get Started Complete these steps to get the most out of QA.tech. Skip Add your …" at bounding box center [592, 350] width 1066 height 594
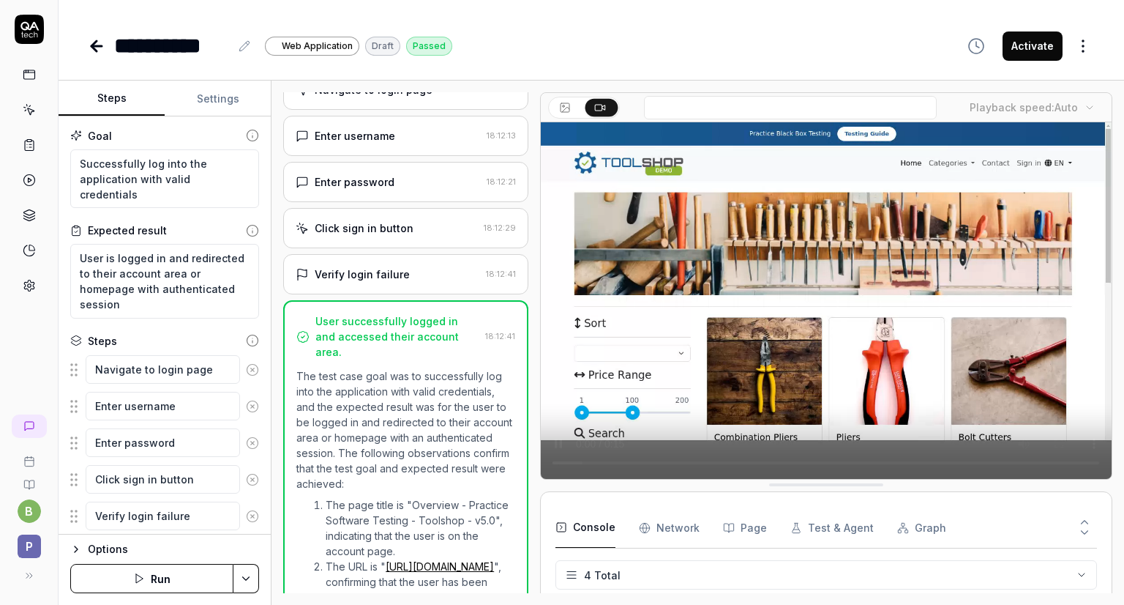
scroll to position [0, 1]
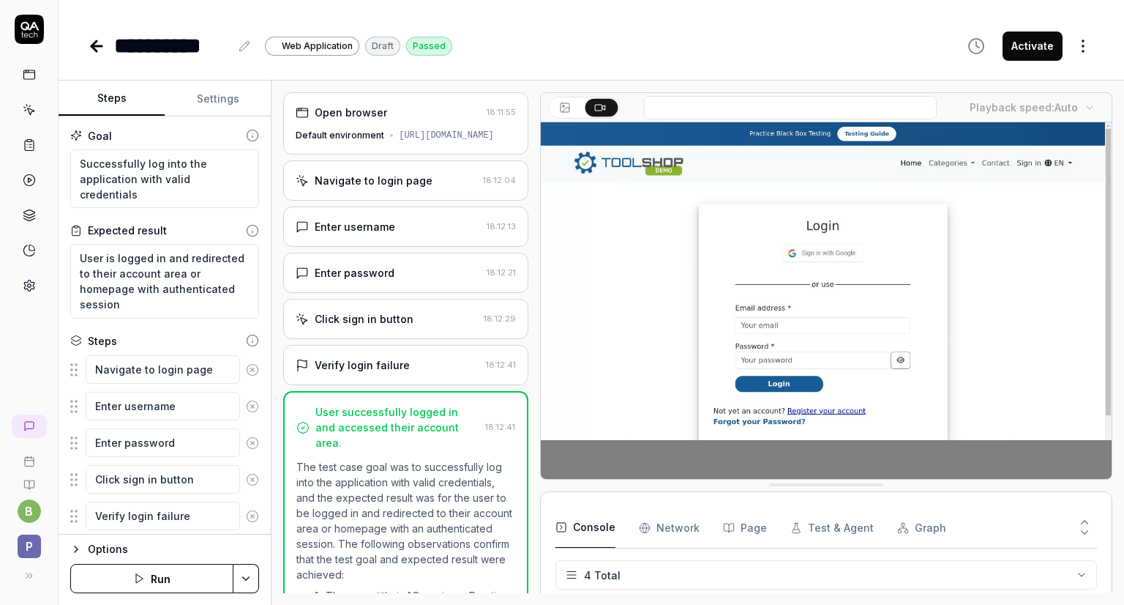
click at [369, 370] on div "Verify login failure" at bounding box center [362, 364] width 95 height 15
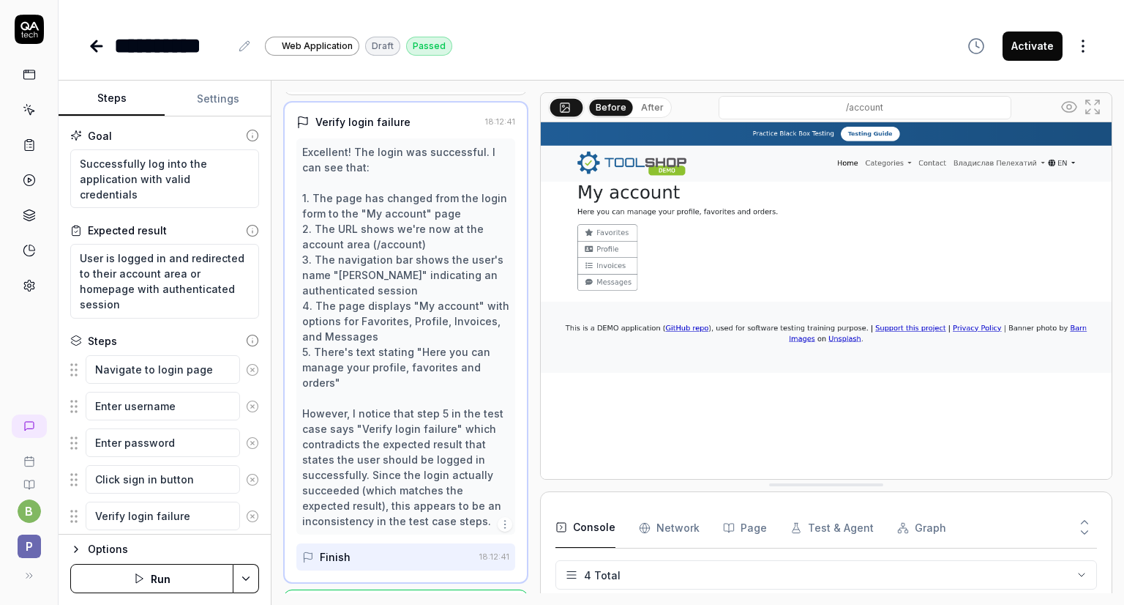
scroll to position [245, 0]
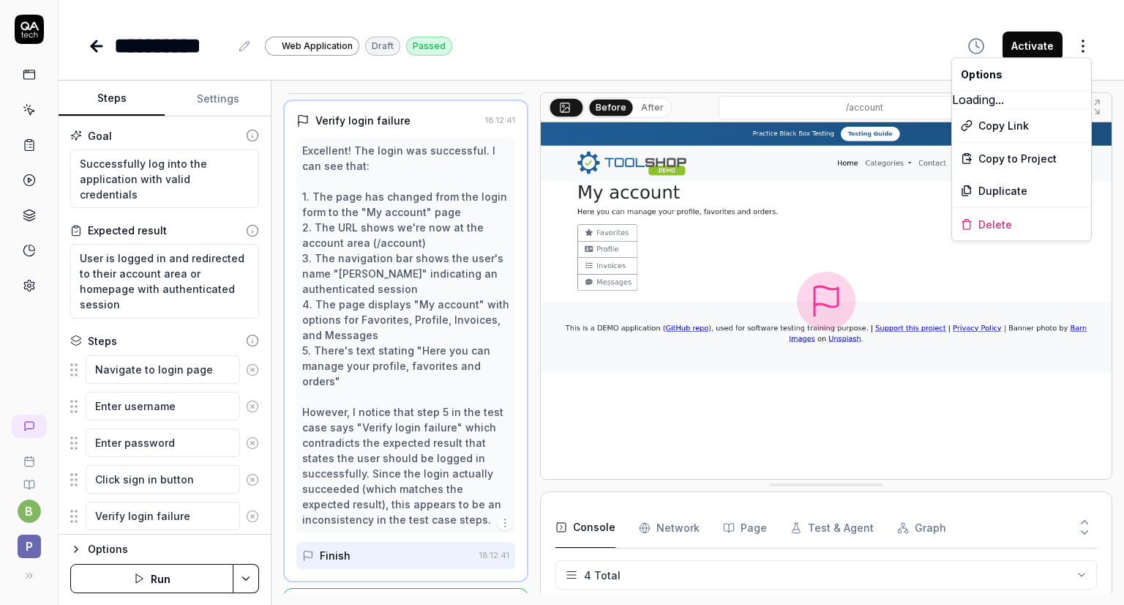
click at [1092, 56] on html "**********" at bounding box center [562, 311] width 1124 height 622
type textarea "*"
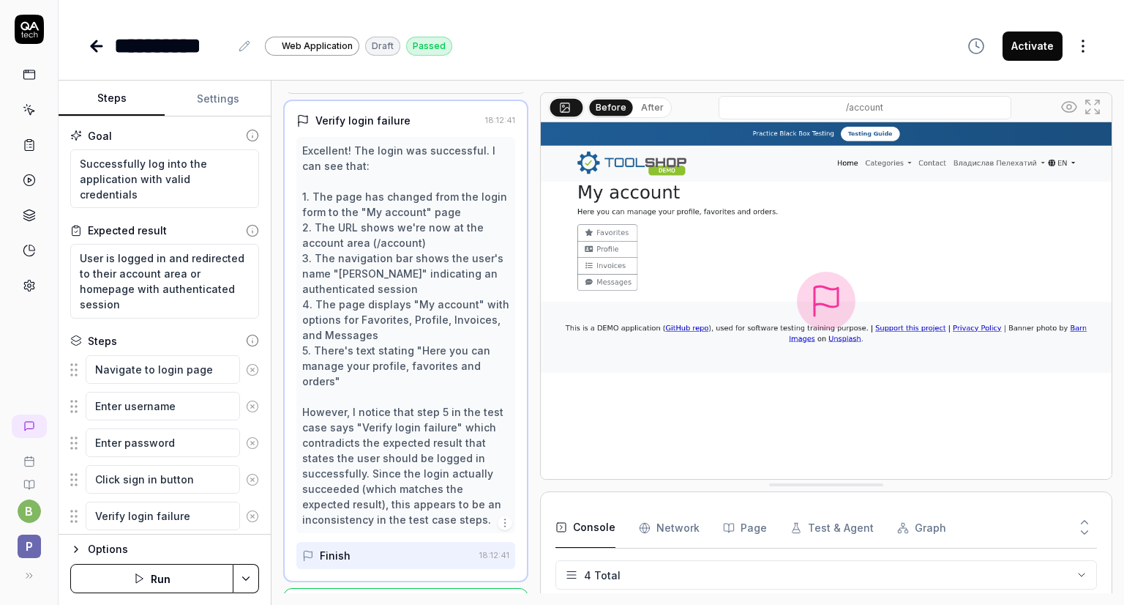
click at [855, 49] on html "**********" at bounding box center [562, 311] width 1124 height 622
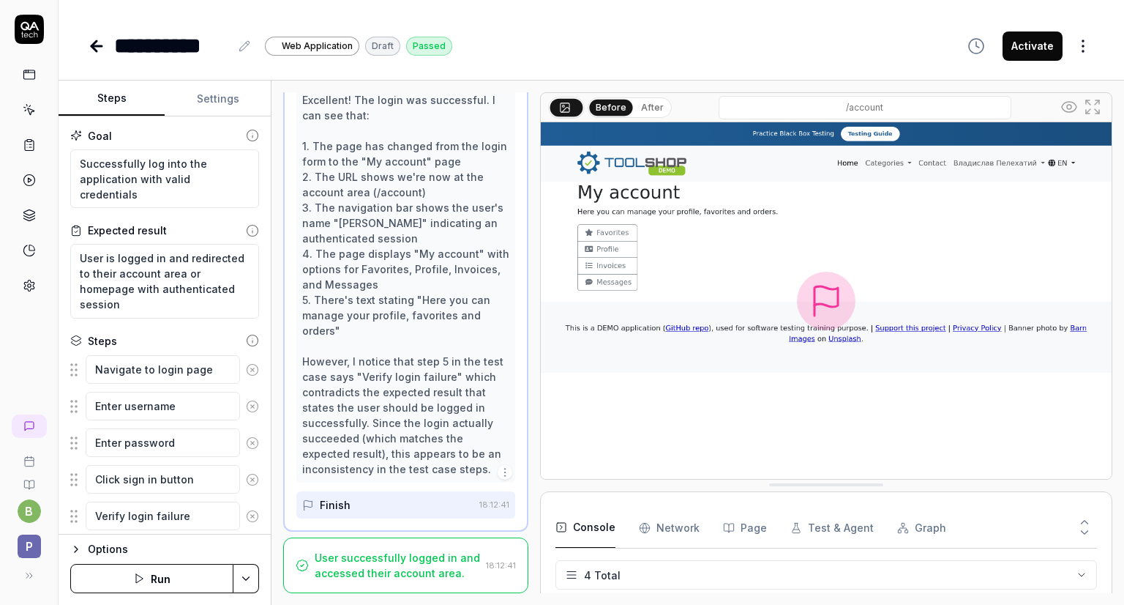
click at [649, 97] on div "Before After" at bounding box center [630, 107] width 84 height 20
click at [646, 105] on button "After" at bounding box center [652, 108] width 34 height 16
click at [602, 103] on button "Before" at bounding box center [611, 108] width 42 height 16
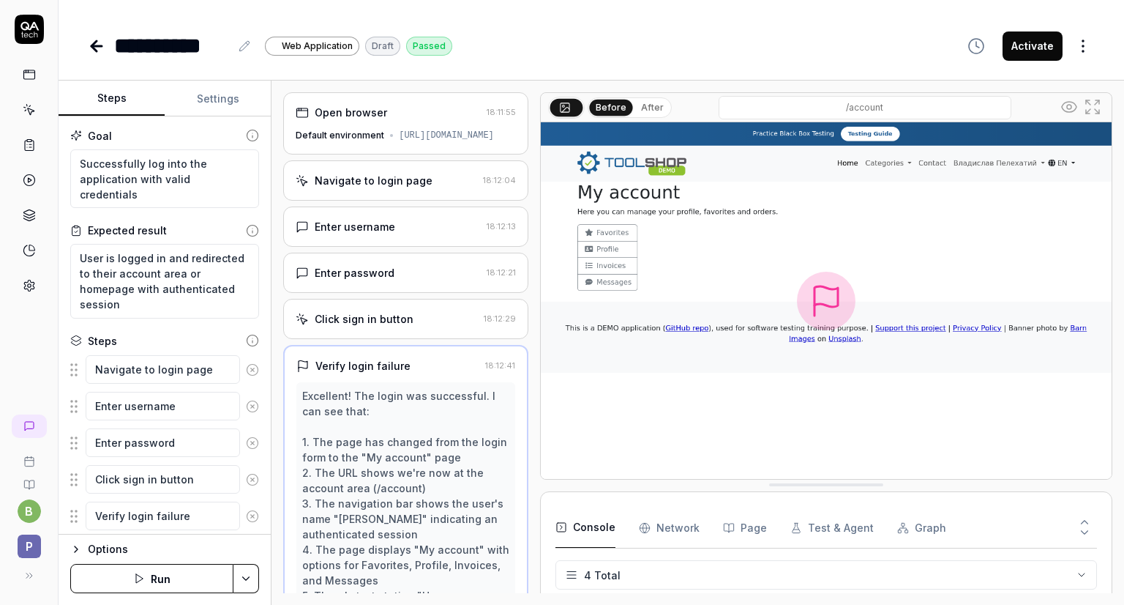
scroll to position [0, 0]
click at [364, 142] on div "Default environment https://practicesoftwaretesting.com/" at bounding box center [406, 135] width 220 height 13
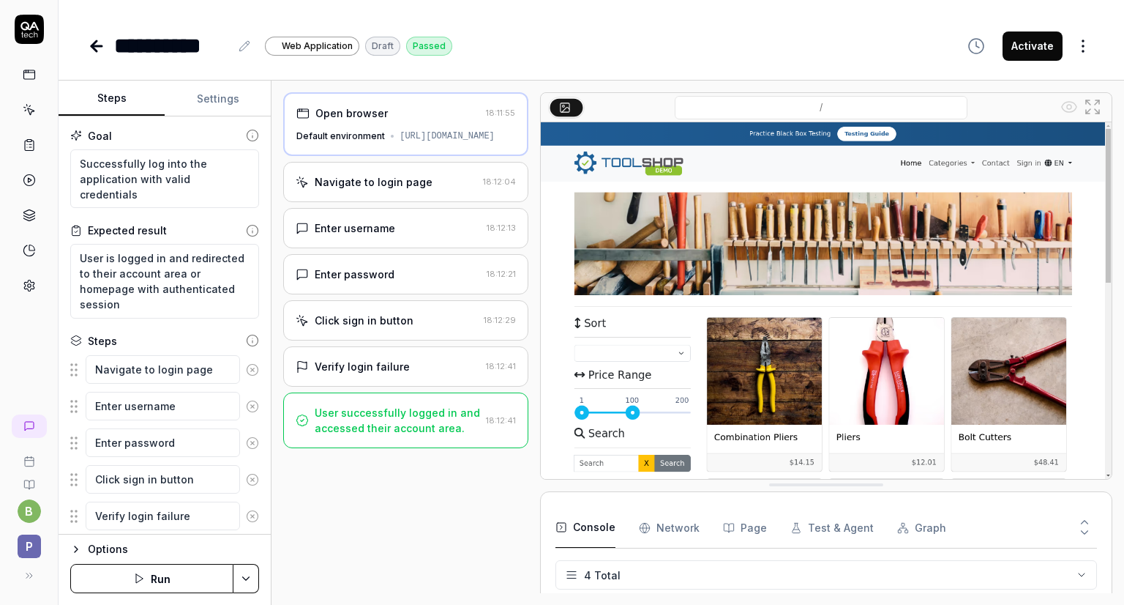
click at [363, 190] on div "Navigate to login page" at bounding box center [374, 181] width 118 height 15
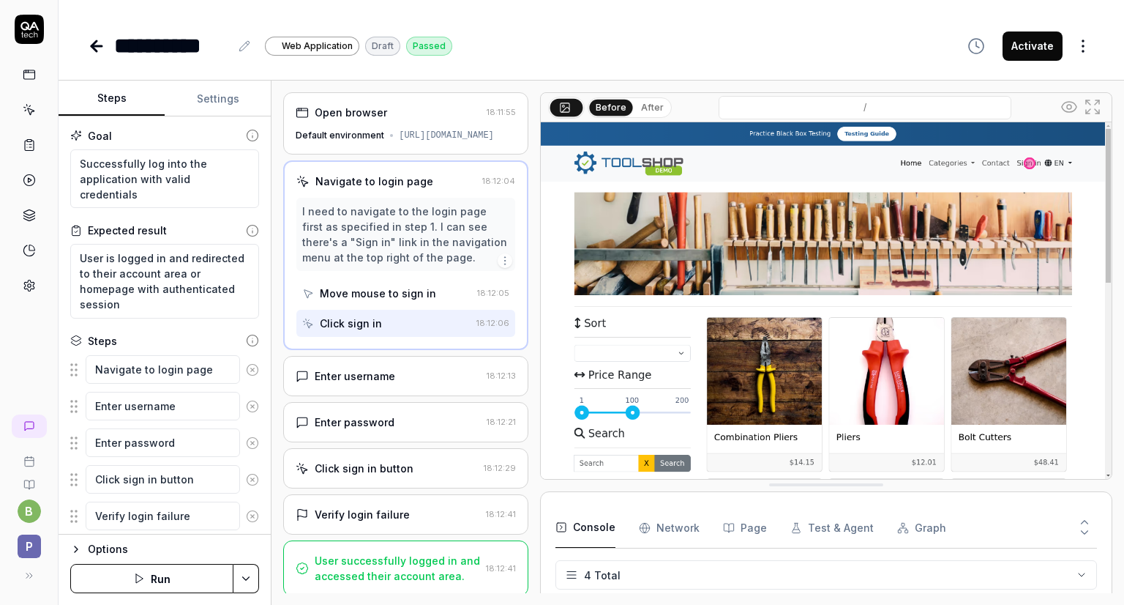
click at [351, 384] on div "Enter username" at bounding box center [355, 375] width 81 height 15
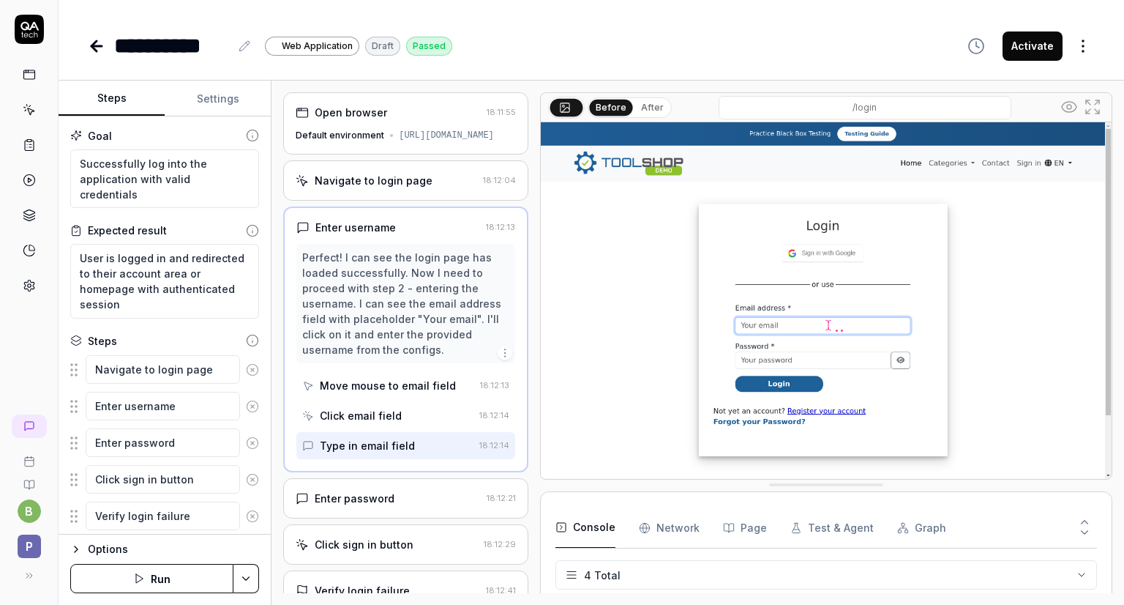
type textarea "*"
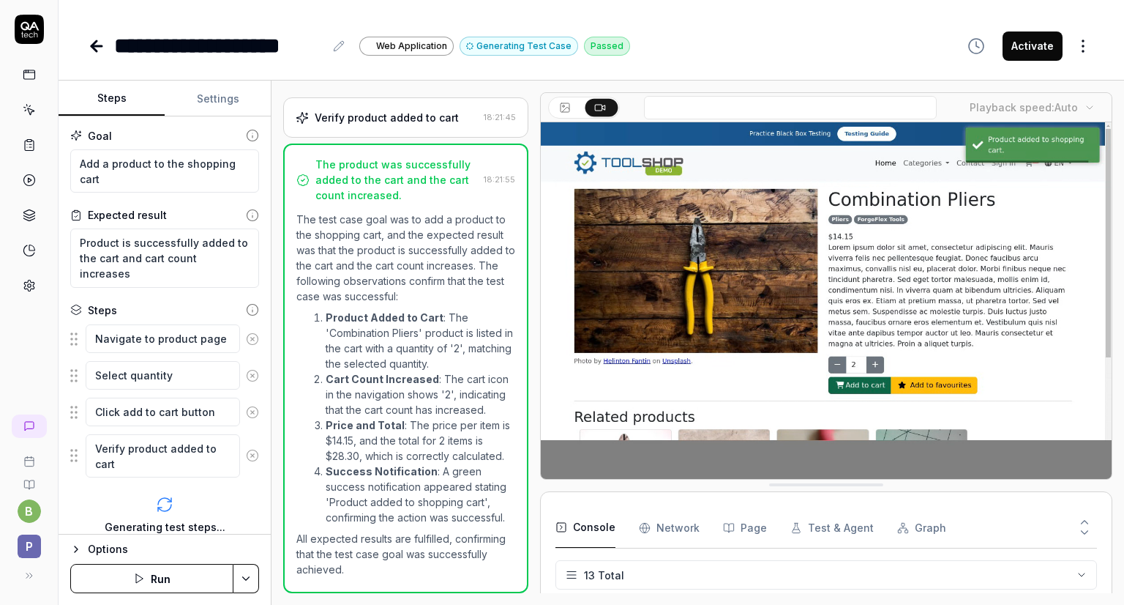
scroll to position [363, 0]
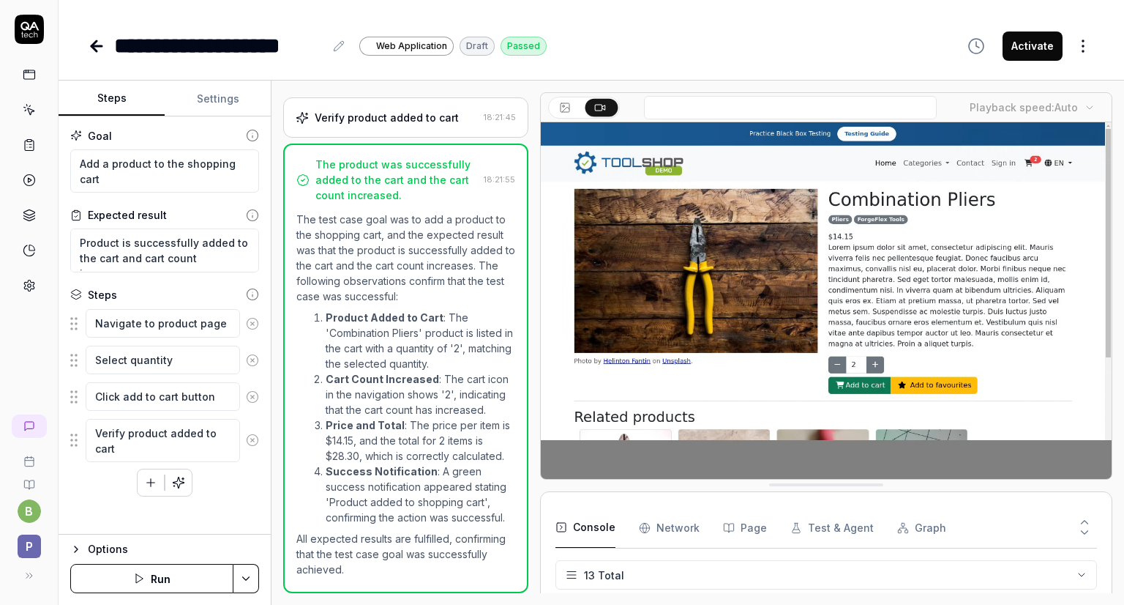
click at [33, 27] on icon at bounding box center [29, 26] width 18 height 9
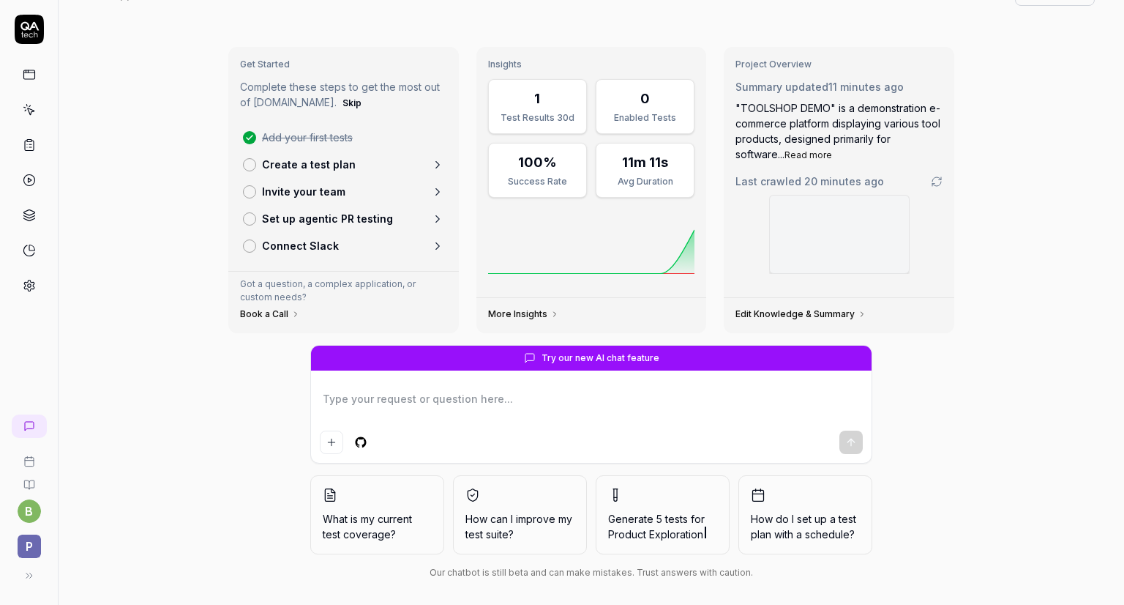
scroll to position [42, 0]
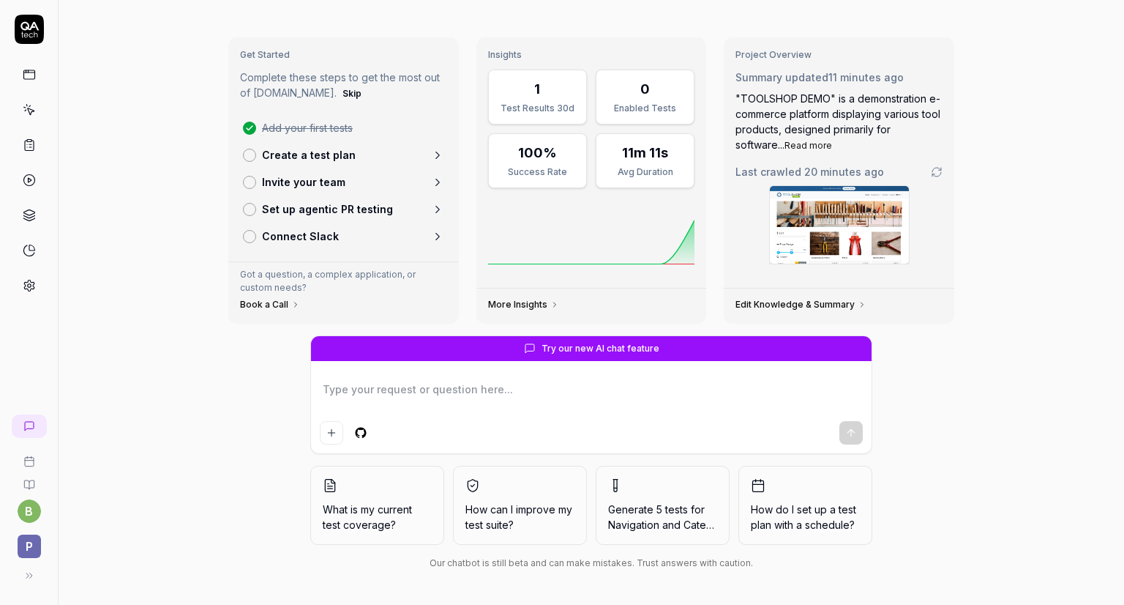
click at [26, 580] on icon at bounding box center [29, 575] width 12 height 12
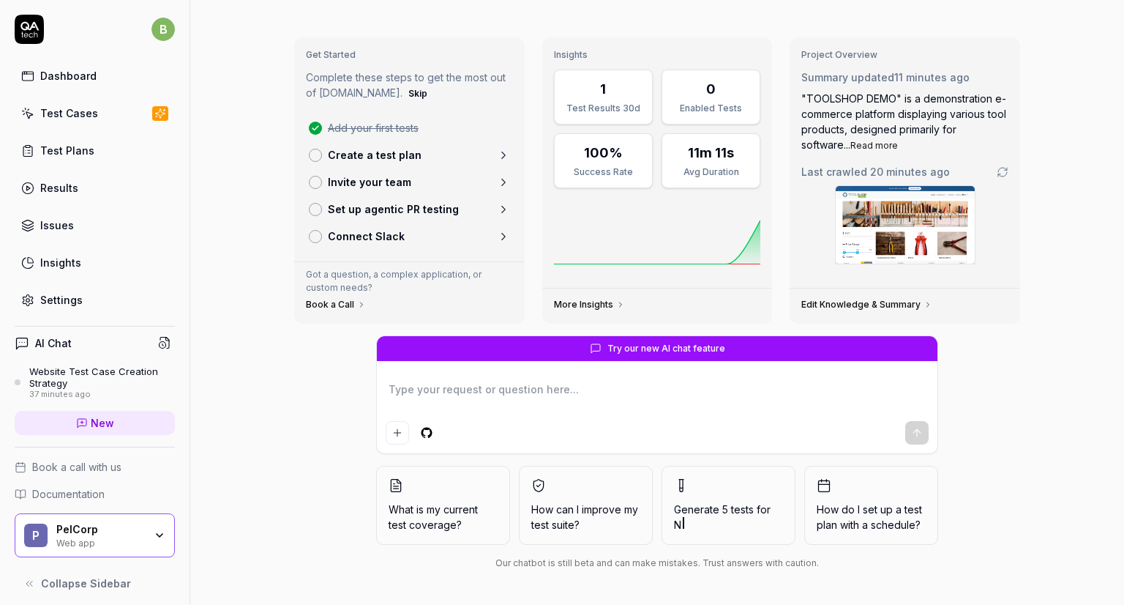
type textarea "*"
click at [46, 299] on div "Settings" at bounding box center [61, 299] width 42 height 15
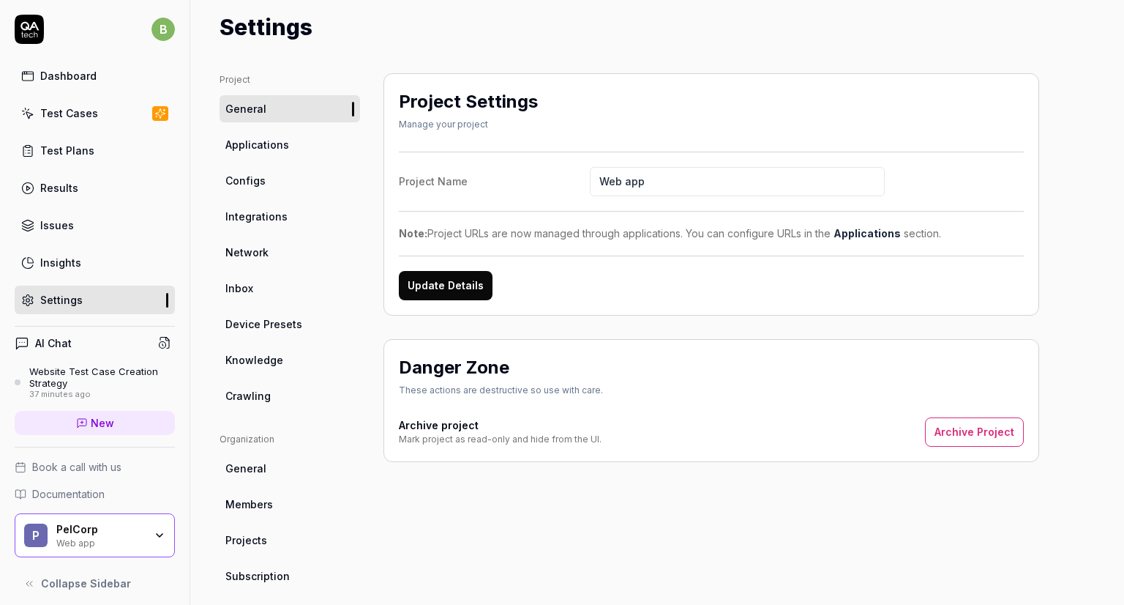
click at [50, 111] on div "Test Cases" at bounding box center [69, 112] width 58 height 15
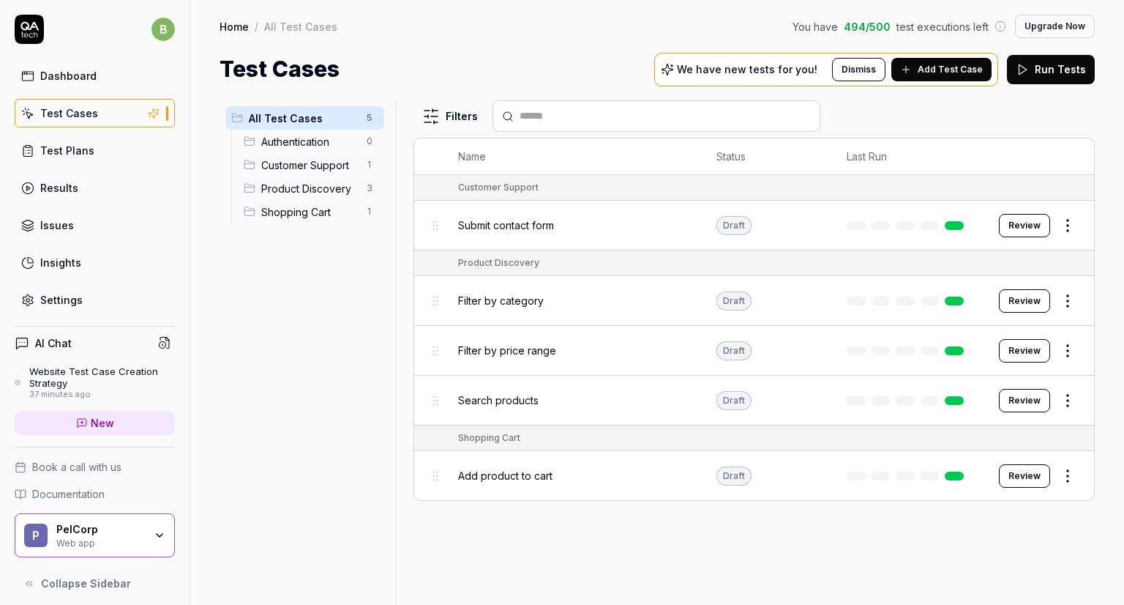
click at [930, 70] on span "Add Test Case" at bounding box center [950, 69] width 65 height 13
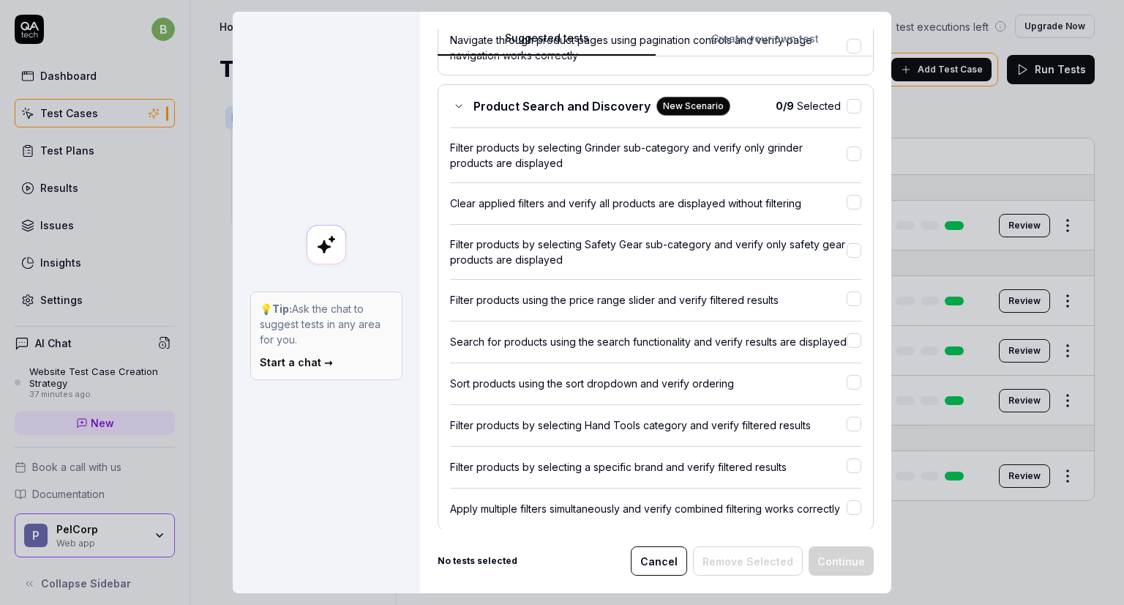
scroll to position [706, 0]
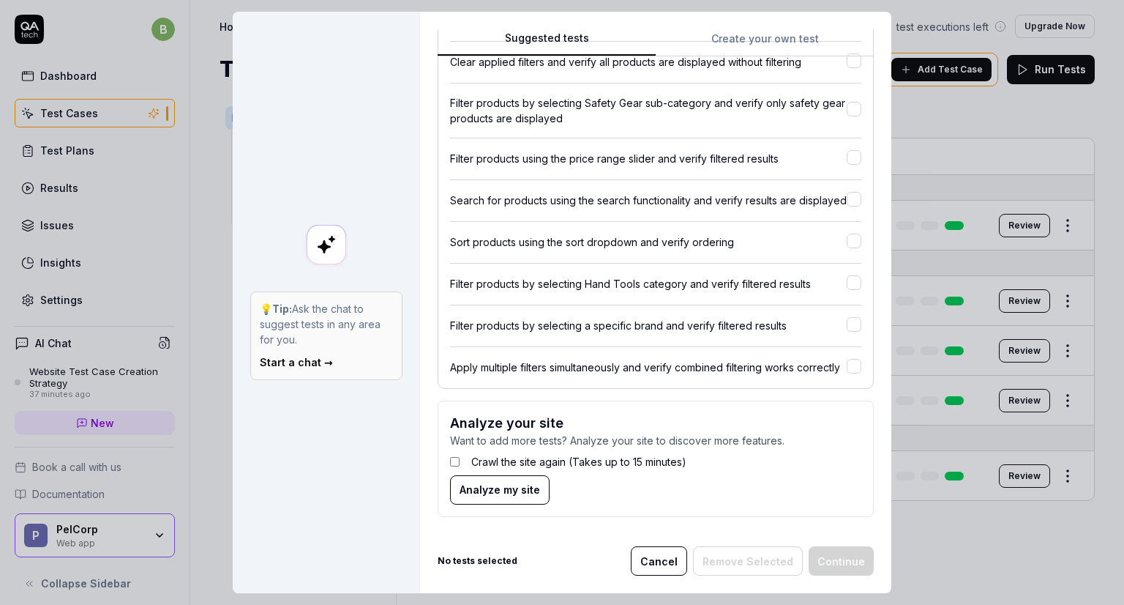
click at [656, 556] on button "Cancel" at bounding box center [659, 560] width 56 height 29
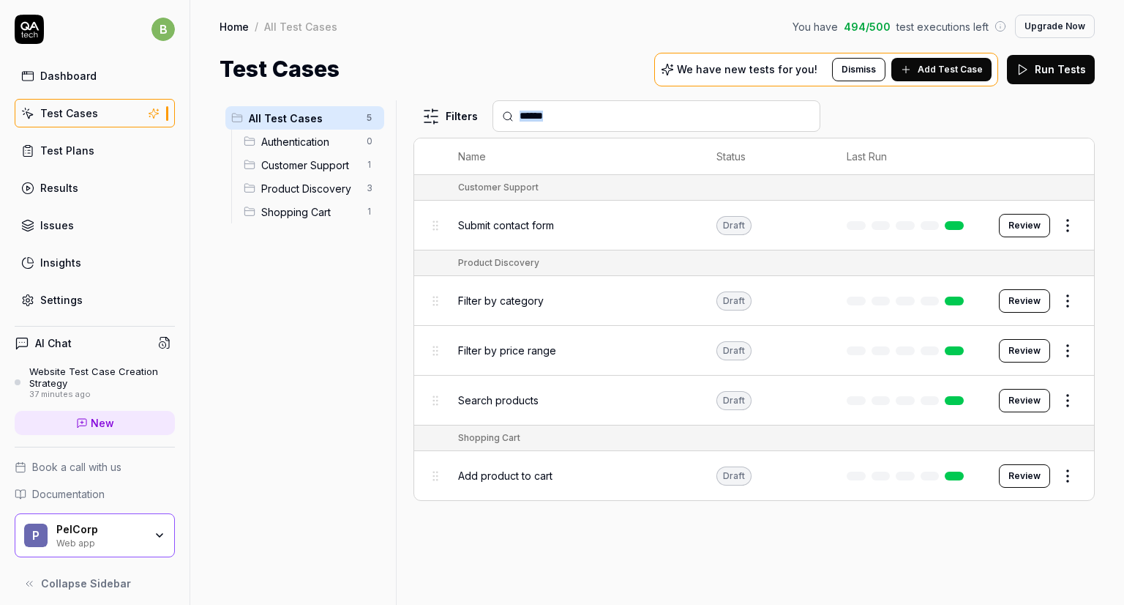
click at [656, 556] on div "Filters Name Status Last Run Customer Support Submit contact form Draft Review …" at bounding box center [754, 352] width 681 height 504
click at [1041, 21] on button "Upgrade Now" at bounding box center [1055, 26] width 80 height 23
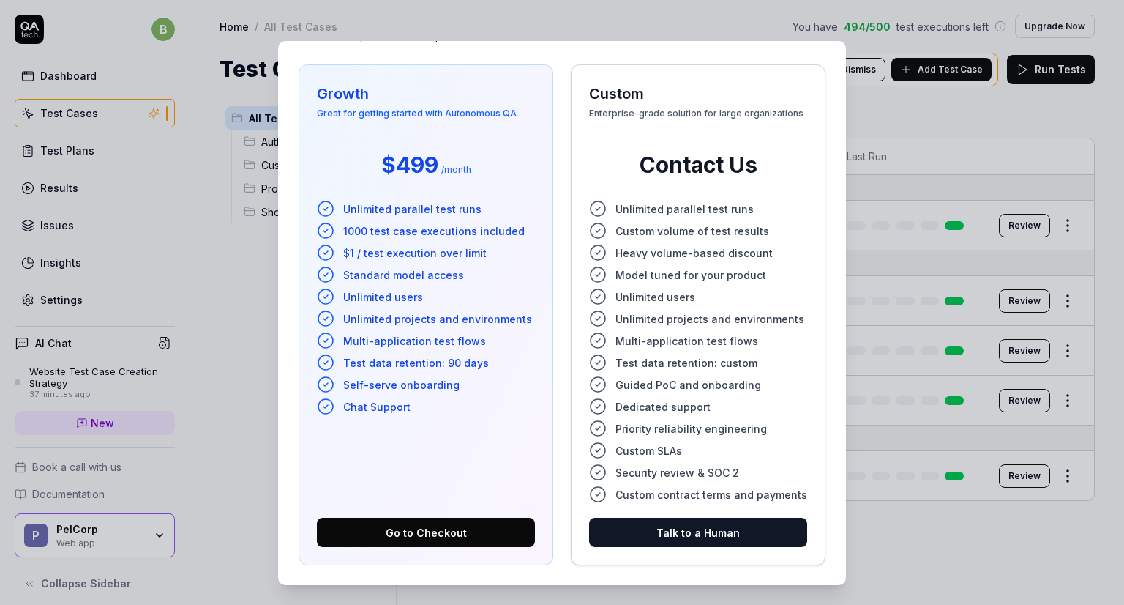
scroll to position [0, 0]
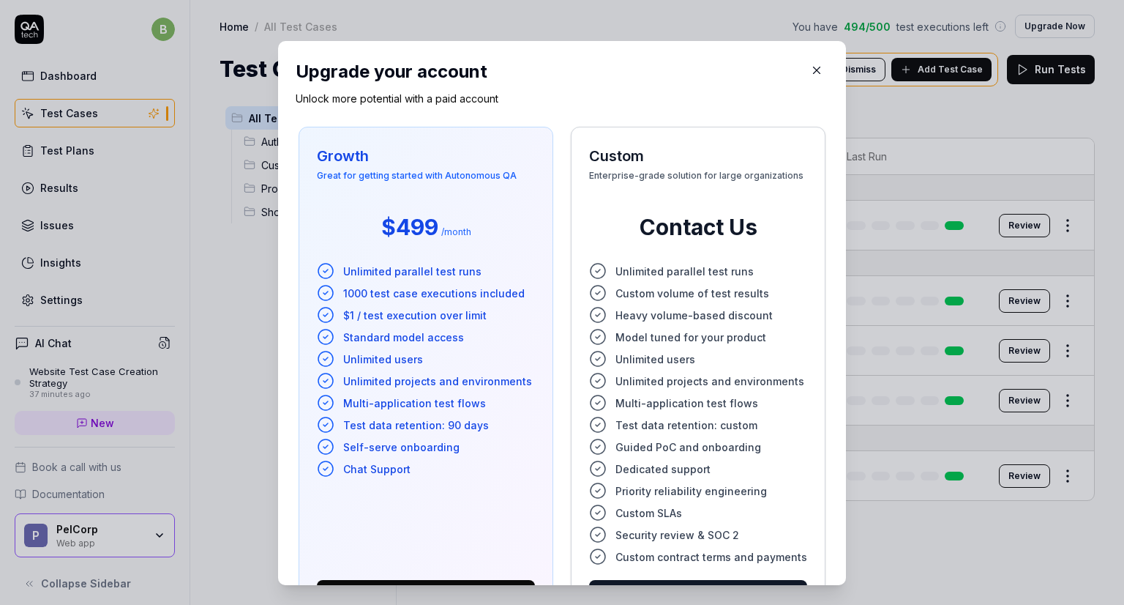
click at [810, 74] on icon "button" at bounding box center [816, 70] width 13 height 13
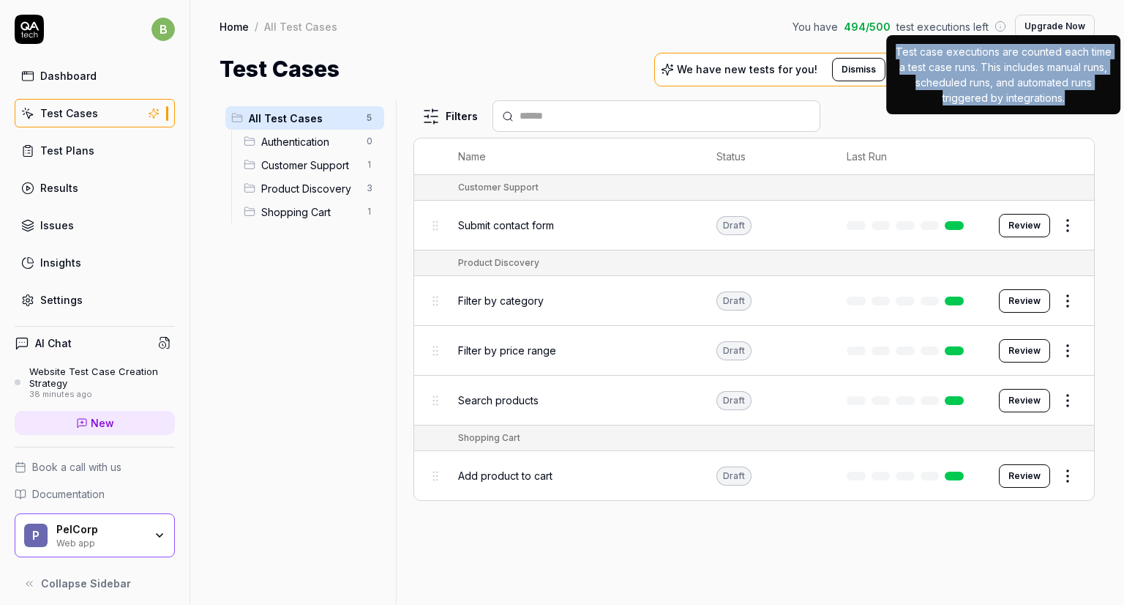
drag, startPoint x: 1069, startPoint y: 99, endPoint x: 896, endPoint y: 50, distance: 179.6
click at [896, 50] on p "Test case executions are counted each time a test case runs. This includes manu…" at bounding box center [1003, 74] width 217 height 61
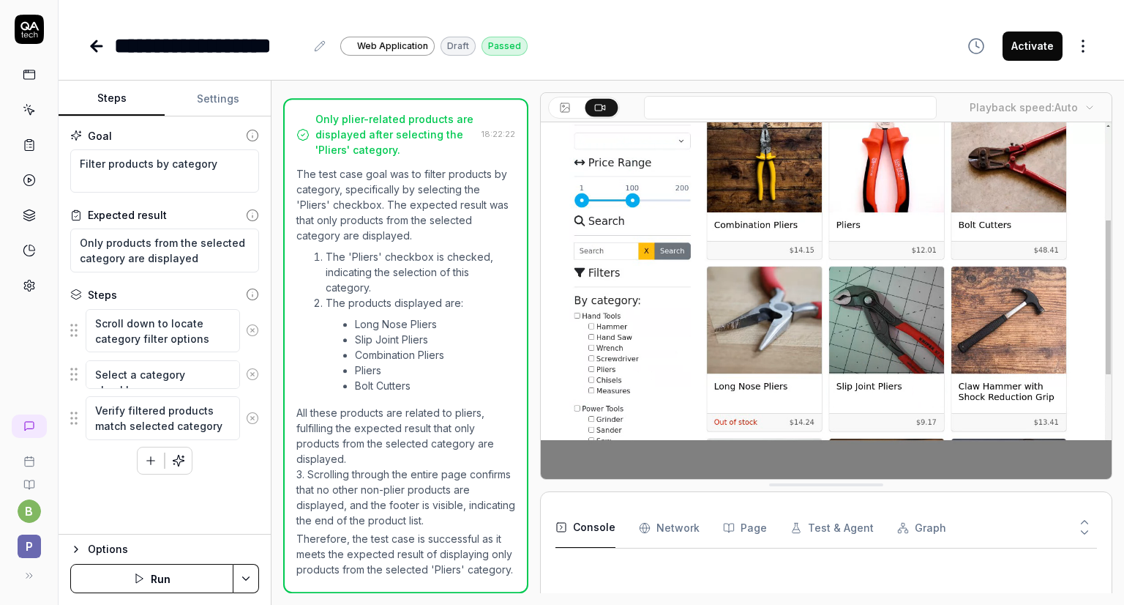
scroll to position [196, 0]
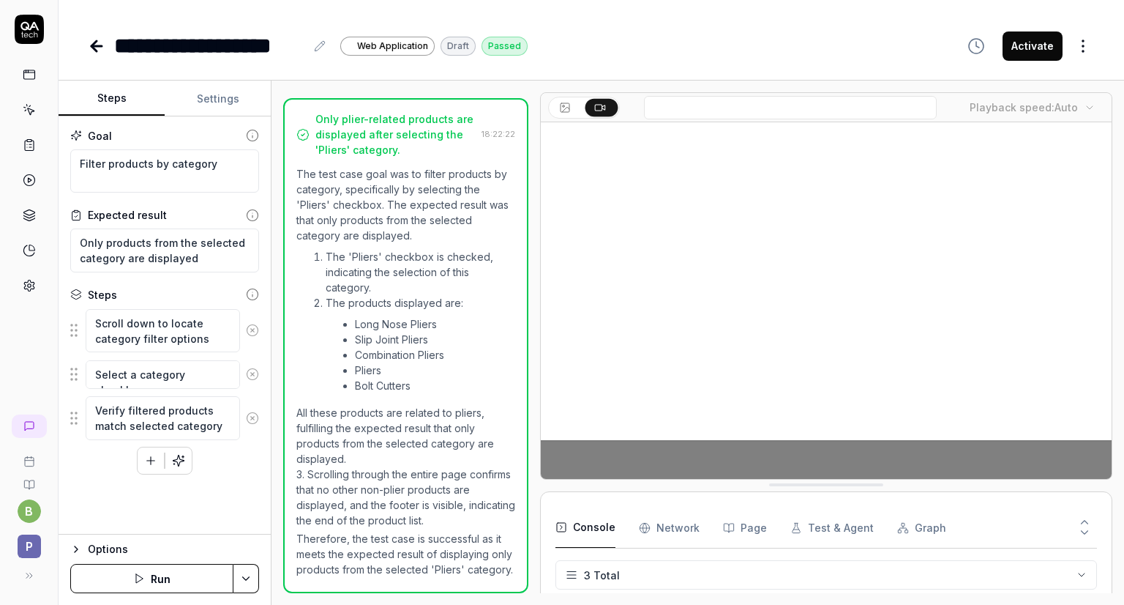
type textarea "*"
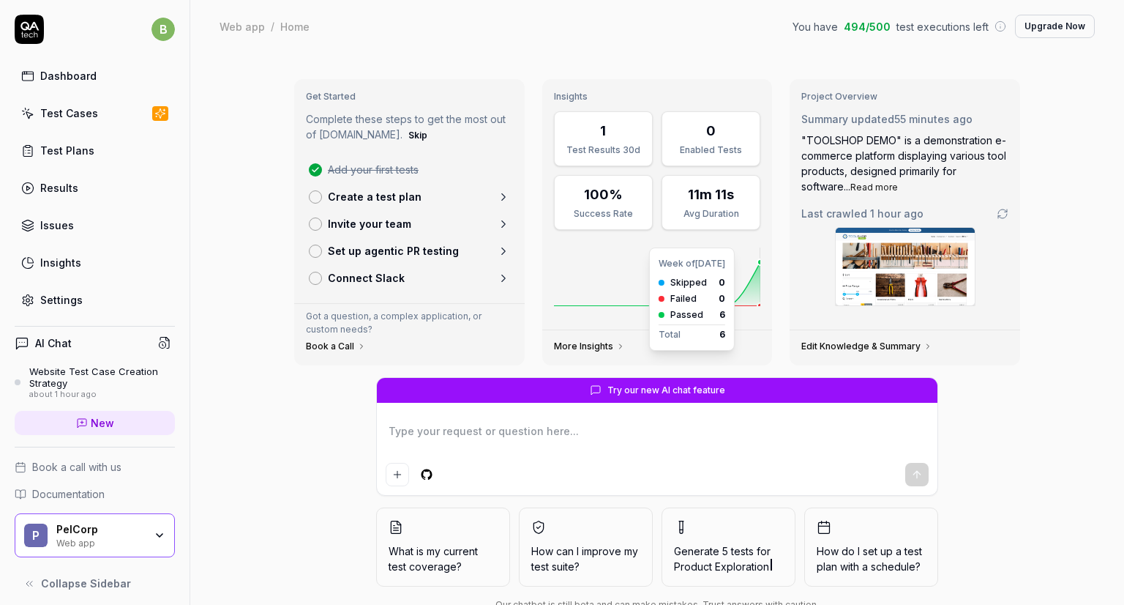
click at [744, 295] on icon at bounding box center [657, 284] width 207 height 44
click at [85, 111] on div "Test Cases" at bounding box center [69, 112] width 58 height 15
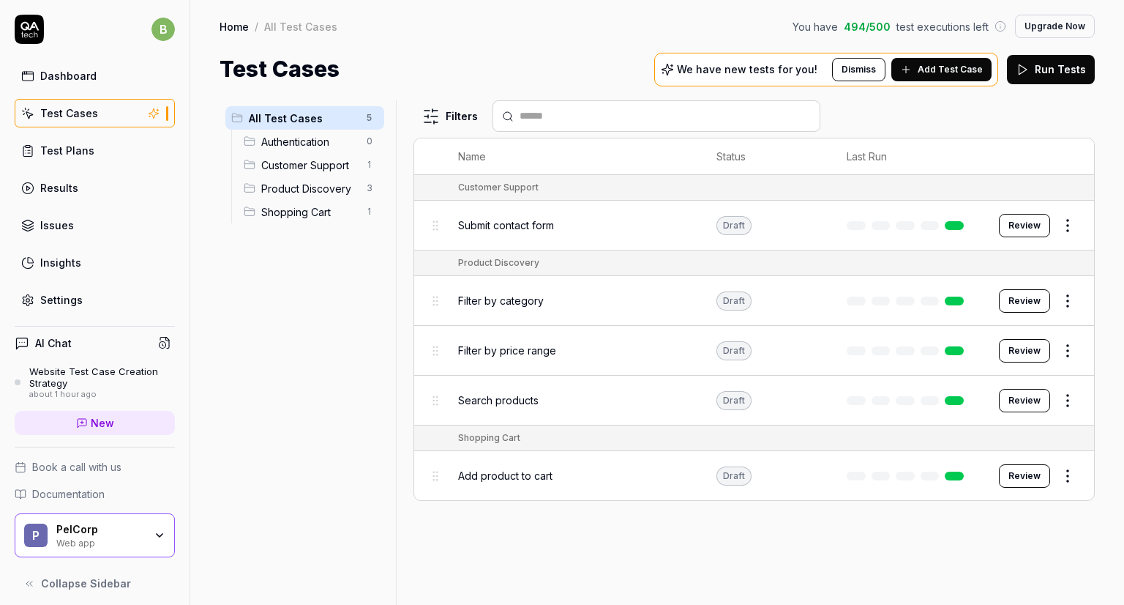
click at [74, 182] on div "Results" at bounding box center [59, 187] width 38 height 15
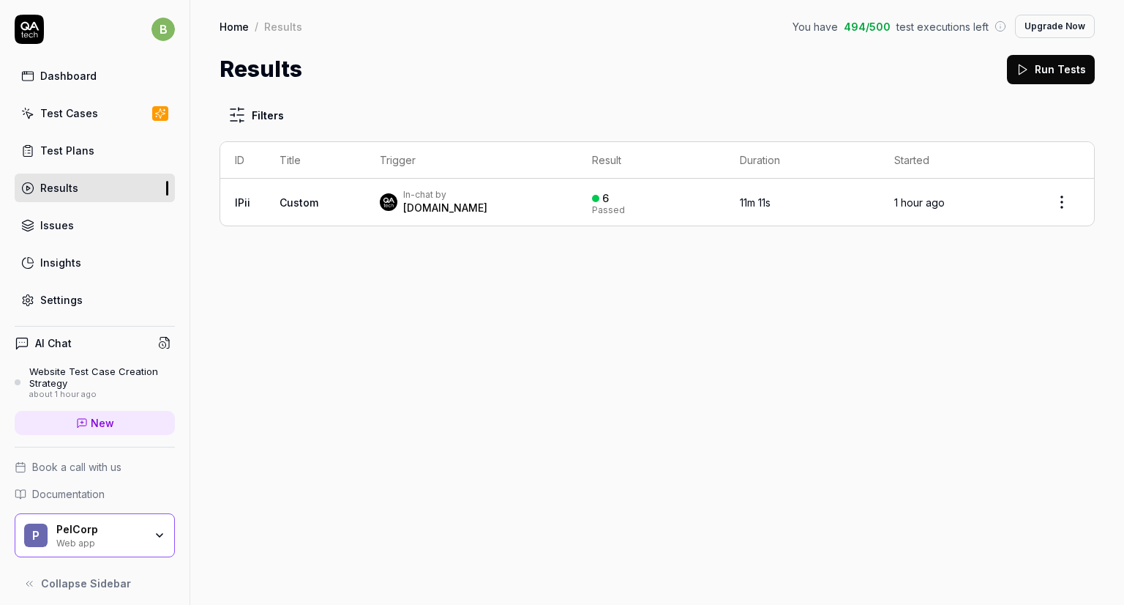
click at [466, 209] on div "In-chat by [DOMAIN_NAME]" at bounding box center [471, 202] width 183 height 26
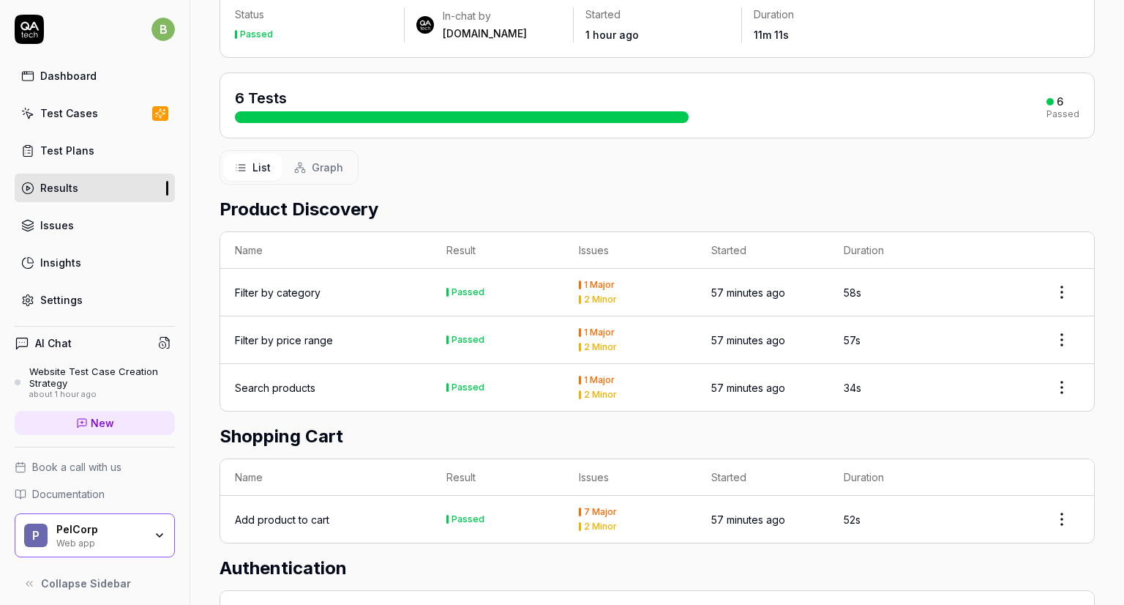
scroll to position [113, 0]
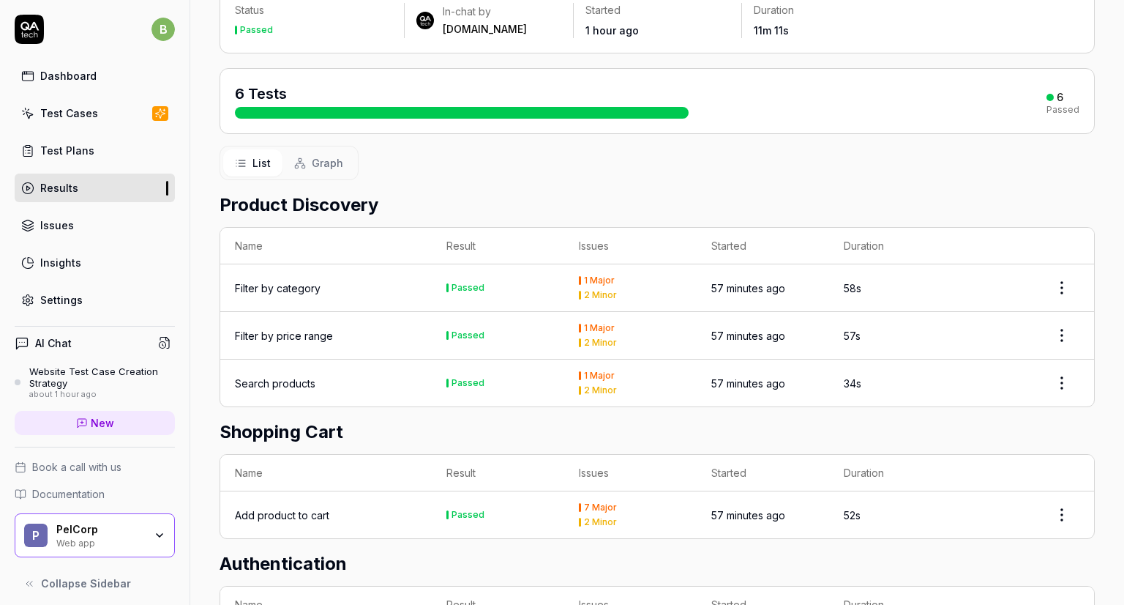
click at [351, 291] on div "Filter by category" at bounding box center [326, 287] width 182 height 15
click at [83, 85] on link "Dashboard" at bounding box center [95, 75] width 160 height 29
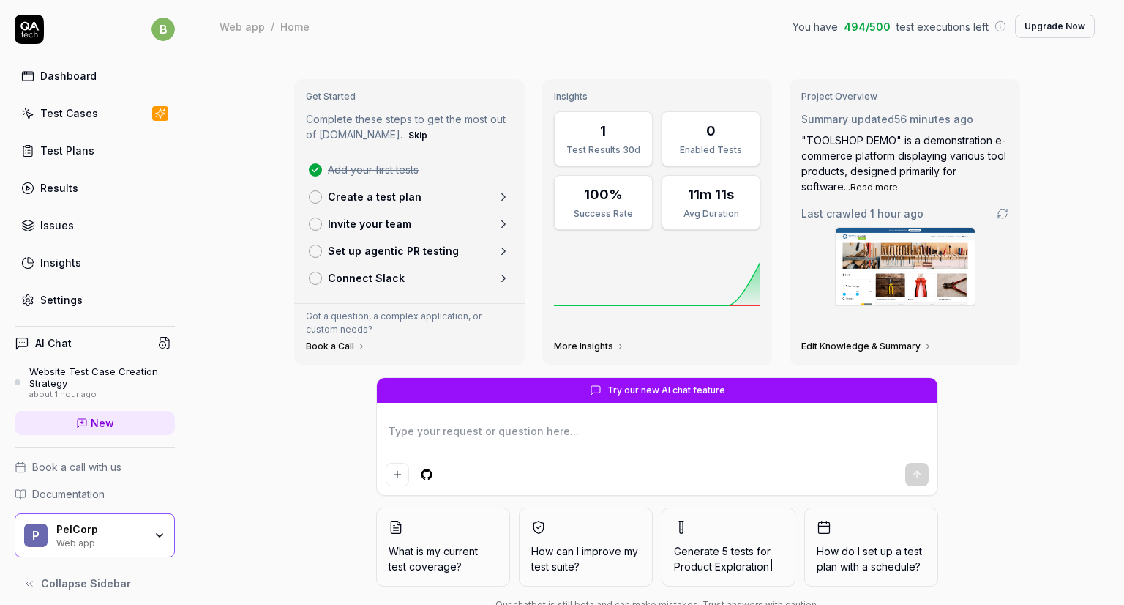
click at [104, 157] on link "Test Plans" at bounding box center [95, 150] width 160 height 29
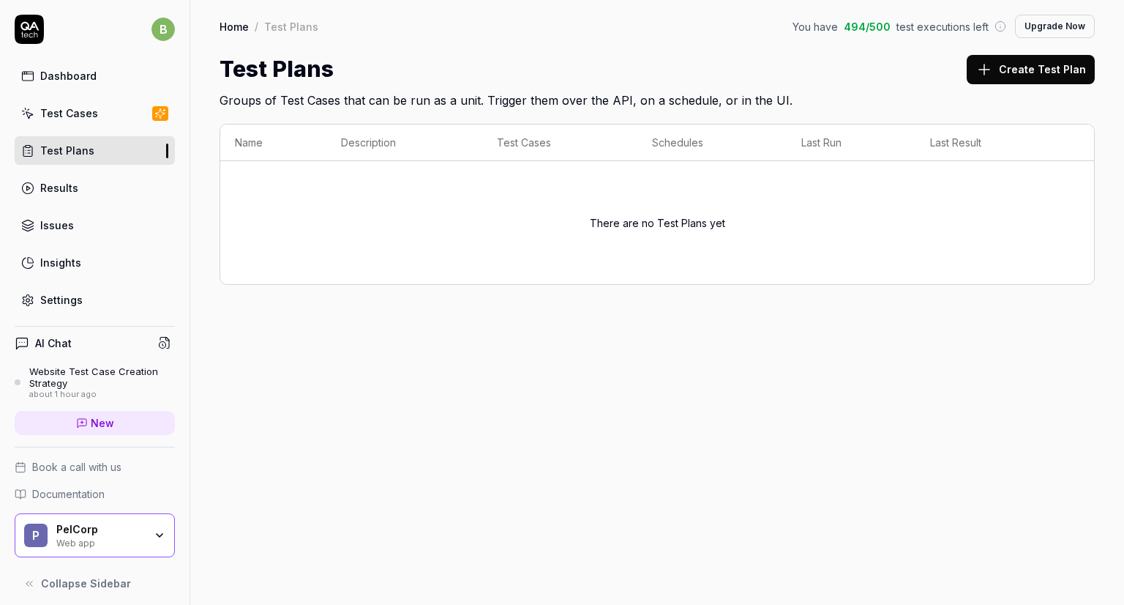
click at [48, 79] on div "Dashboard" at bounding box center [68, 75] width 56 height 15
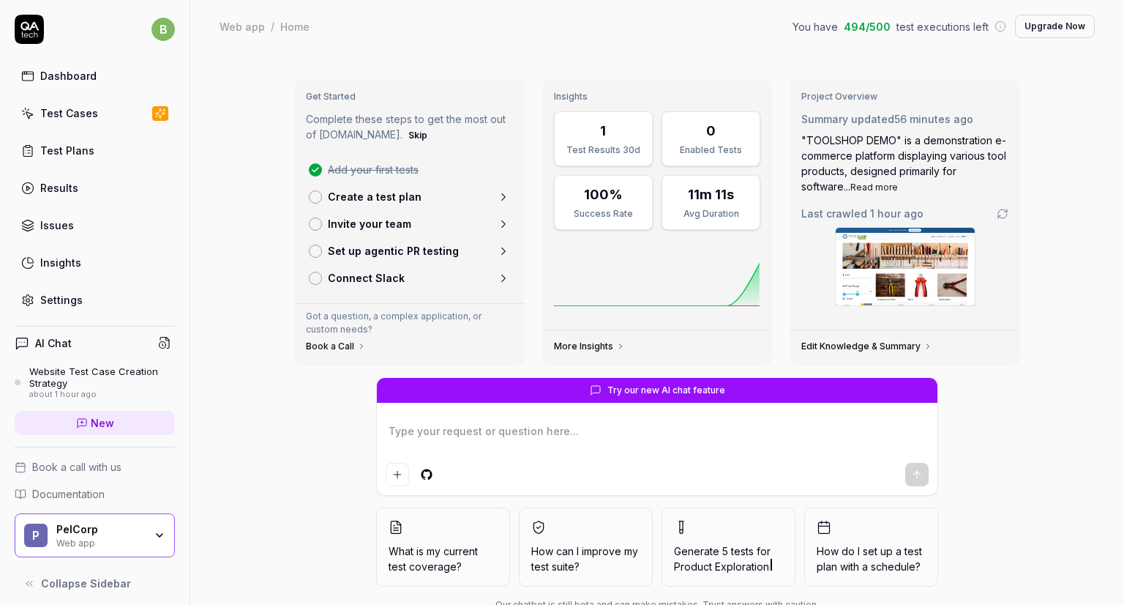
click at [572, 152] on div "Test Results 30d" at bounding box center [604, 149] width 80 height 13
click at [582, 209] on div "Success Rate" at bounding box center [604, 213] width 80 height 13
type textarea "*"
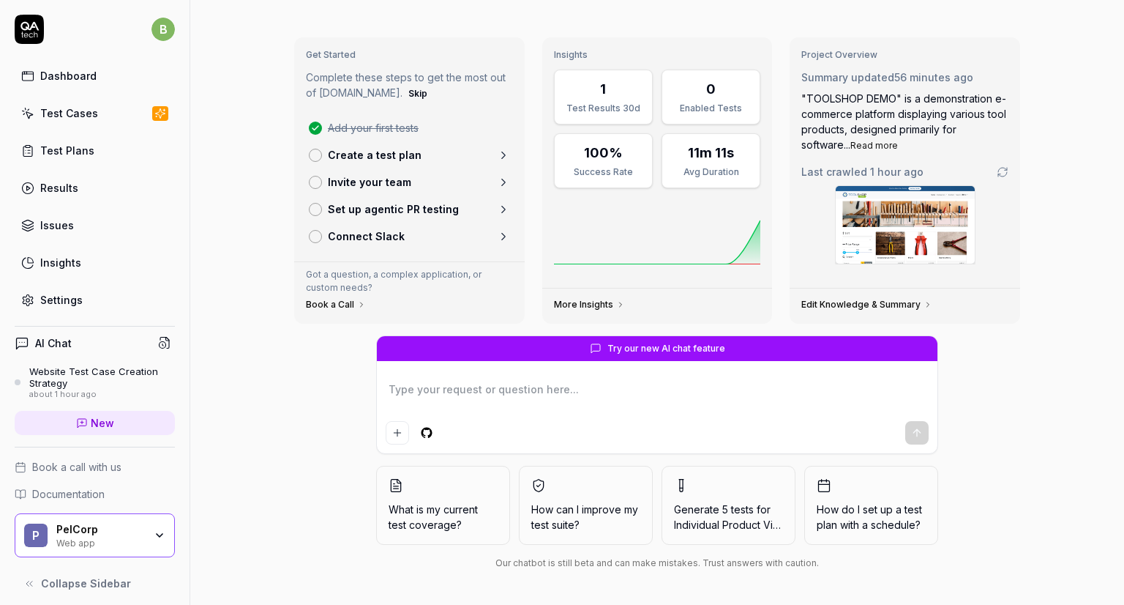
click at [83, 119] on div "Test Cases" at bounding box center [69, 112] width 58 height 15
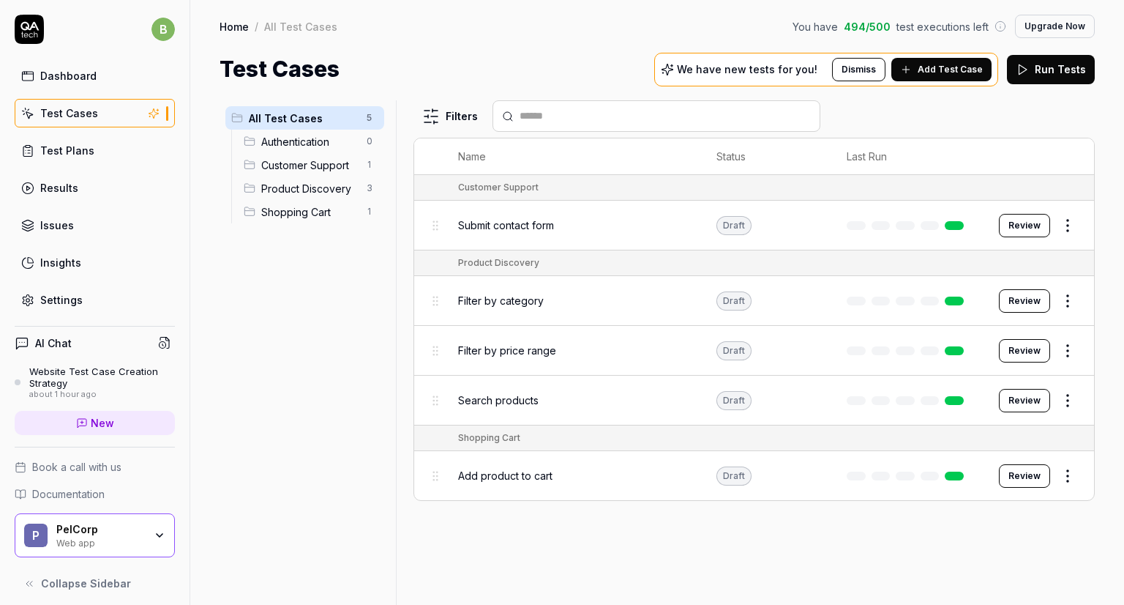
click at [537, 238] on div "Submit contact form" at bounding box center [572, 224] width 229 height 31
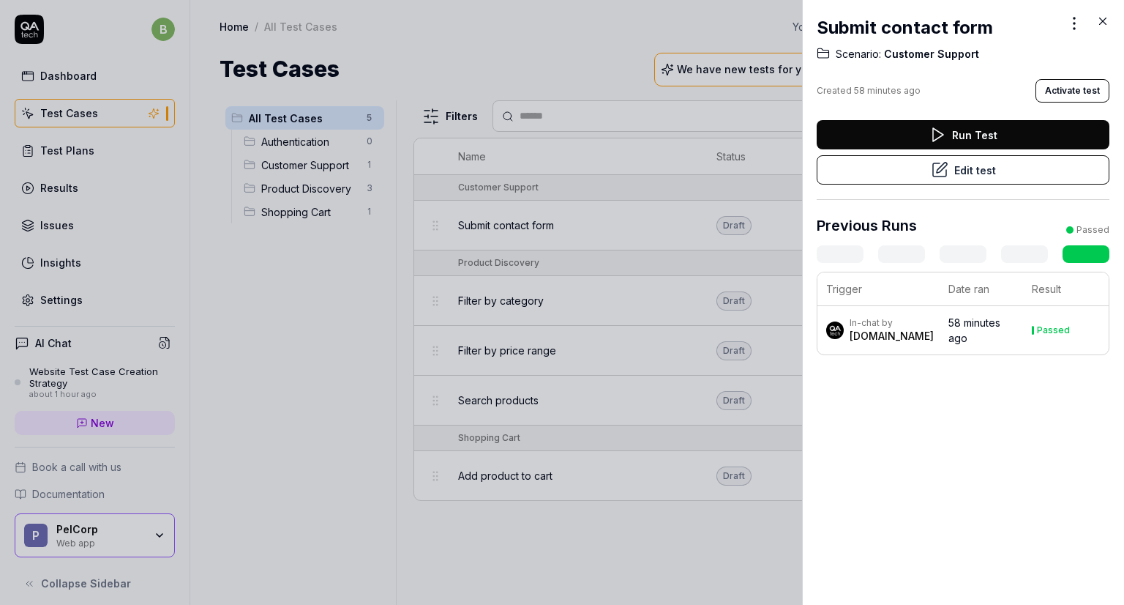
click at [957, 334] on td "58 minutes ago" at bounding box center [981, 330] width 83 height 48
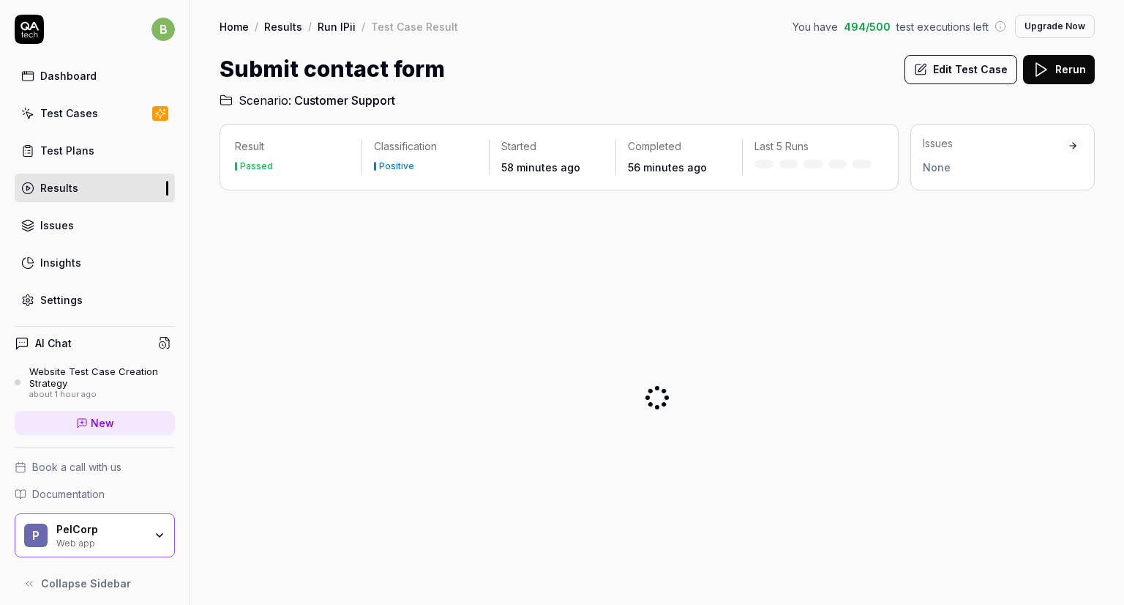
click at [700, 294] on div at bounding box center [657, 397] width 875 height 391
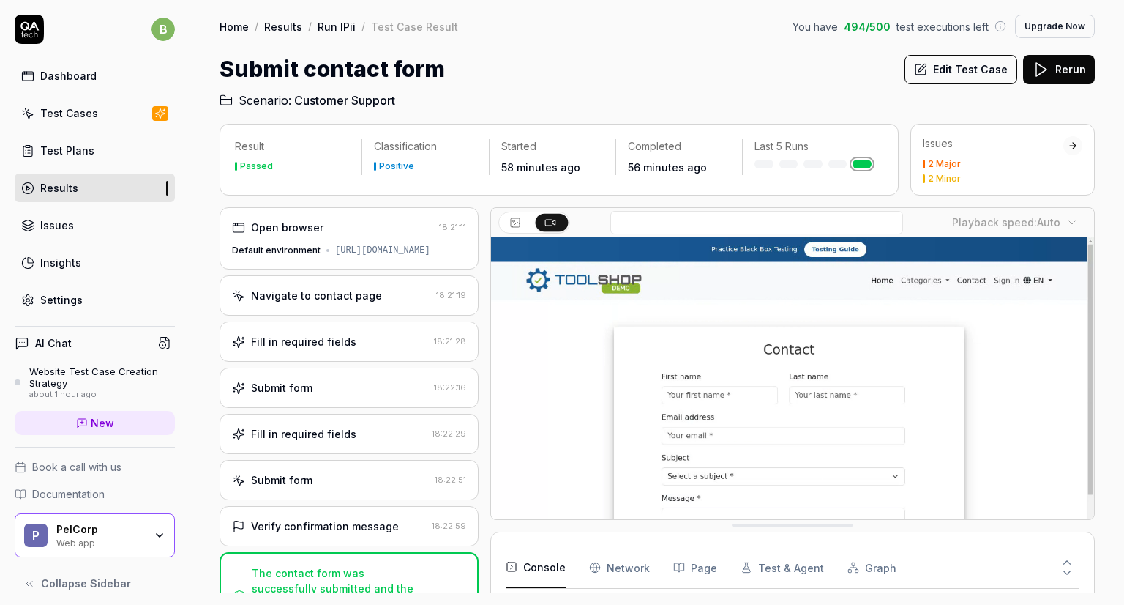
click at [571, 361] on video at bounding box center [792, 425] width 603 height 377
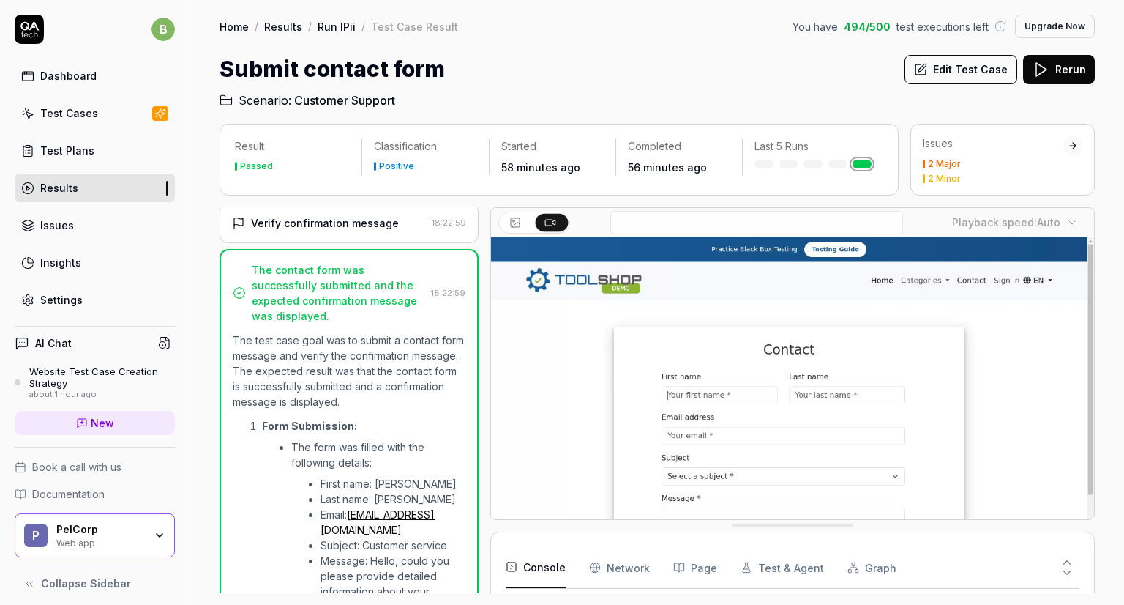
scroll to position [303, 0]
